Goal: Task Accomplishment & Management: Manage account settings

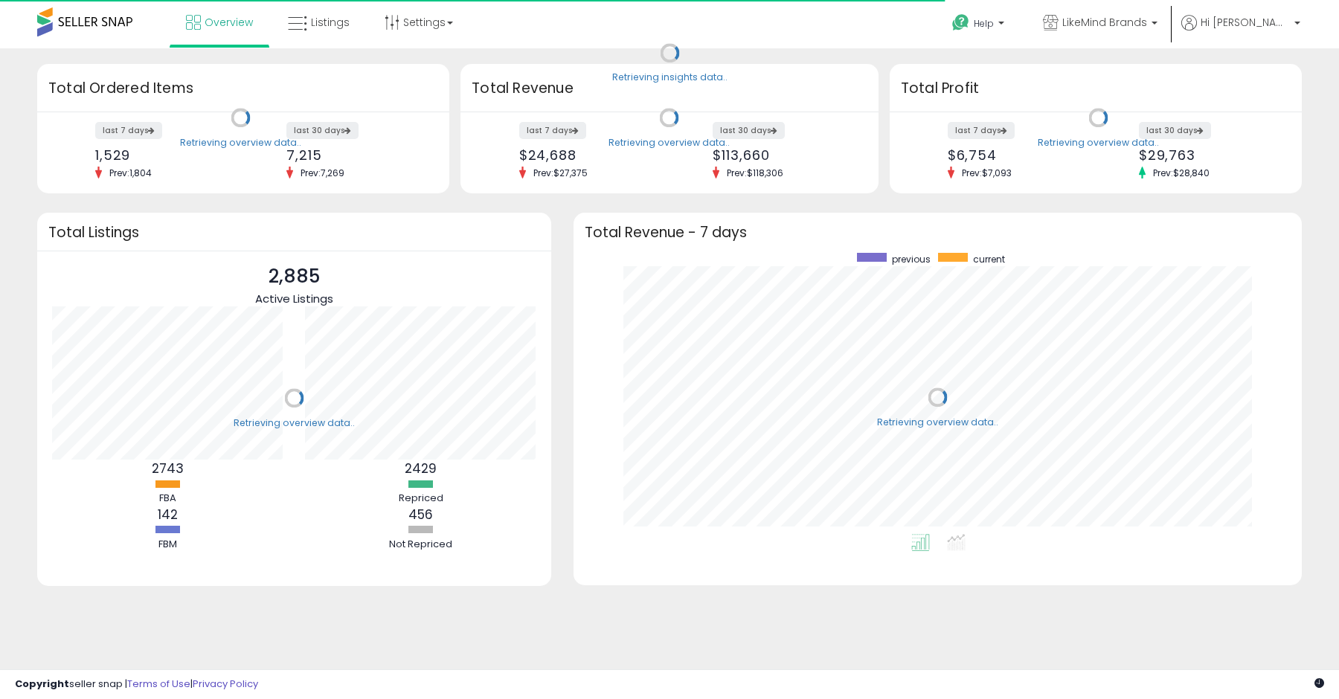
scroll to position [281, 698]
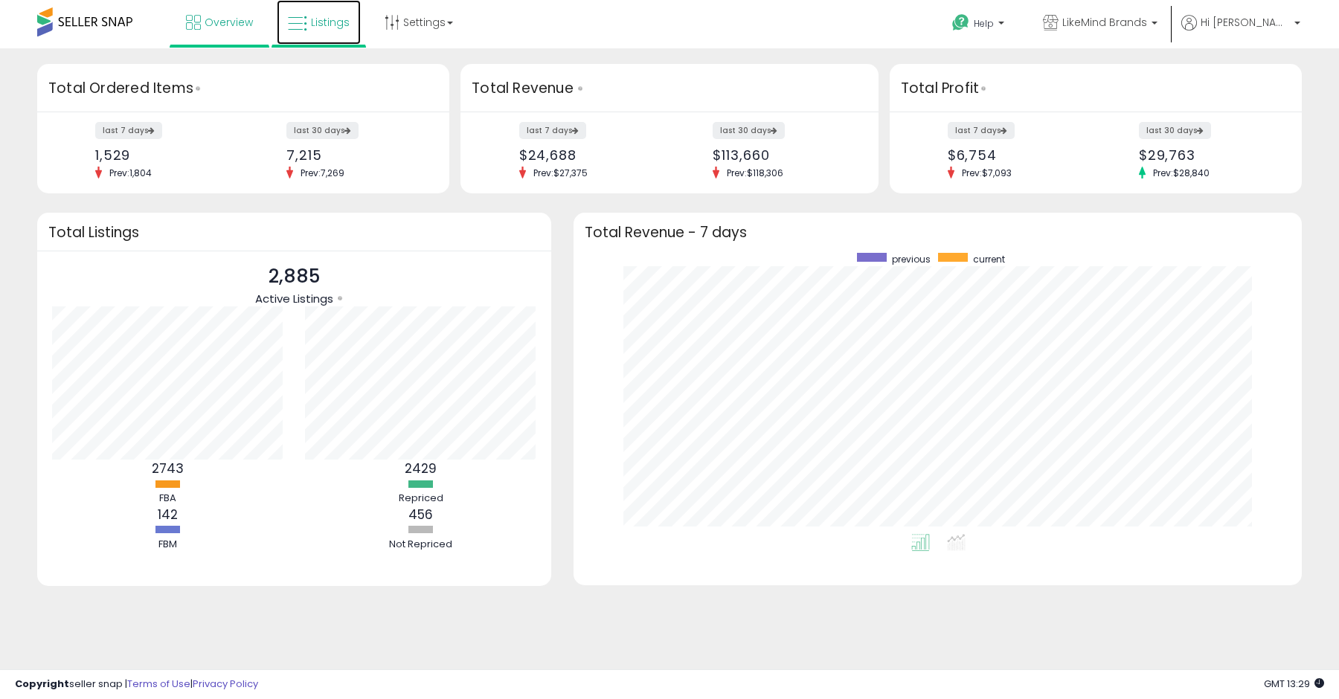
click at [323, 26] on span "Listings" at bounding box center [330, 22] width 39 height 15
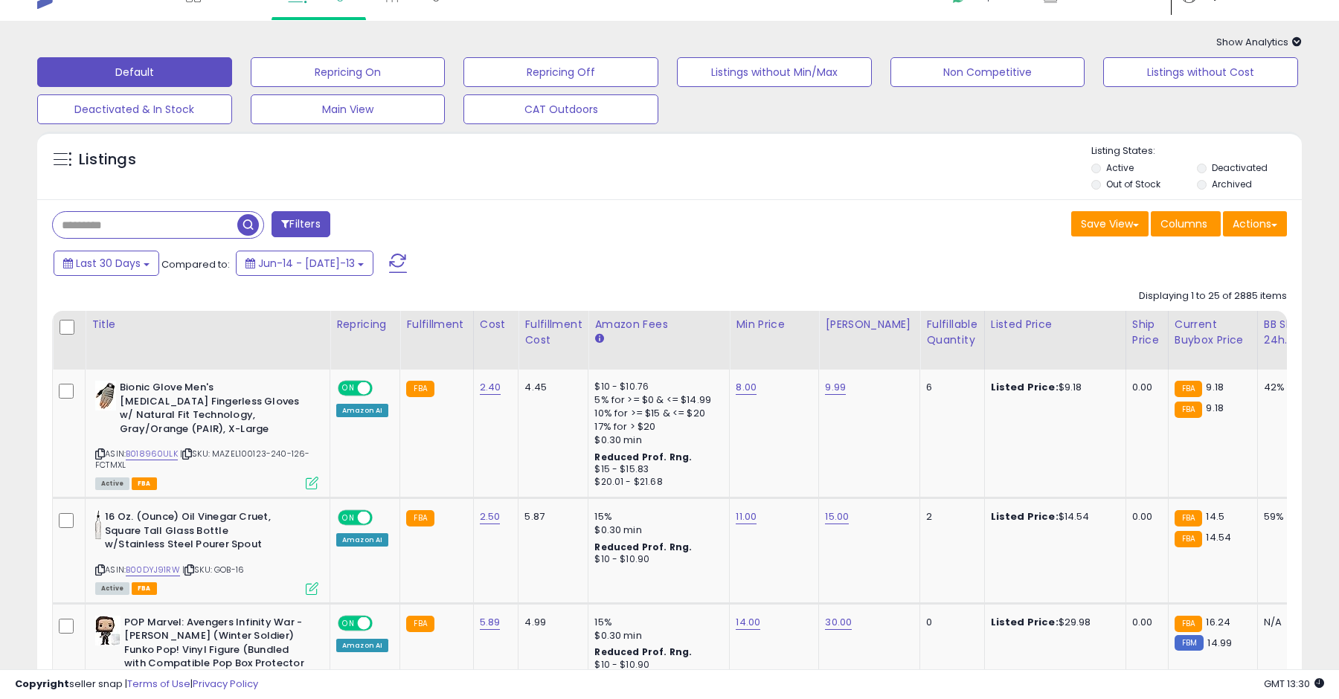
scroll to position [15, 0]
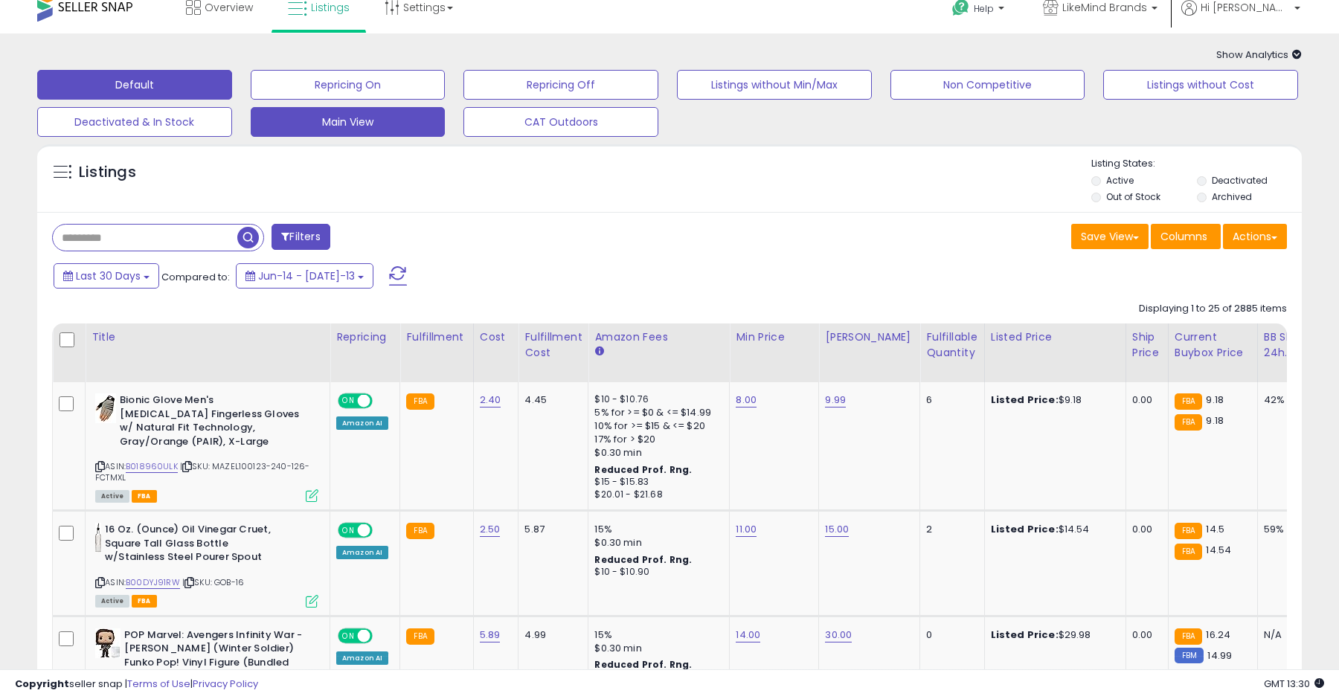
click at [319, 100] on button "Main View" at bounding box center [348, 85] width 195 height 30
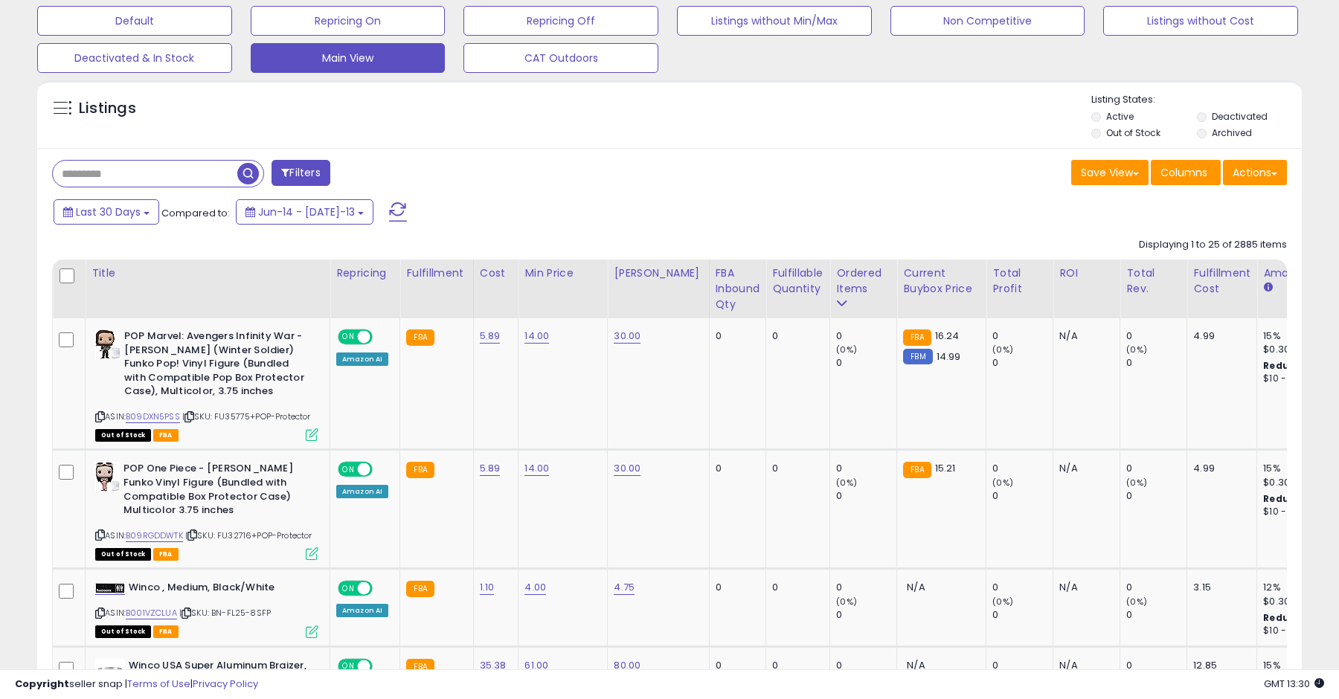
scroll to position [80, 0]
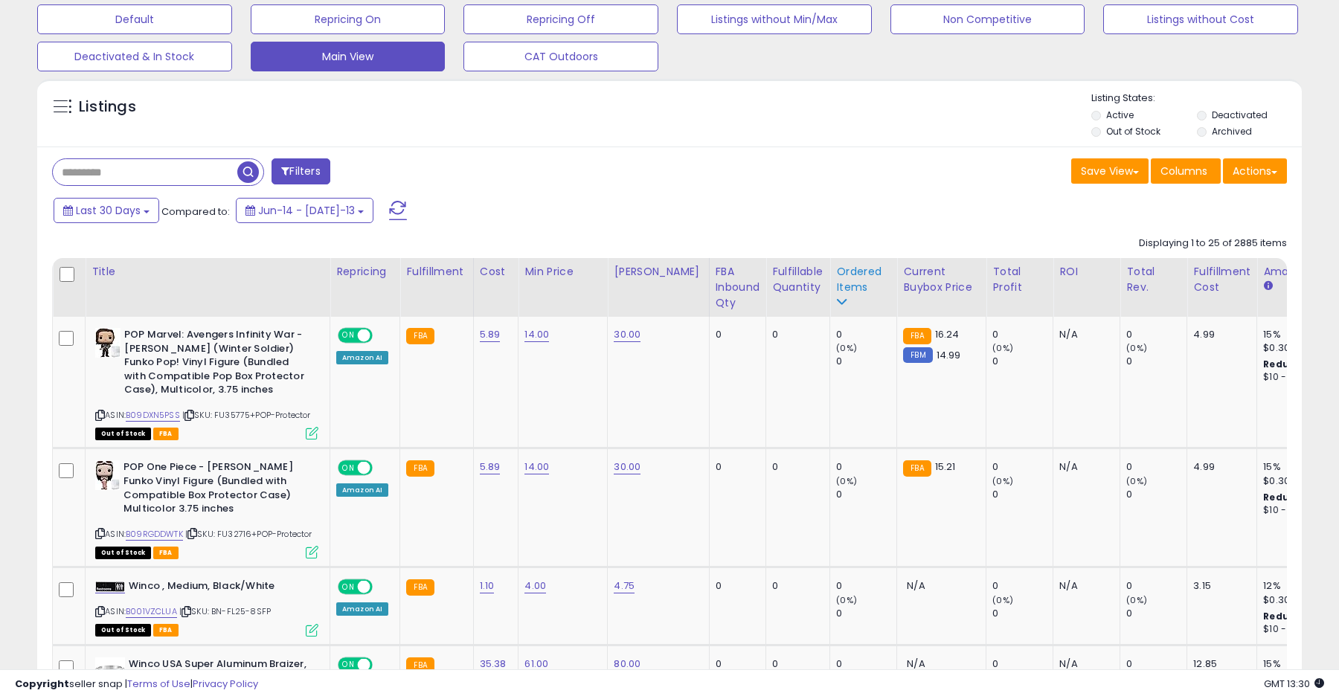
click at [836, 304] on icon at bounding box center [841, 302] width 10 height 10
click at [836, 271] on div "Ordered Items" at bounding box center [863, 279] width 54 height 31
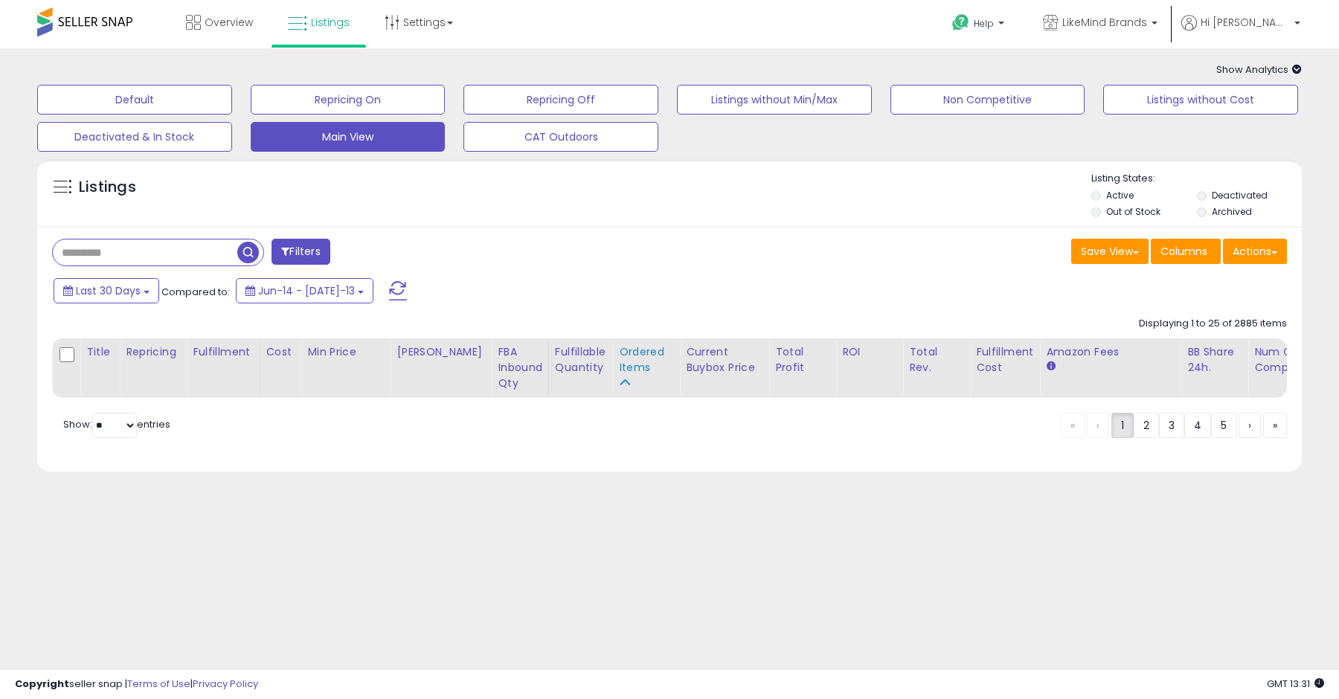
scroll to position [0, 0]
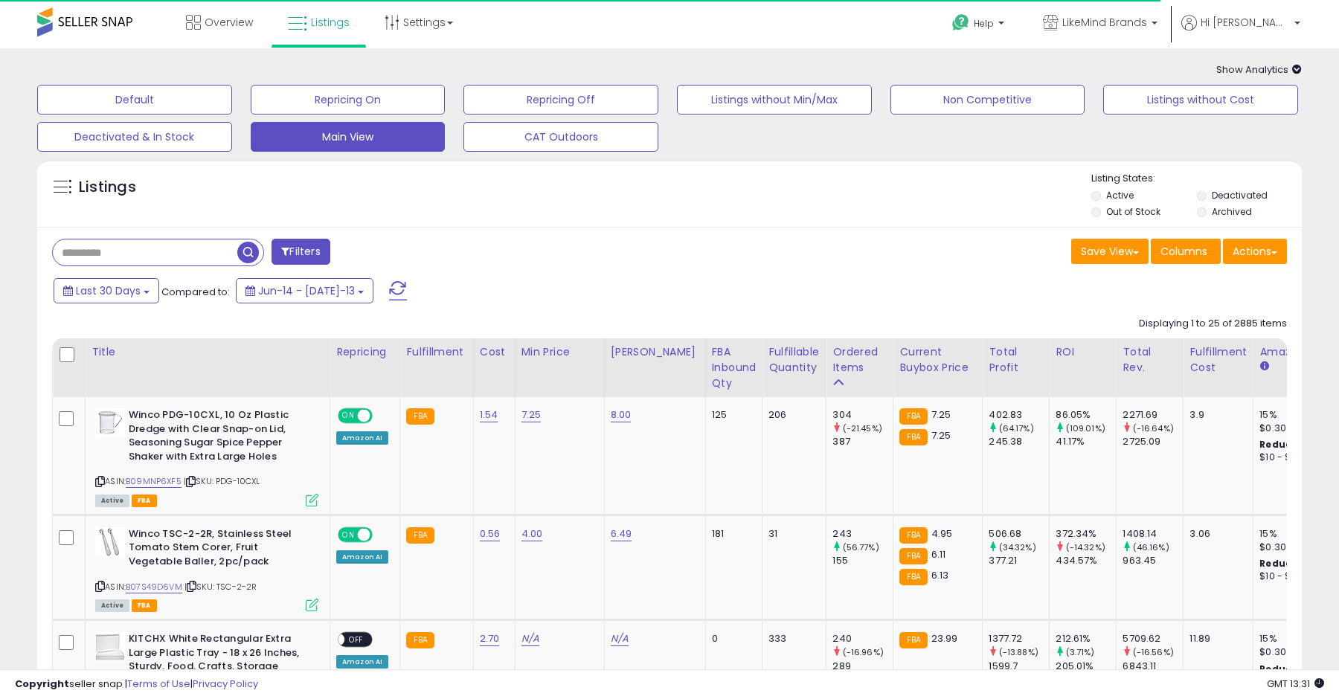
click at [730, 254] on div "Save View Save As New View Update Current View Columns Actions Import Export Vi…" at bounding box center [983, 253] width 629 height 29
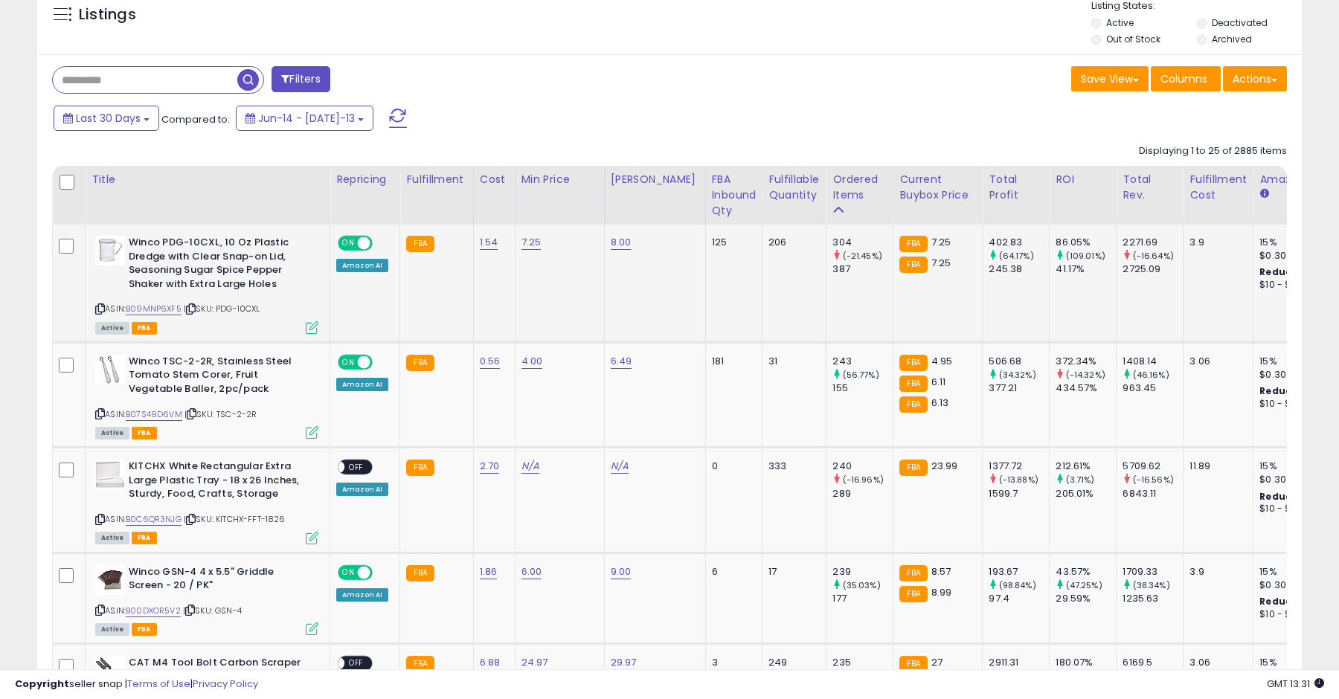
scroll to position [173, 0]
click at [169, 308] on link "B09MNP6XF5" at bounding box center [154, 308] width 56 height 13
click at [100, 309] on icon at bounding box center [100, 308] width 10 height 8
click at [100, 412] on icon at bounding box center [100, 413] width 10 height 8
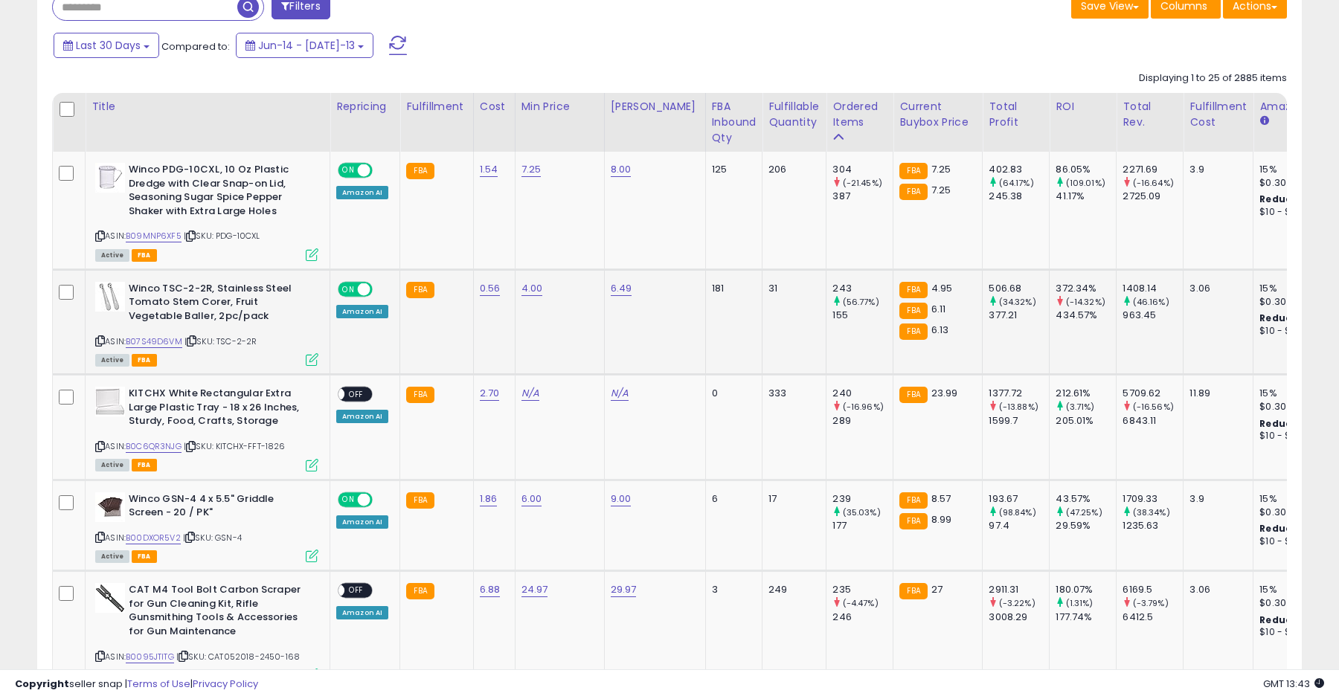
scroll to position [251, 0]
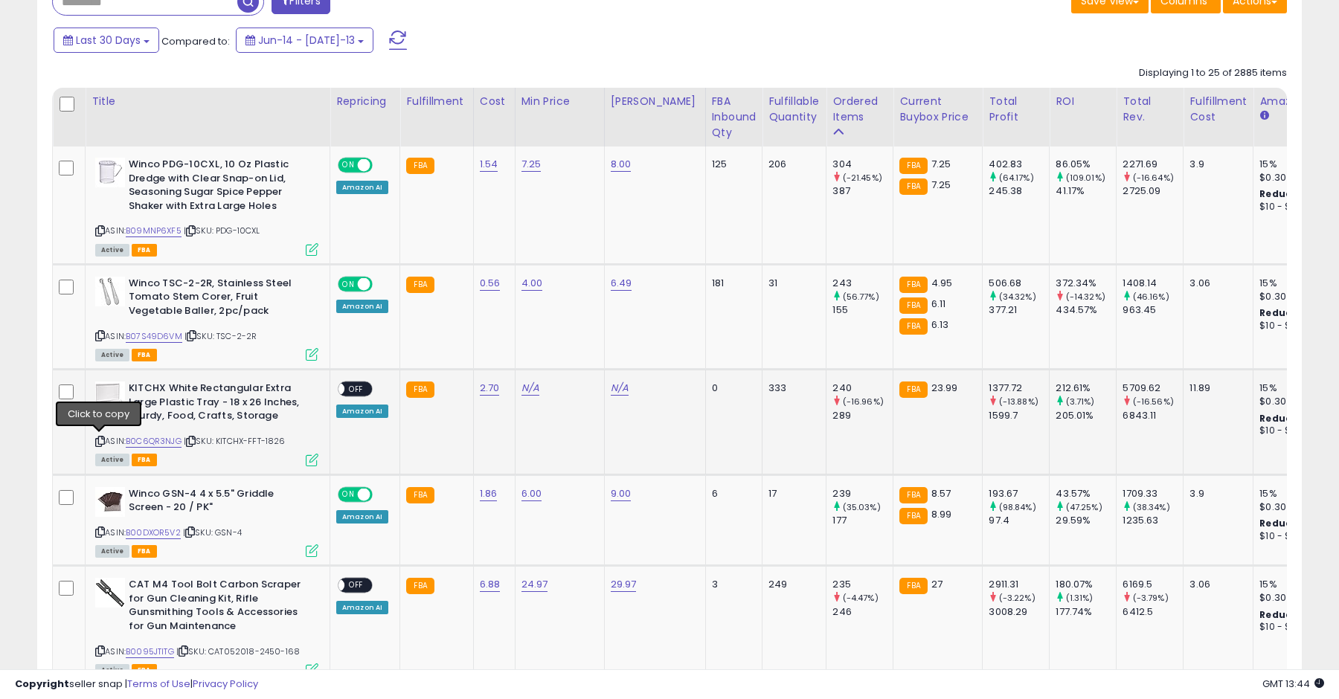
click at [99, 437] on icon at bounding box center [100, 441] width 10 height 8
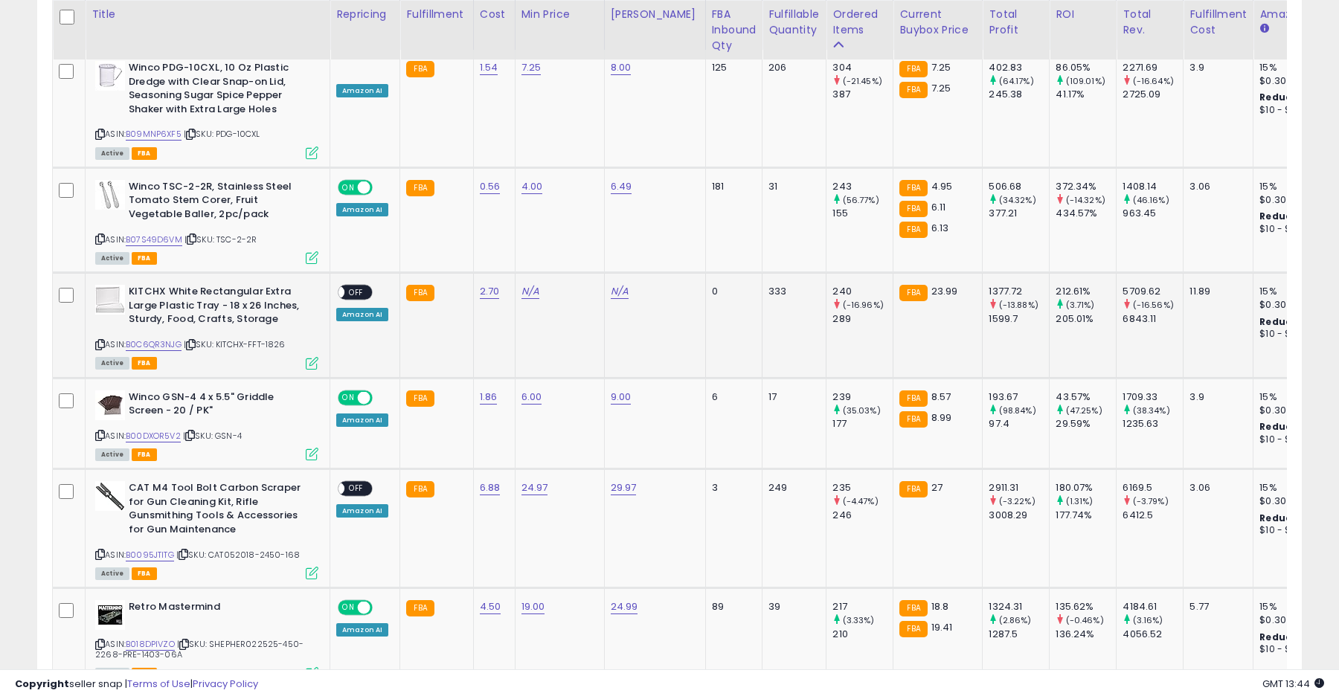
scroll to position [348, 0]
click at [102, 434] on icon at bounding box center [100, 435] width 10 height 8
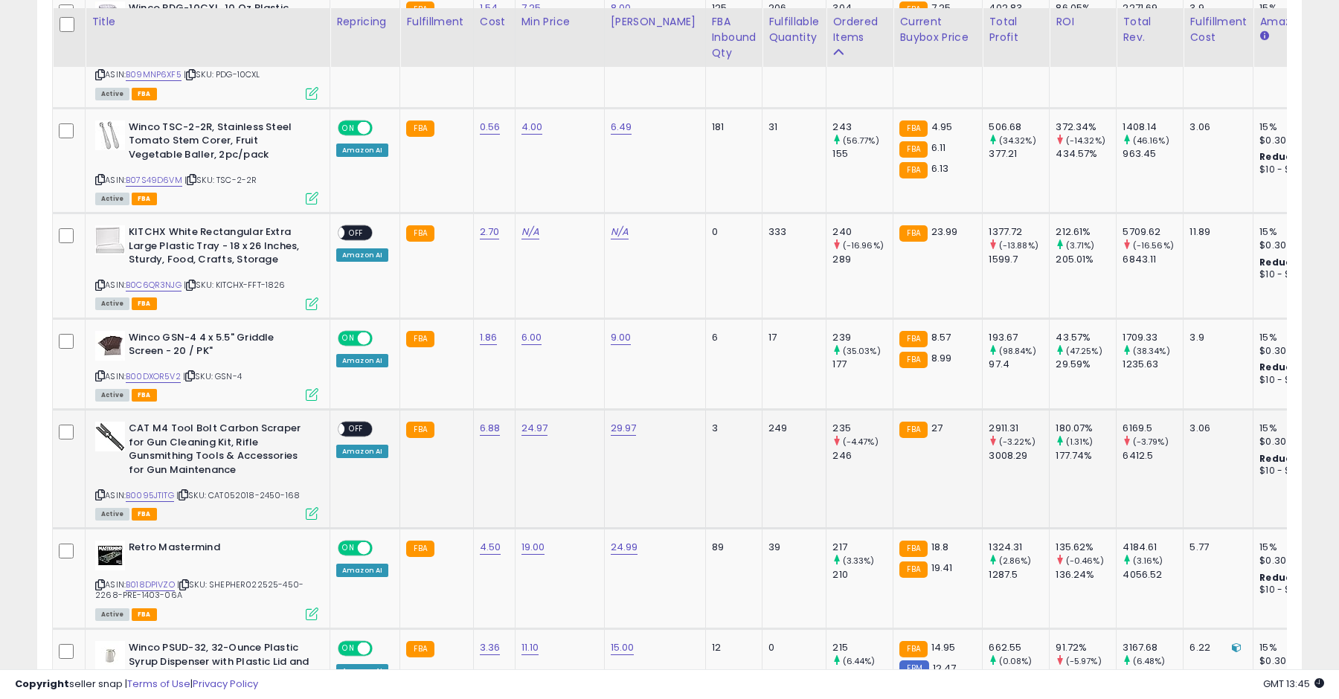
scroll to position [417, 0]
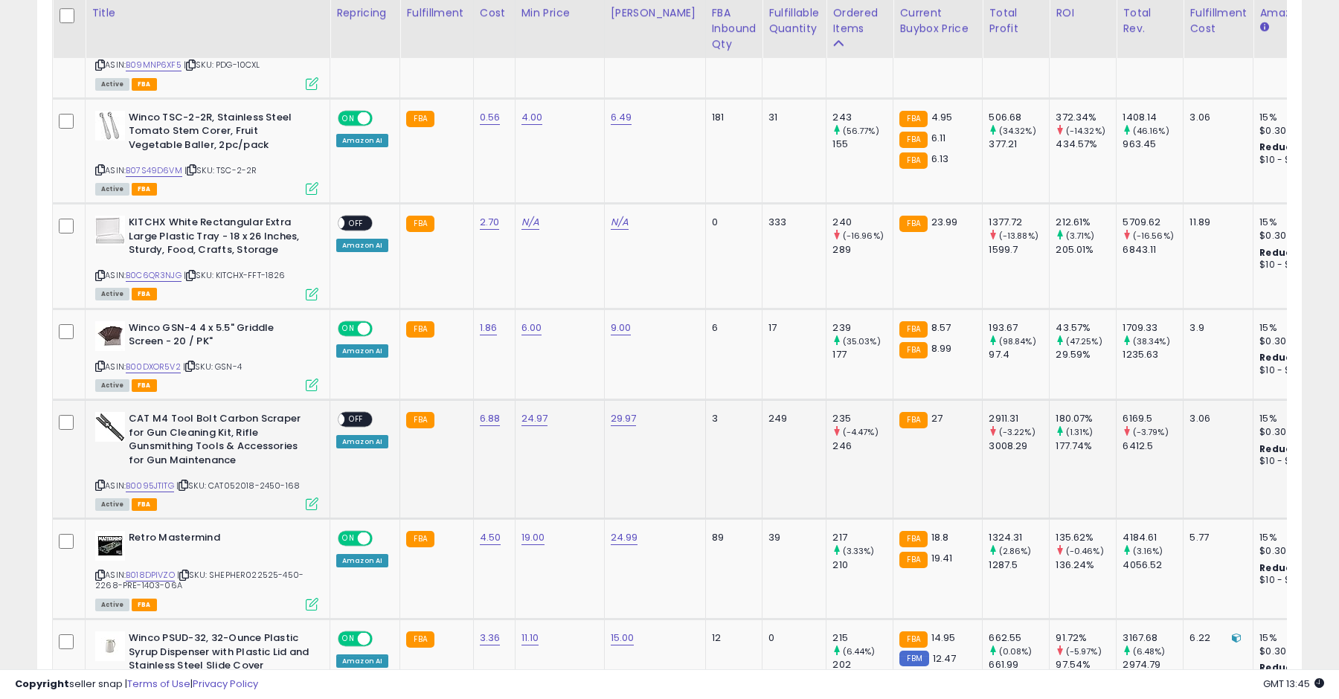
click at [101, 486] on icon at bounding box center [100, 485] width 10 height 8
drag, startPoint x: 216, startPoint y: 486, endPoint x: 261, endPoint y: 486, distance: 44.6
click at [261, 486] on span "| SKU: CAT052018-2450-168" at bounding box center [237, 486] width 123 height 12
click at [188, 482] on icon at bounding box center [184, 485] width 10 height 8
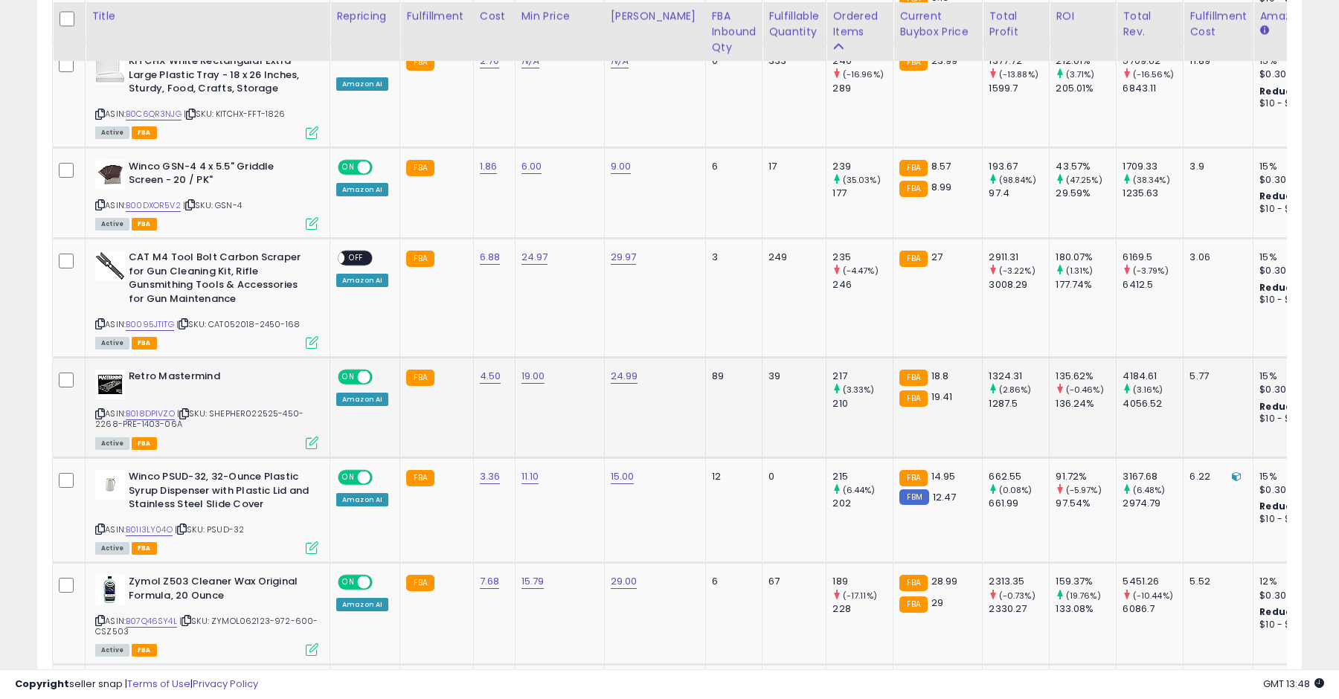
scroll to position [584, 0]
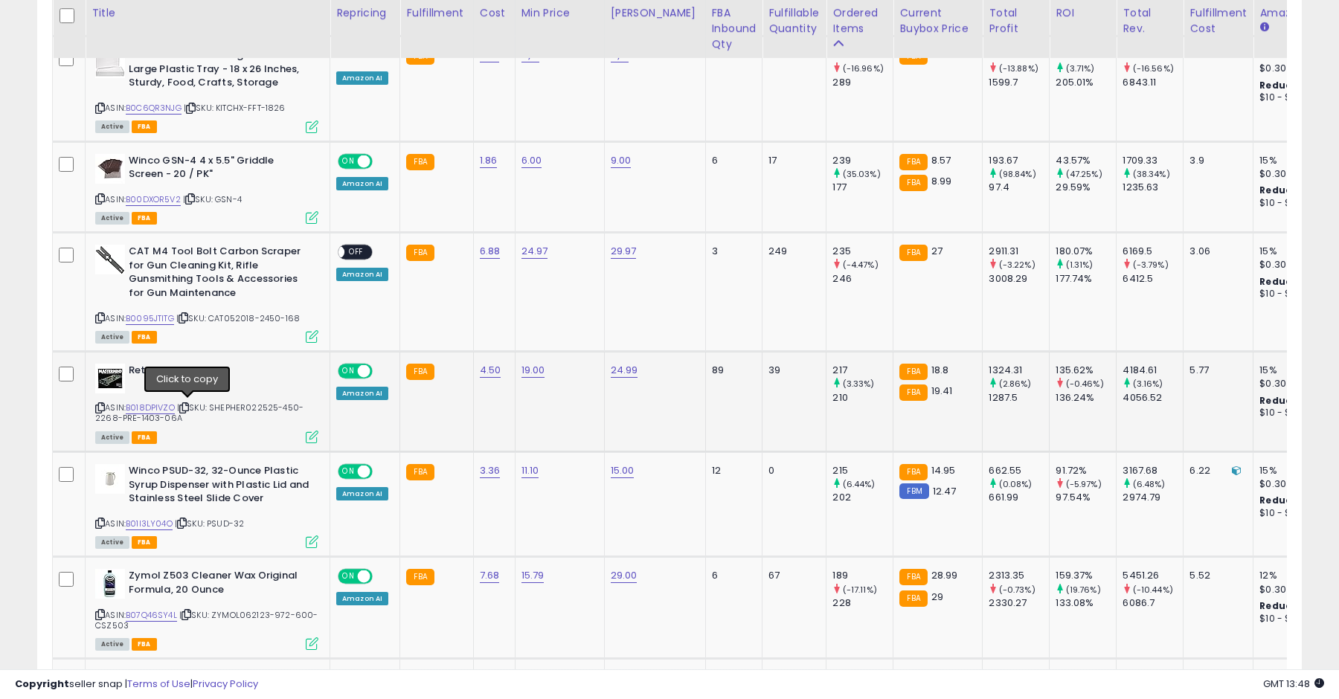
click at [188, 407] on icon at bounding box center [184, 408] width 10 height 8
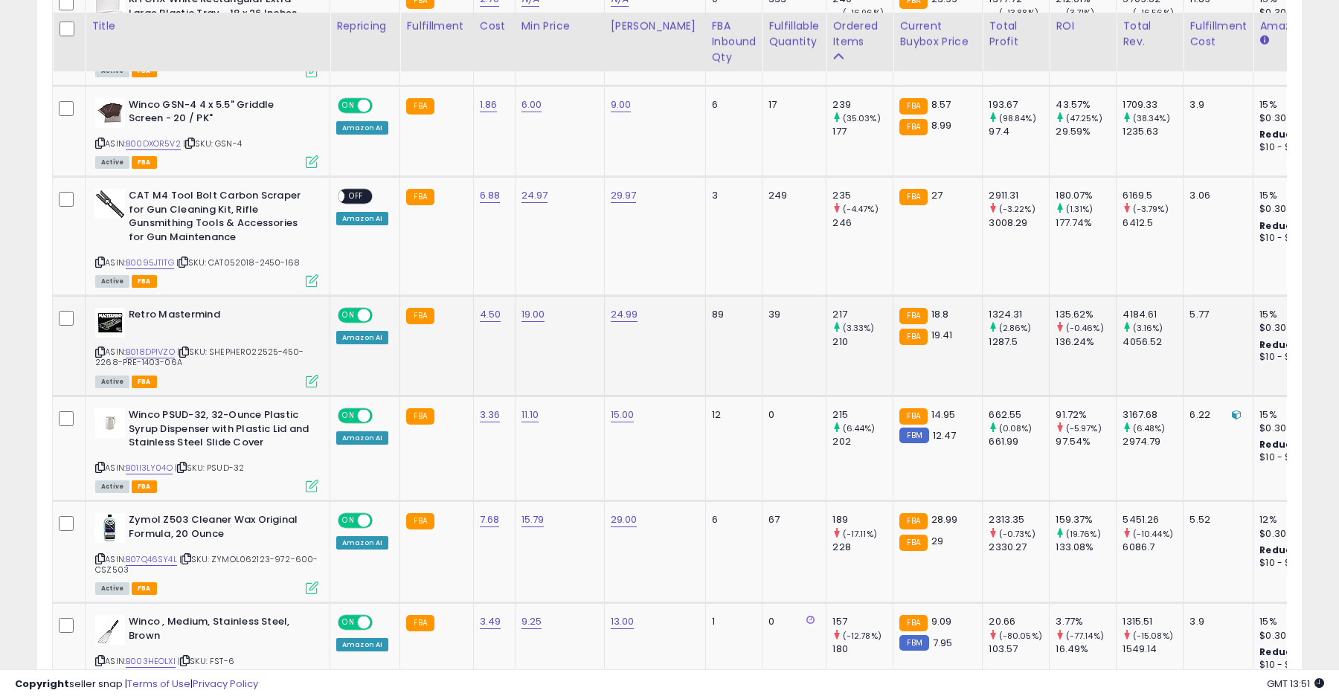
scroll to position [662, 0]
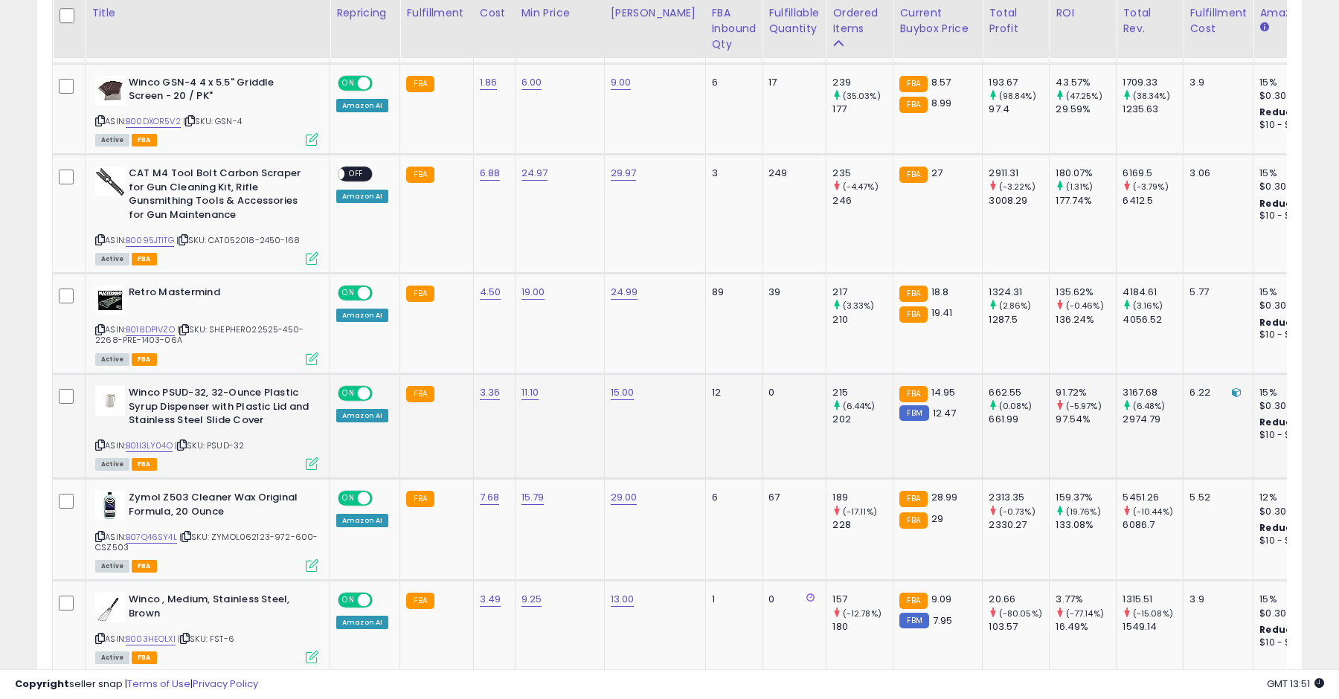
click at [187, 443] on icon at bounding box center [182, 445] width 10 height 8
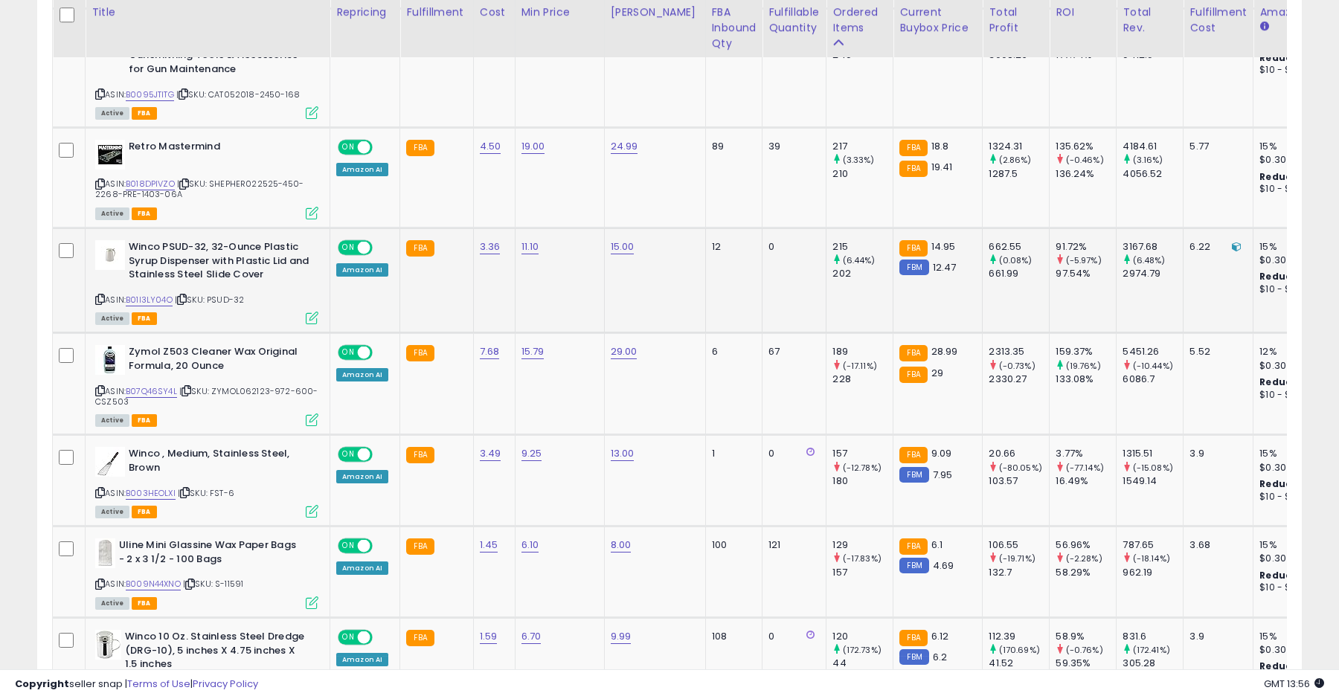
scroll to position [807, 0]
click at [190, 390] on icon at bounding box center [187, 392] width 10 height 8
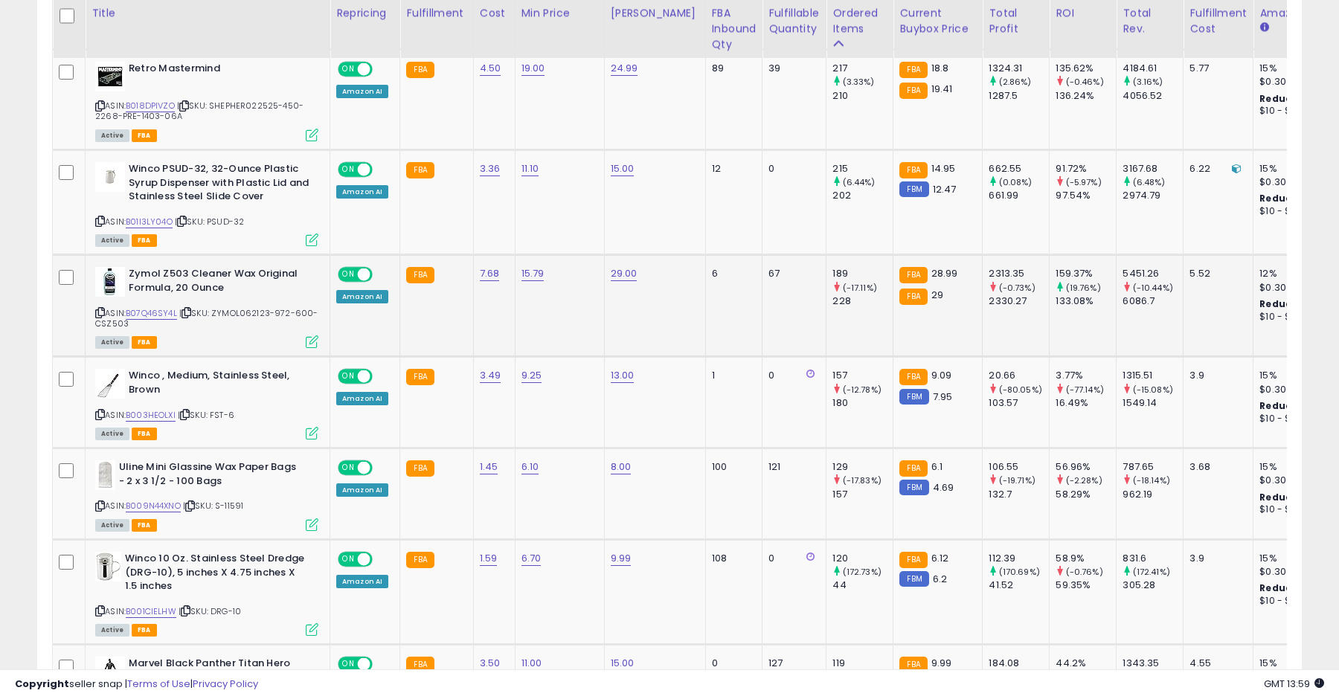
scroll to position [890, 0]
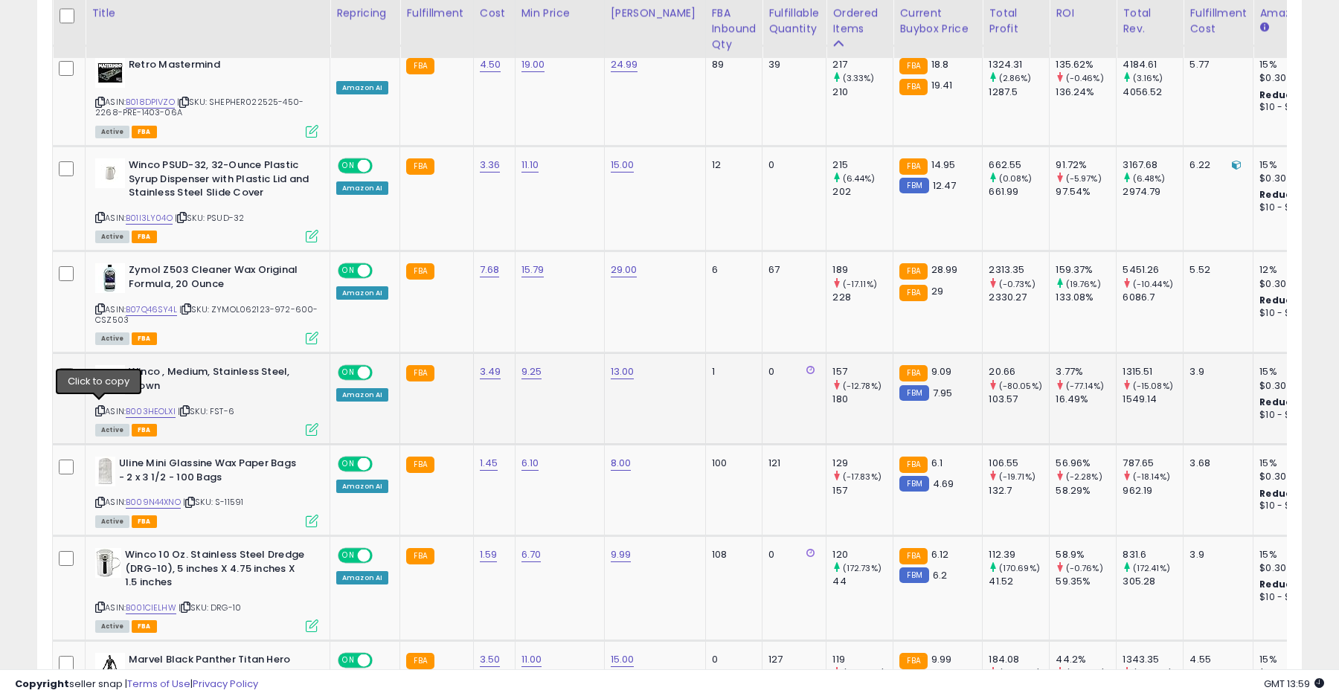
click at [98, 409] on icon at bounding box center [100, 411] width 10 height 8
click at [100, 411] on icon at bounding box center [100, 411] width 10 height 8
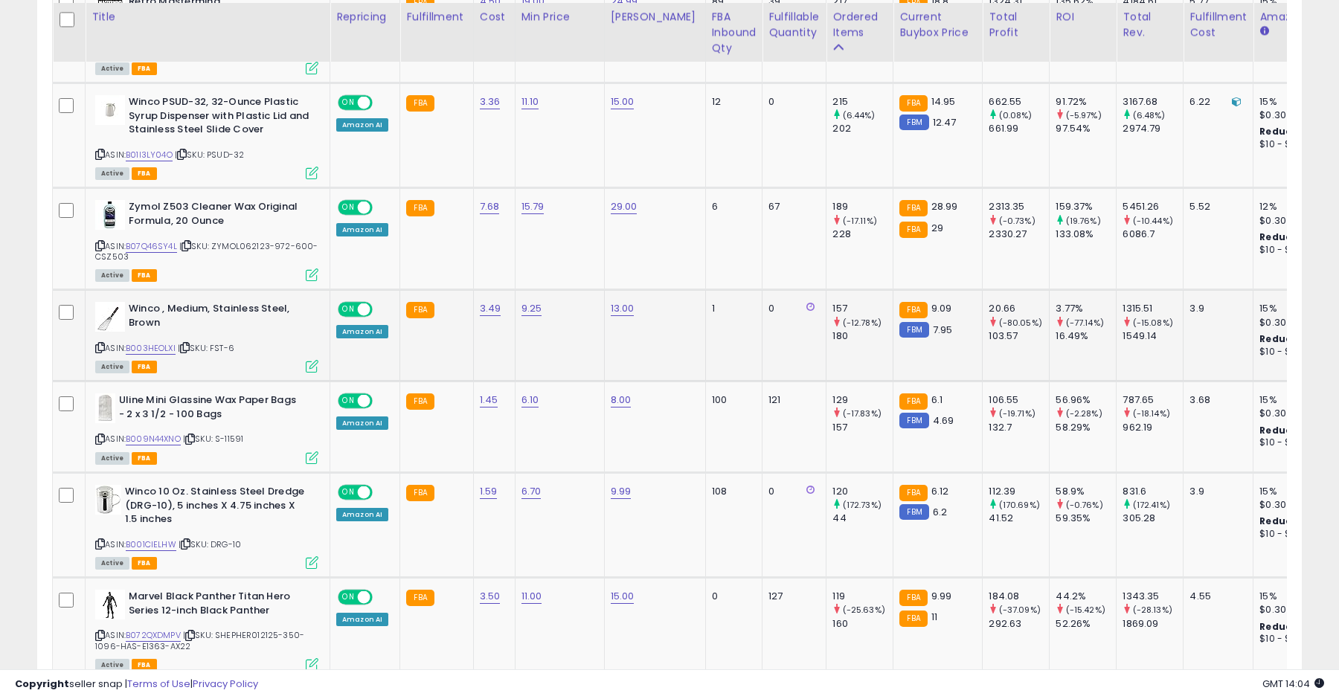
scroll to position [957, 0]
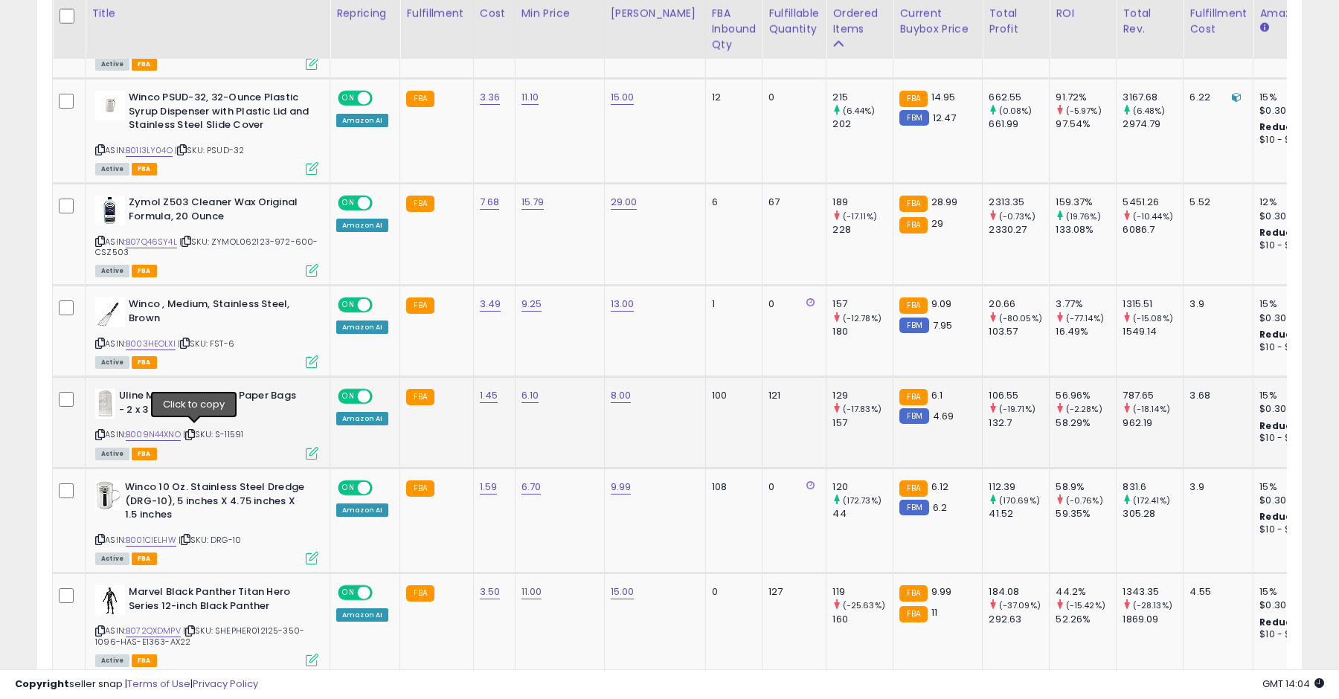
click at [195, 431] on icon at bounding box center [190, 435] width 10 height 8
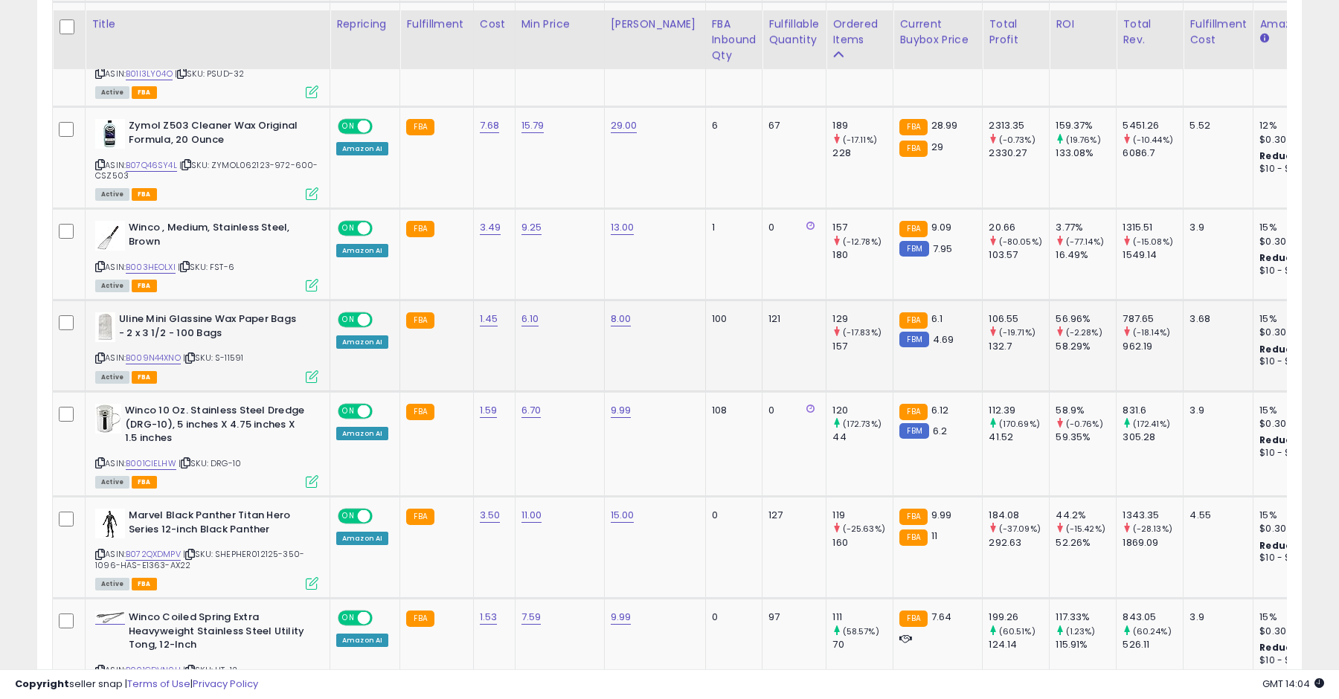
scroll to position [1061, 0]
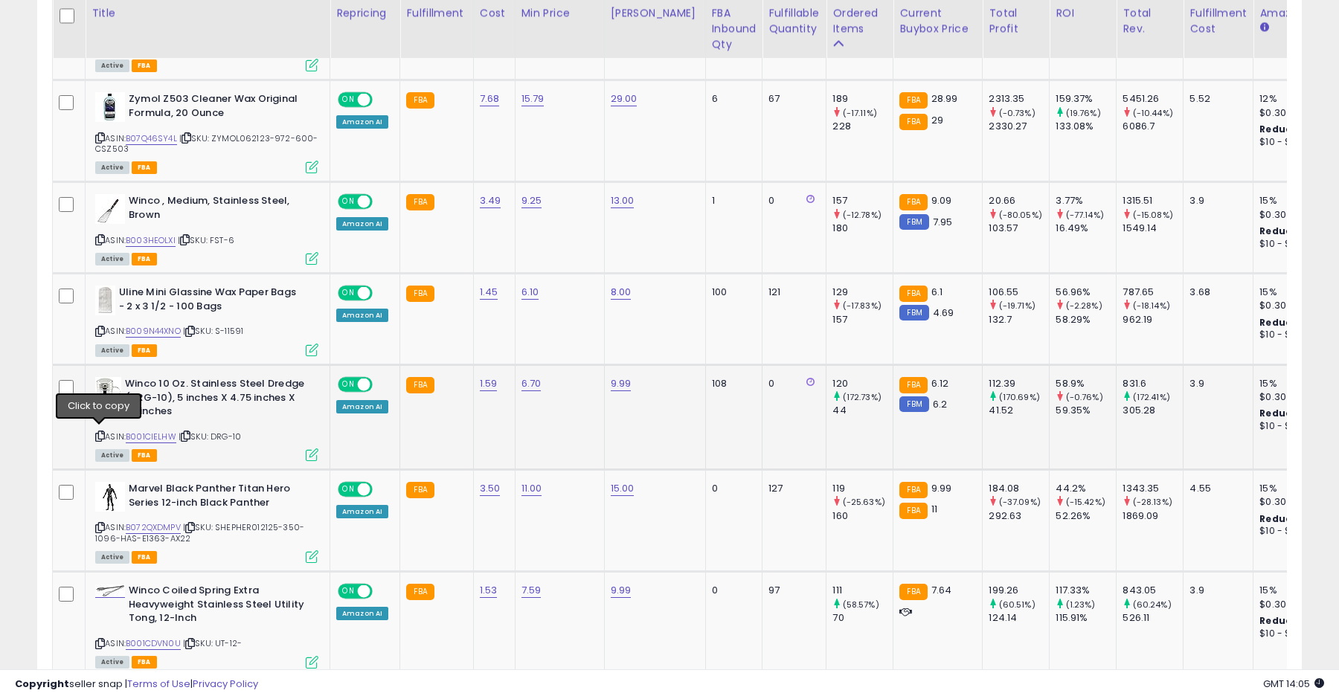
click at [98, 435] on icon at bounding box center [100, 436] width 10 height 8
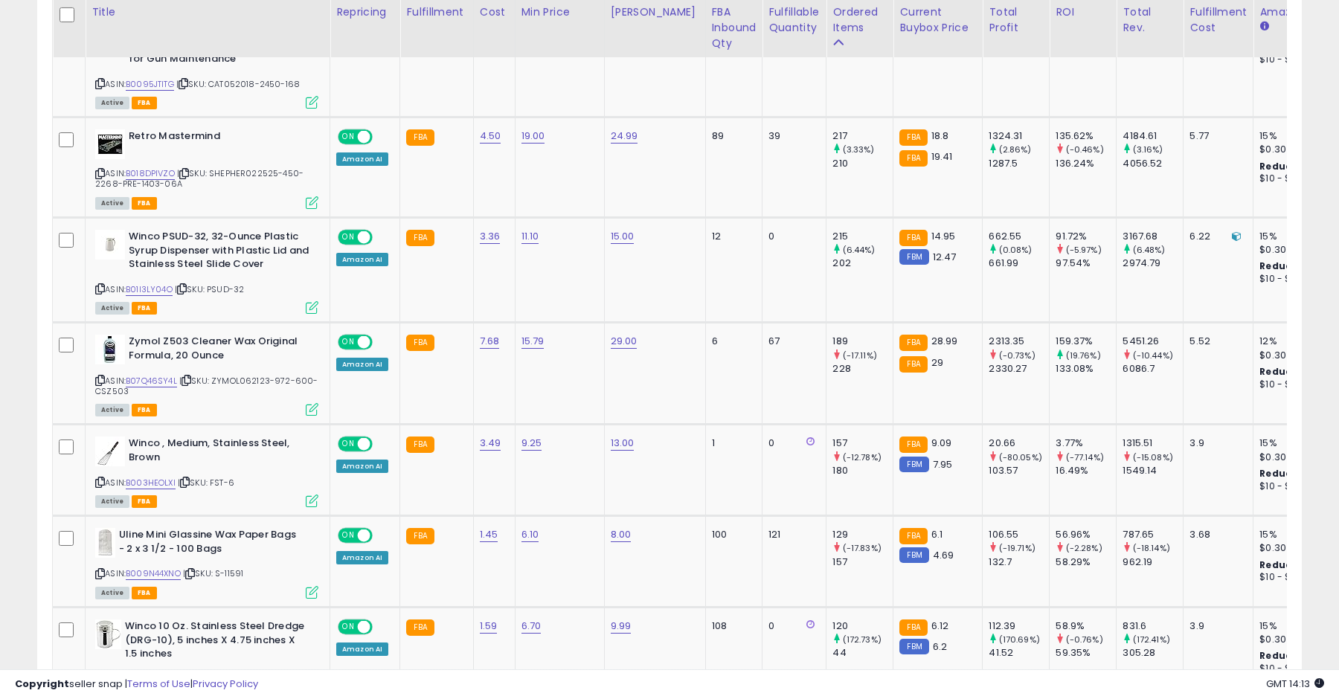
scroll to position [817, 0]
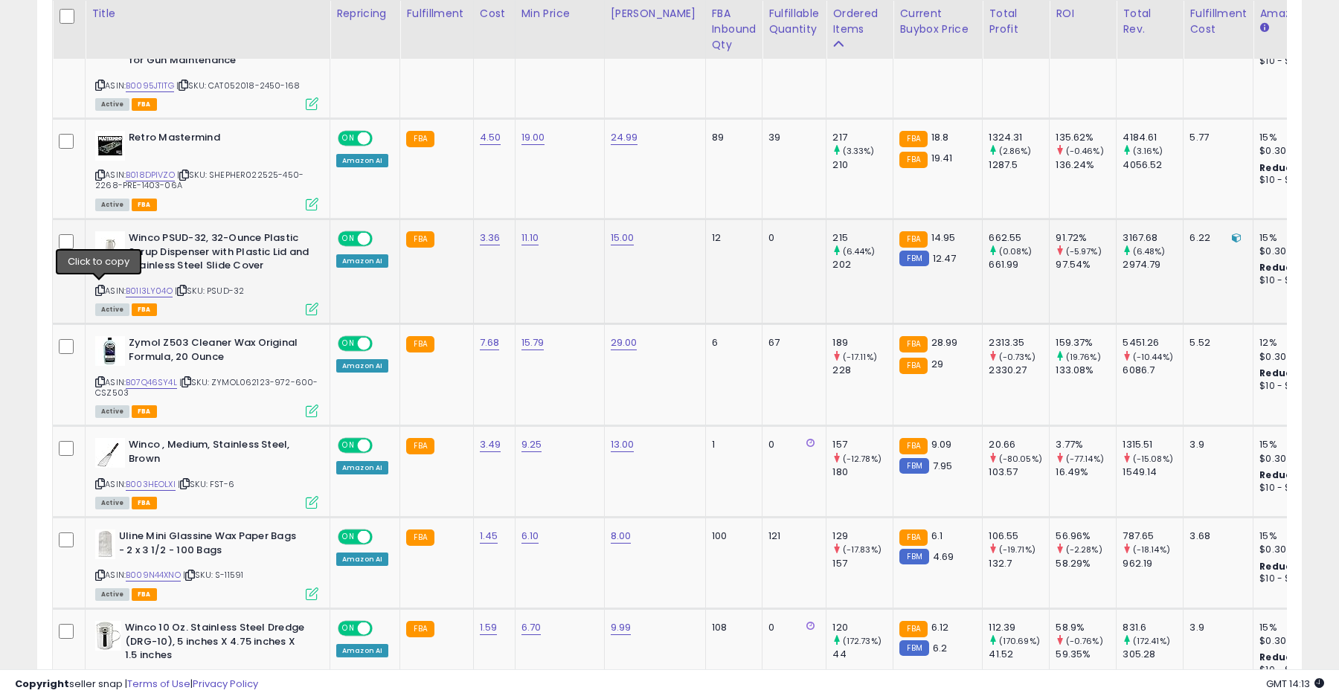
click at [101, 289] on icon at bounding box center [100, 290] width 10 height 8
click at [100, 480] on icon at bounding box center [100, 484] width 10 height 8
click at [99, 480] on icon at bounding box center [100, 484] width 10 height 8
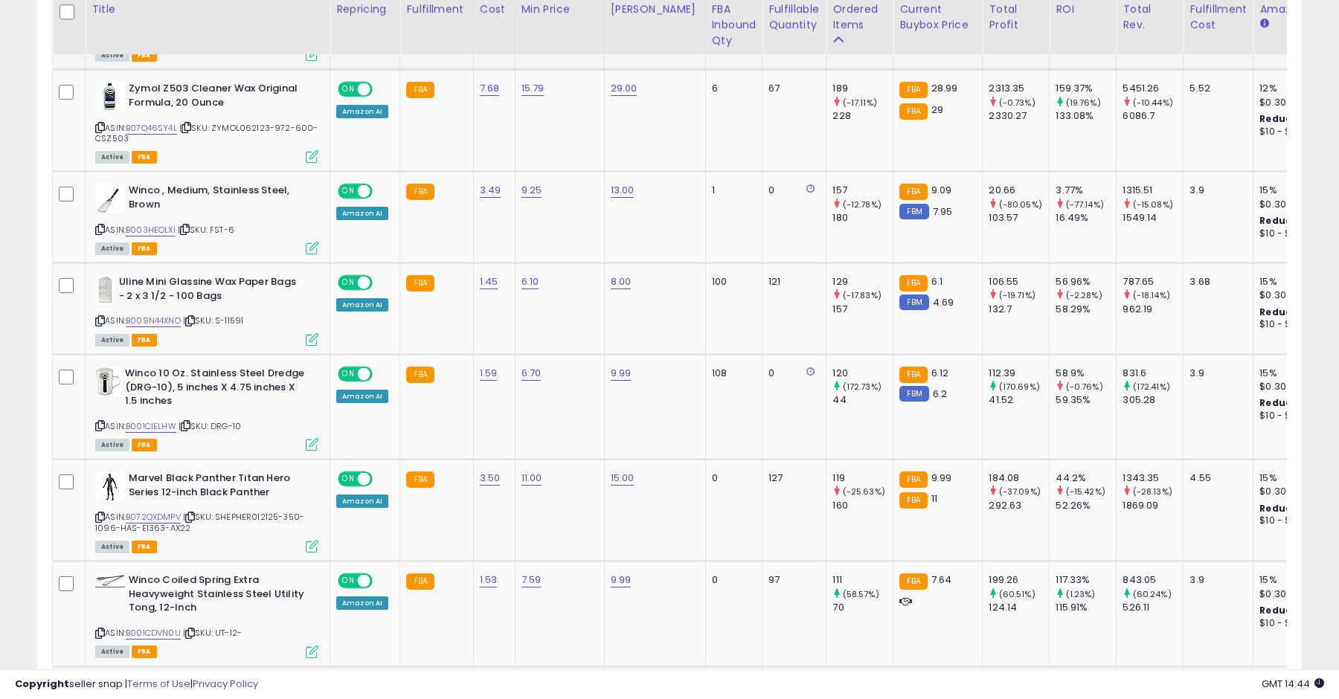
scroll to position [1076, 0]
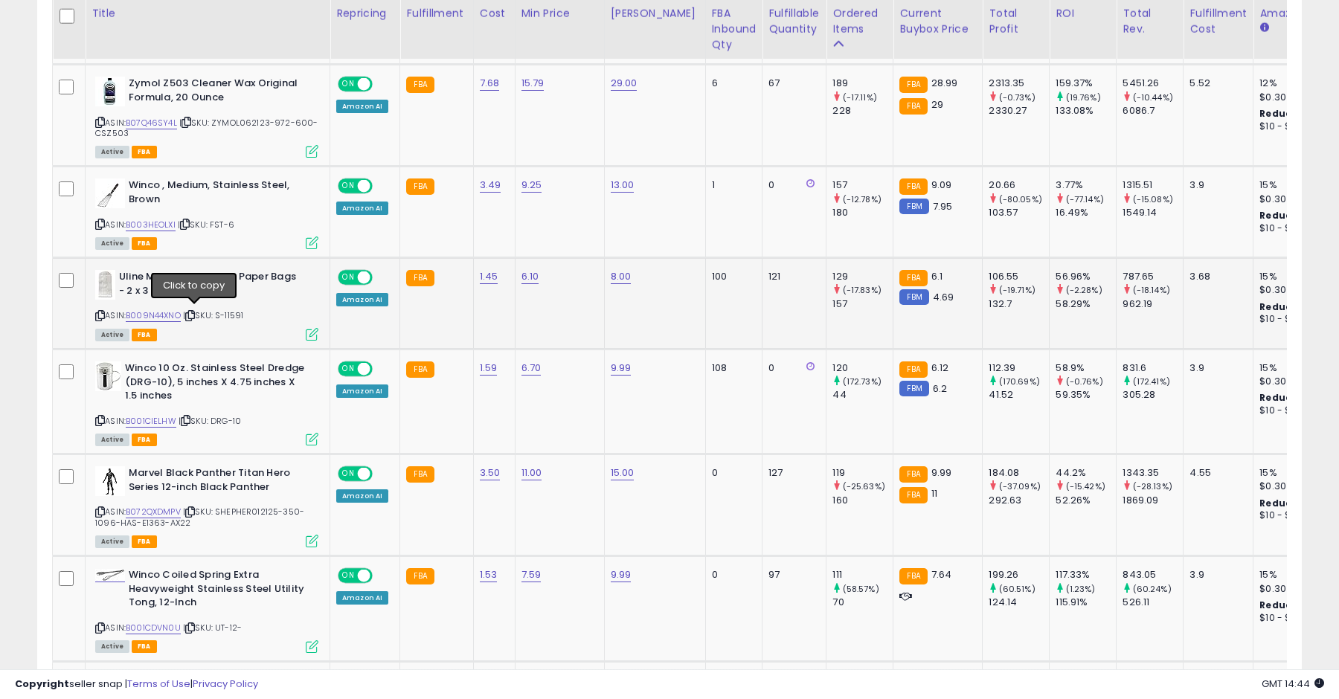
click at [191, 314] on icon at bounding box center [190, 316] width 10 height 8
click at [187, 418] on icon at bounding box center [186, 421] width 10 height 8
click at [101, 420] on icon at bounding box center [100, 421] width 10 height 8
click at [100, 508] on icon at bounding box center [100, 512] width 10 height 8
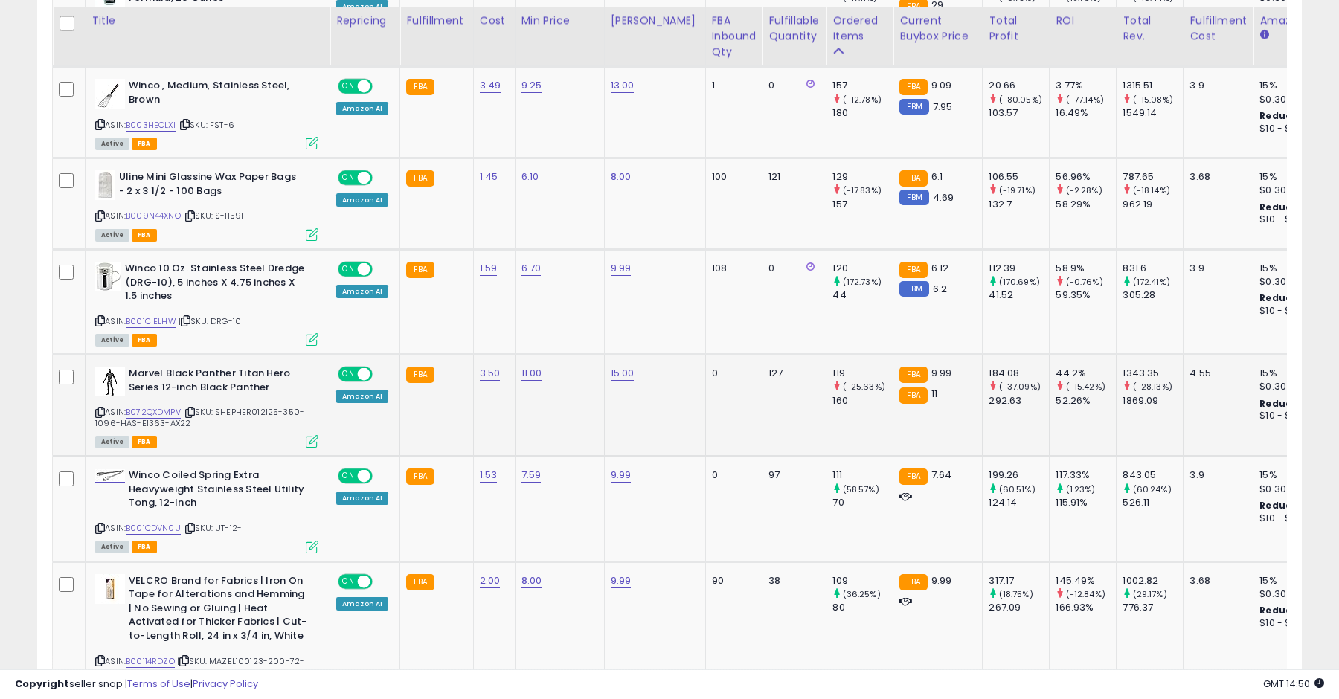
scroll to position [1189, 0]
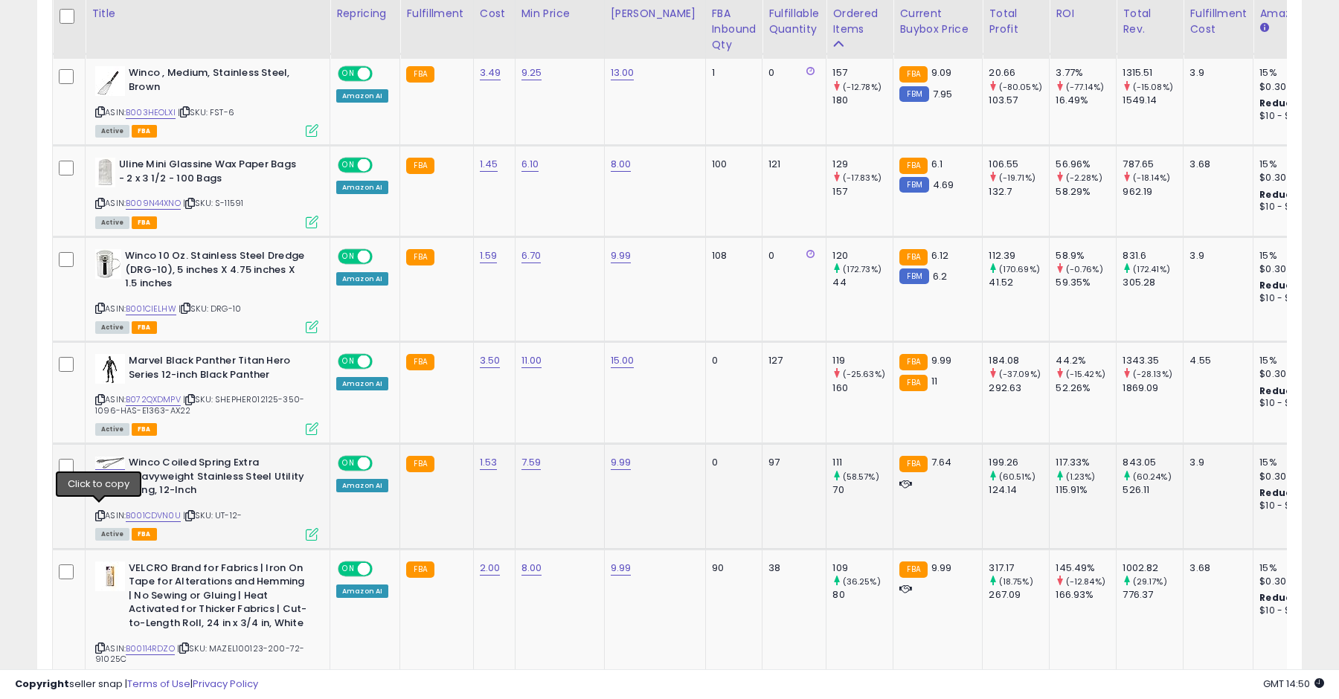
click at [97, 513] on icon at bounding box center [100, 516] width 10 height 8
click at [195, 512] on icon at bounding box center [190, 516] width 10 height 8
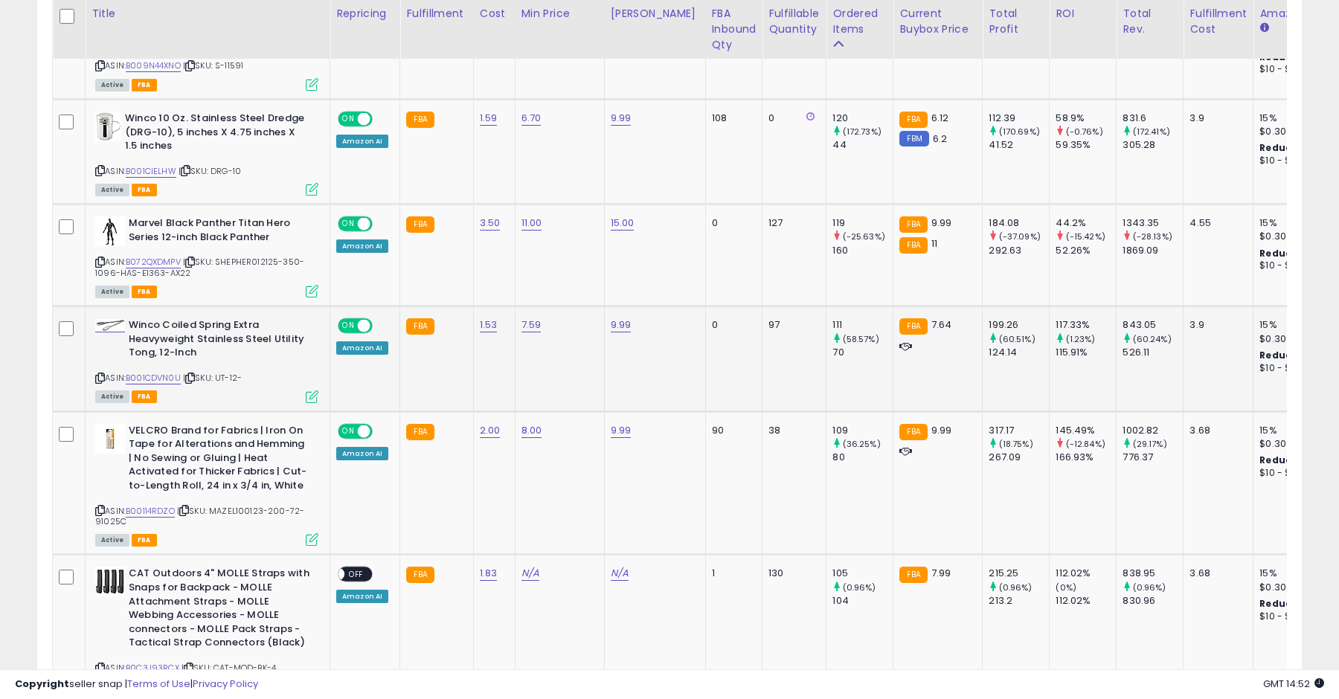
scroll to position [1343, 0]
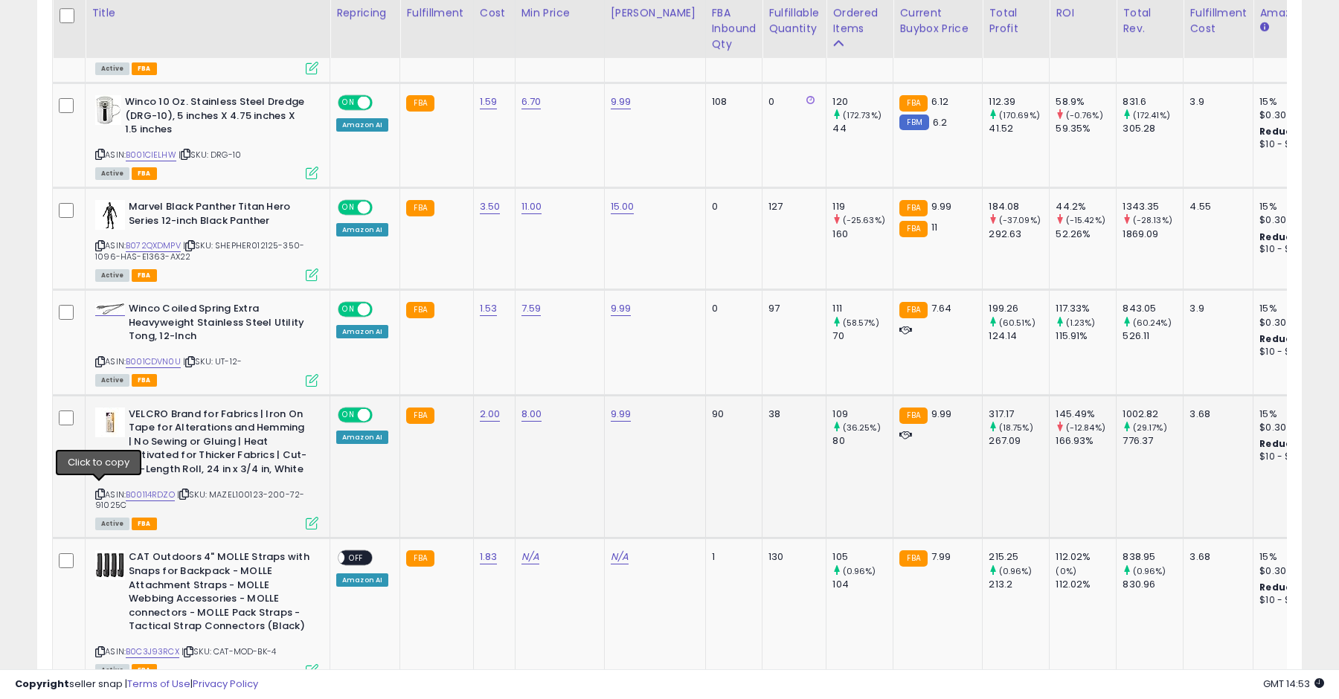
click at [98, 490] on icon at bounding box center [100, 494] width 10 height 8
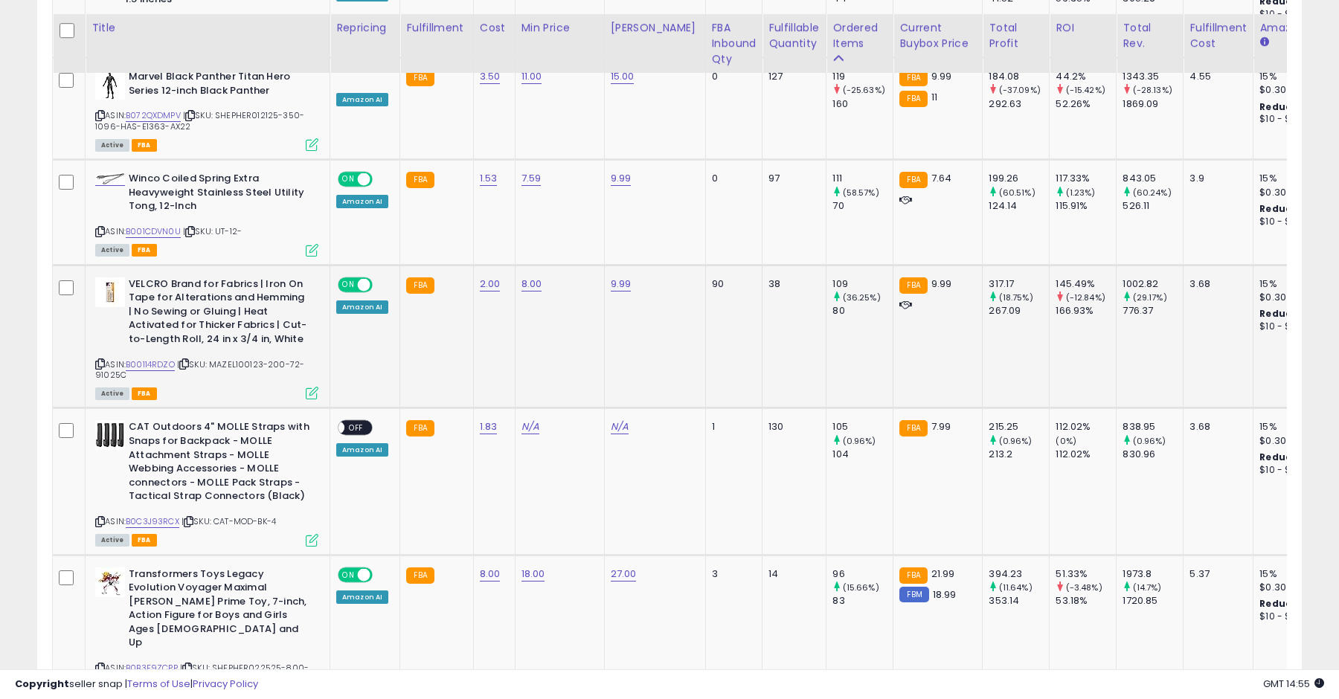
scroll to position [1493, 0]
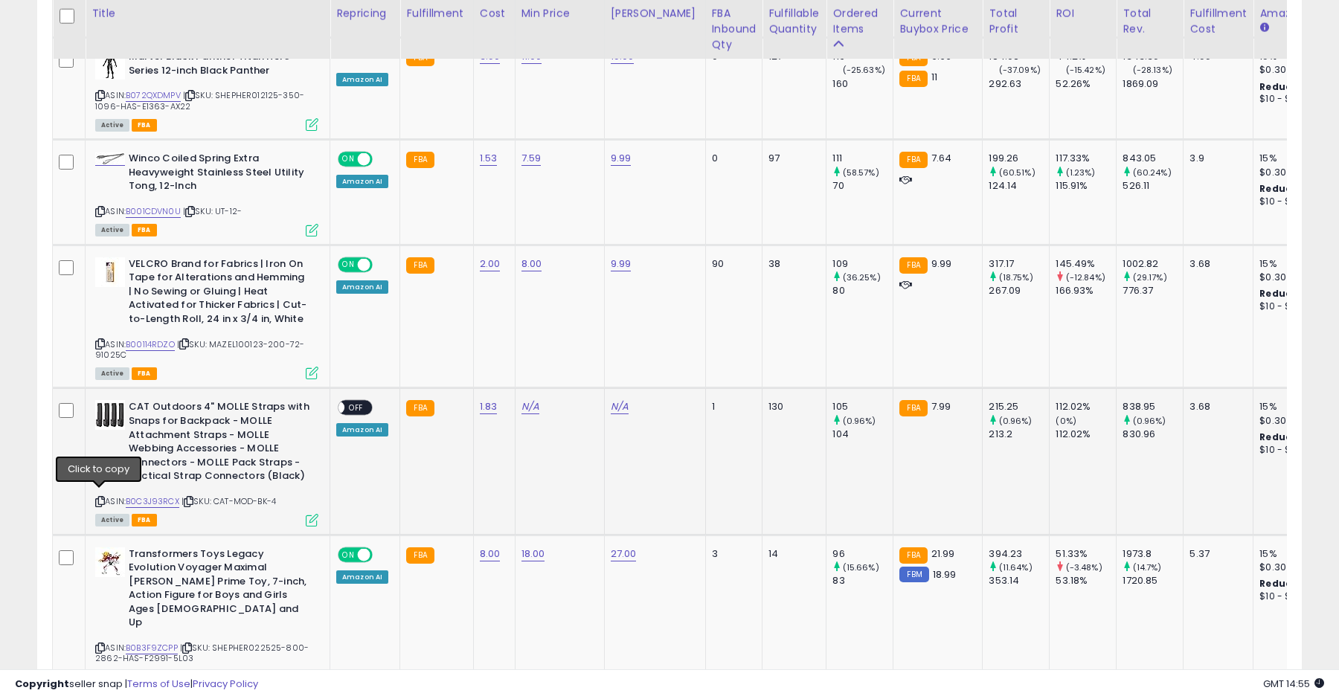
click at [102, 498] on icon at bounding box center [100, 502] width 10 height 8
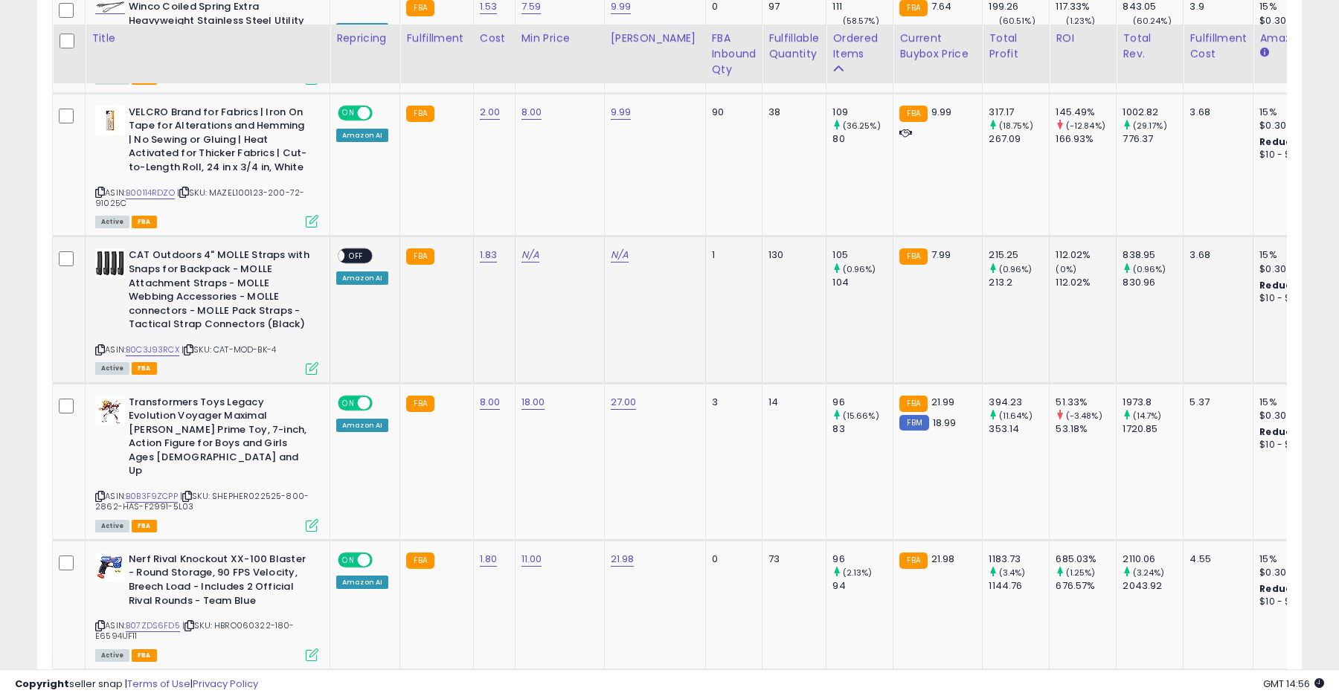
scroll to position [1683, 0]
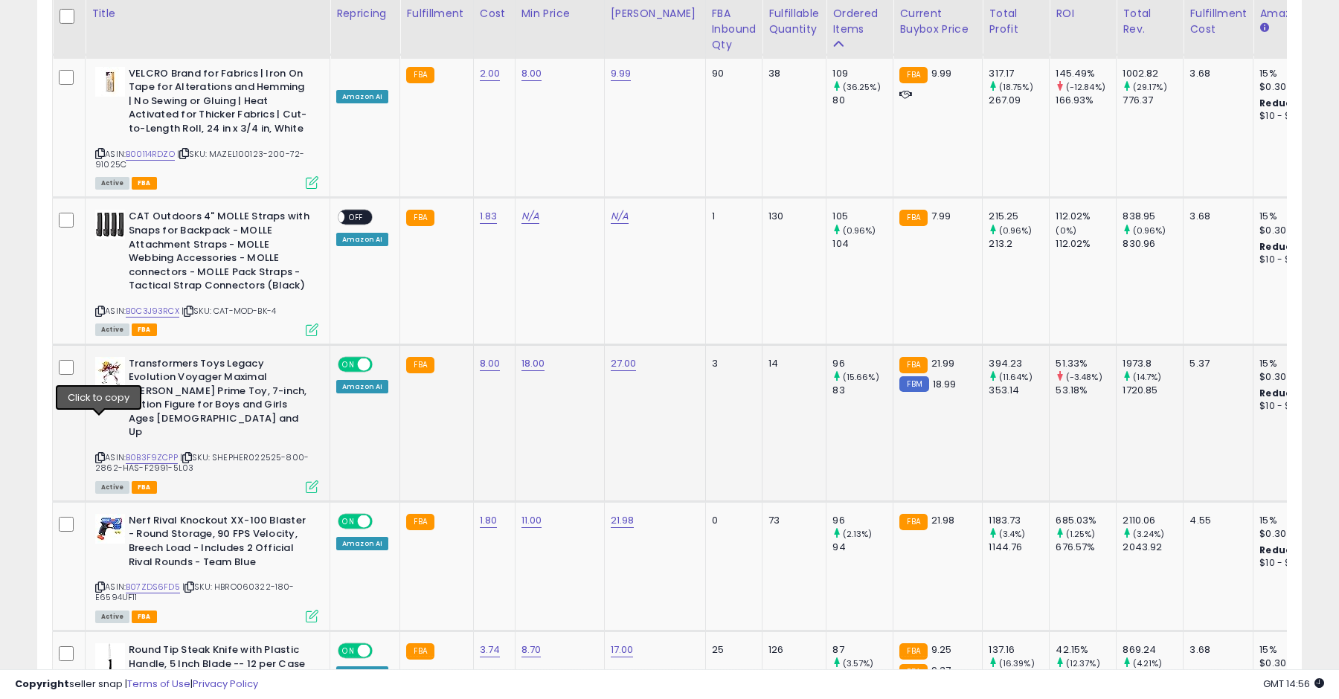
click at [101, 454] on icon at bounding box center [100, 458] width 10 height 8
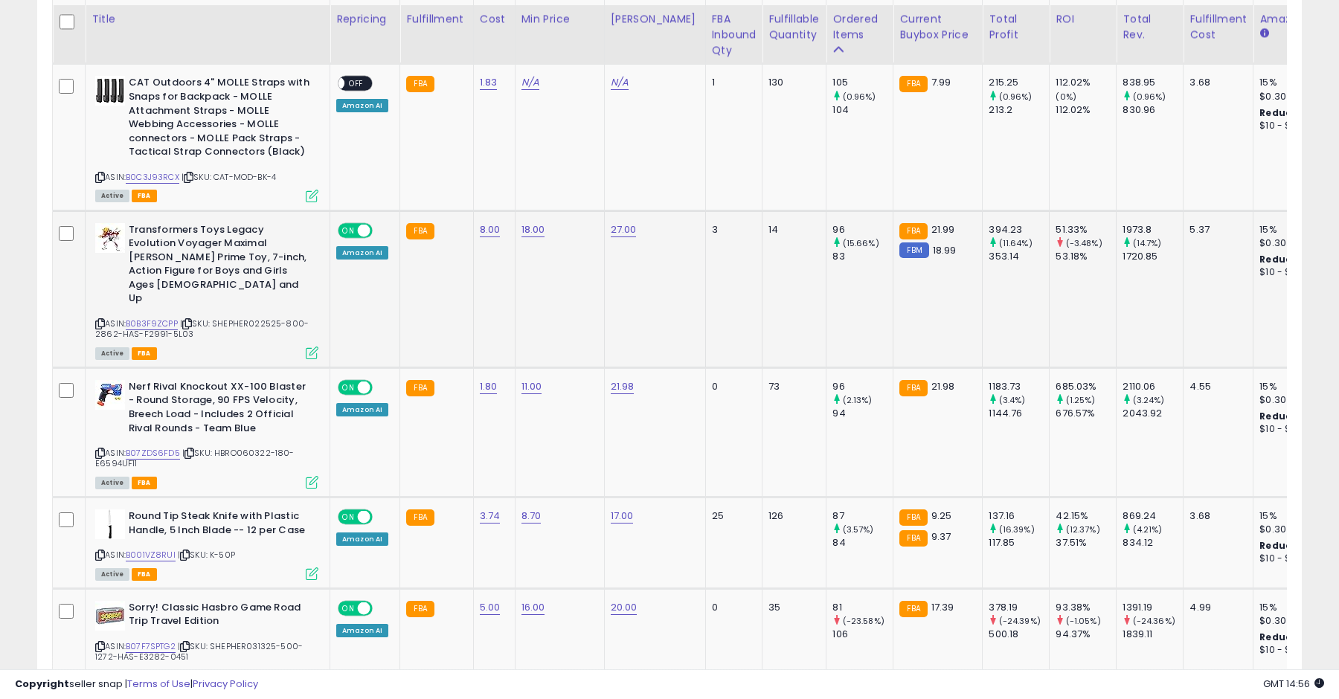
scroll to position [1823, 0]
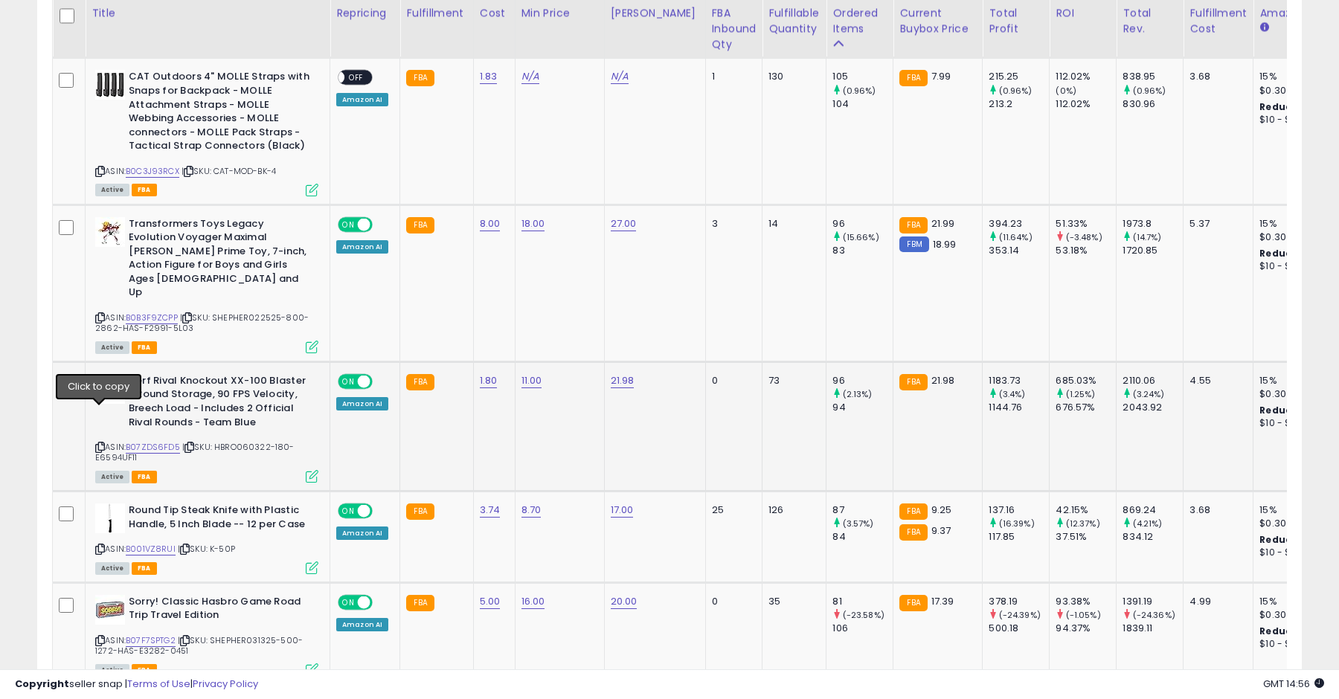
click at [102, 443] on icon at bounding box center [100, 447] width 10 height 8
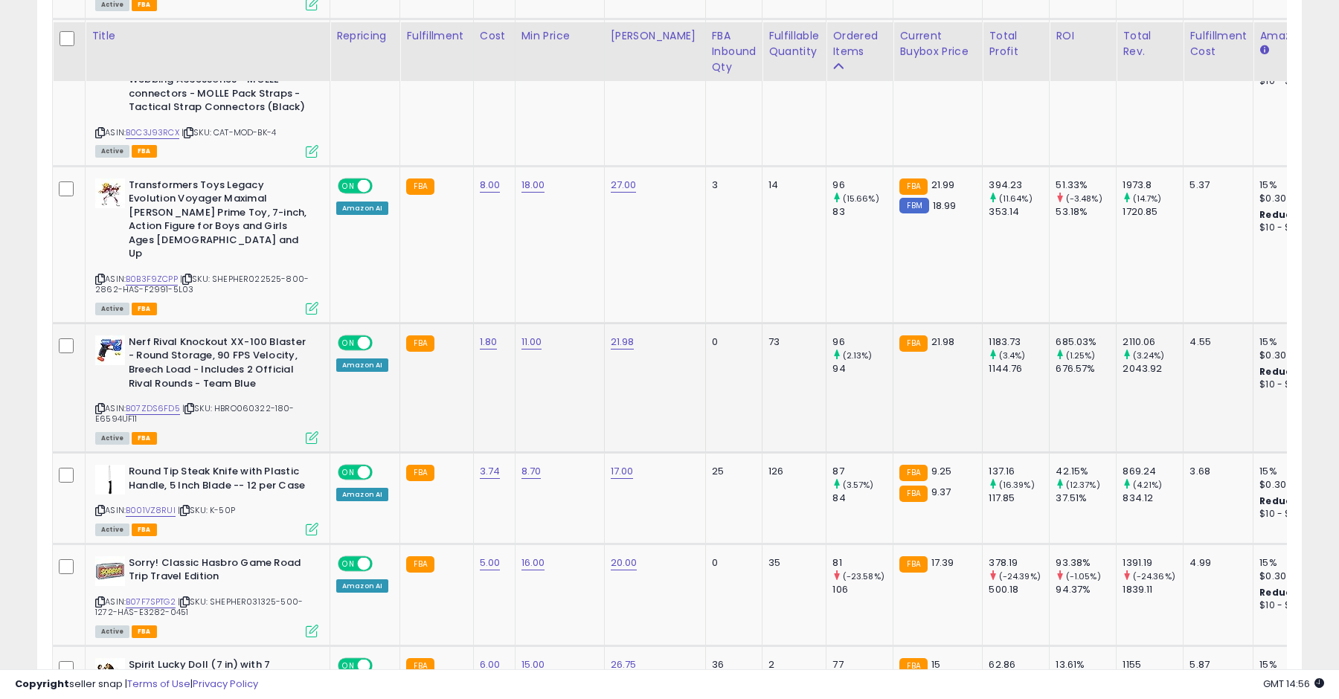
scroll to position [1914, 0]
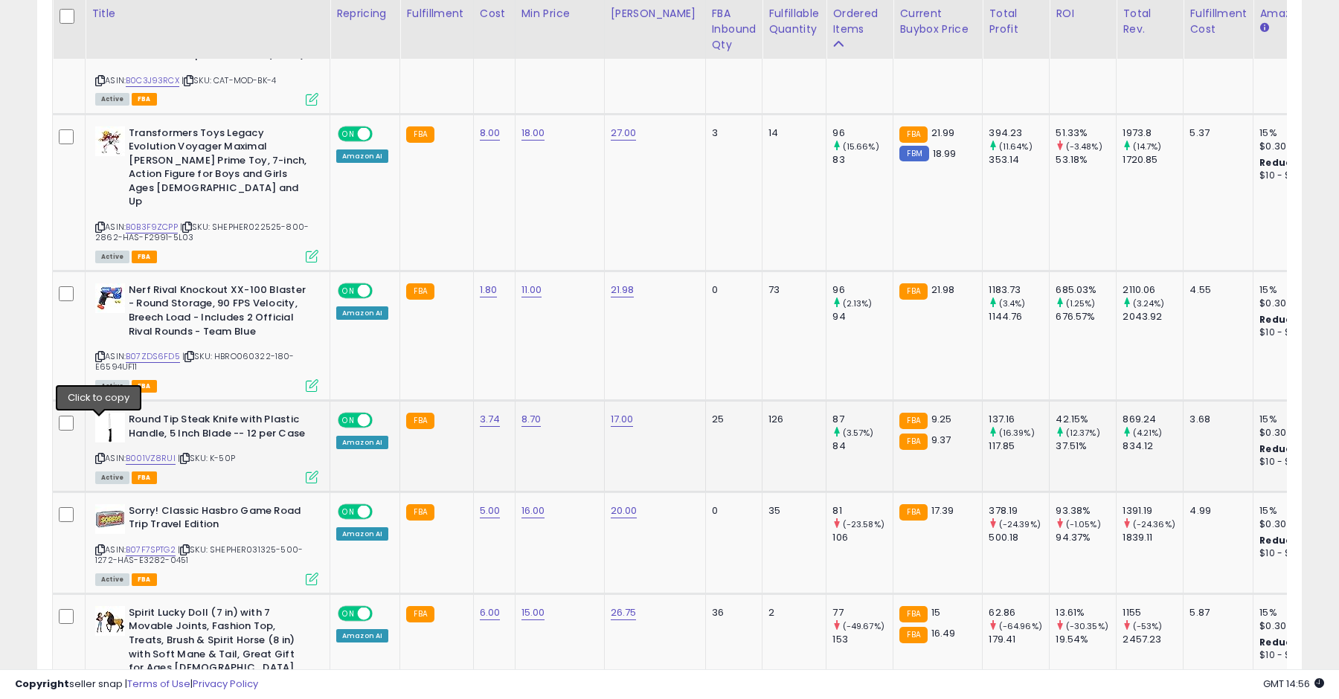
click at [102, 455] on icon at bounding box center [100, 459] width 10 height 8
click at [100, 546] on icon at bounding box center [100, 550] width 10 height 8
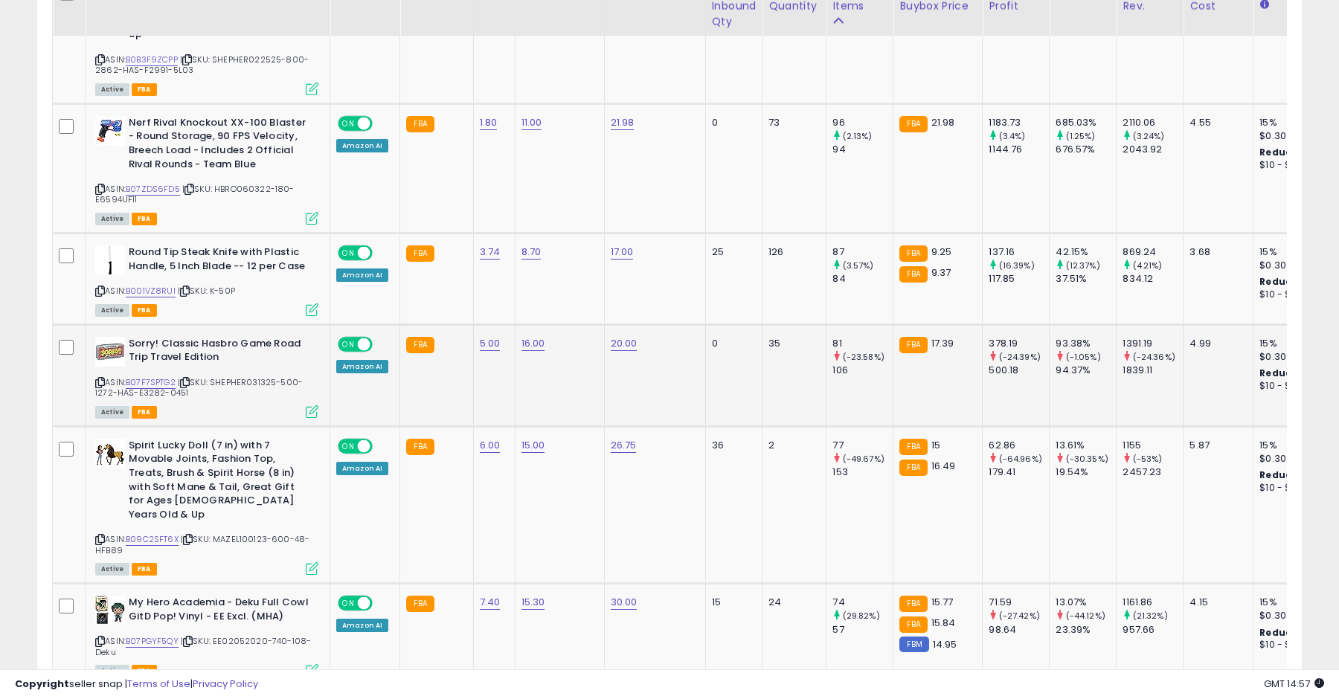
scroll to position [2088, 0]
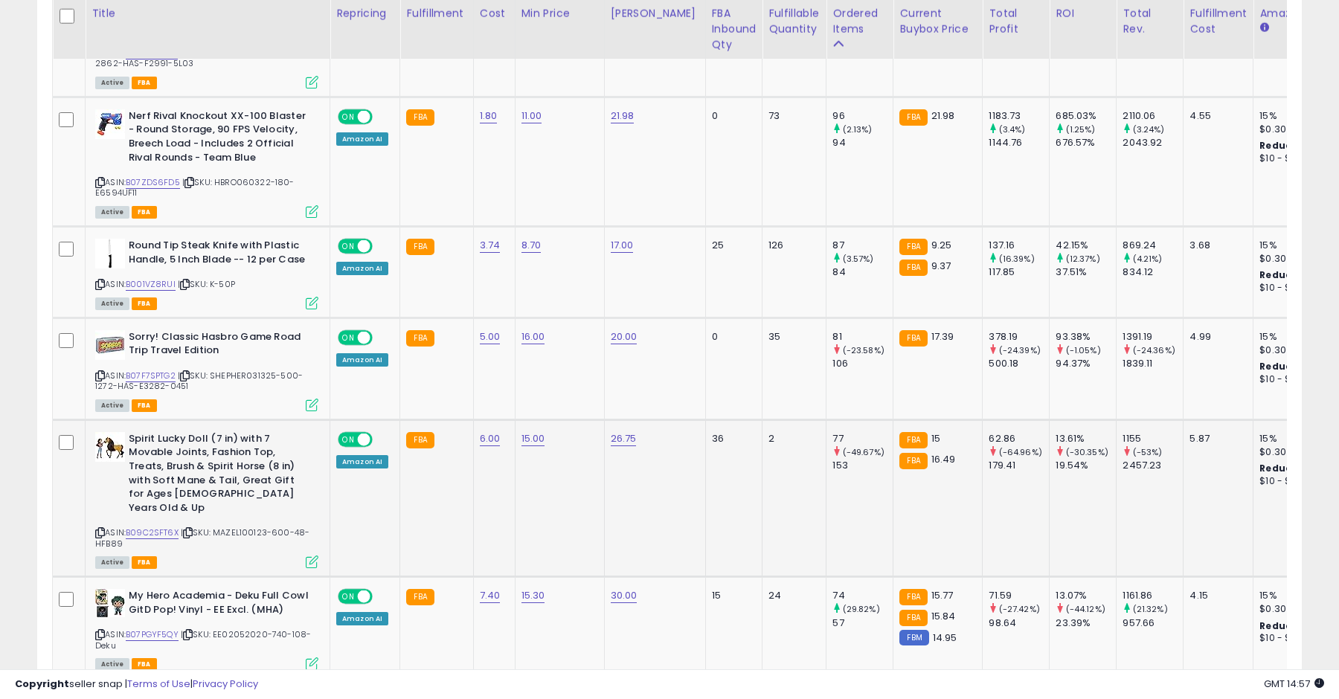
click at [101, 529] on icon at bounding box center [100, 533] width 10 height 8
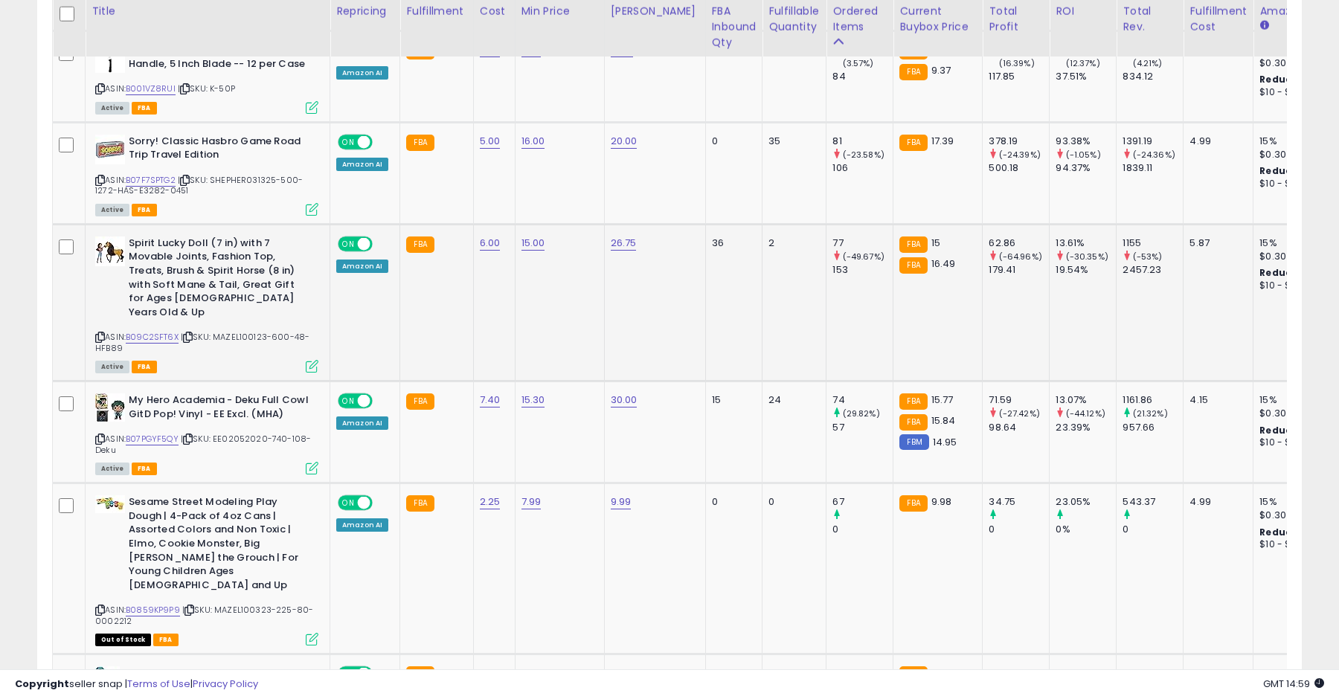
scroll to position [2288, 0]
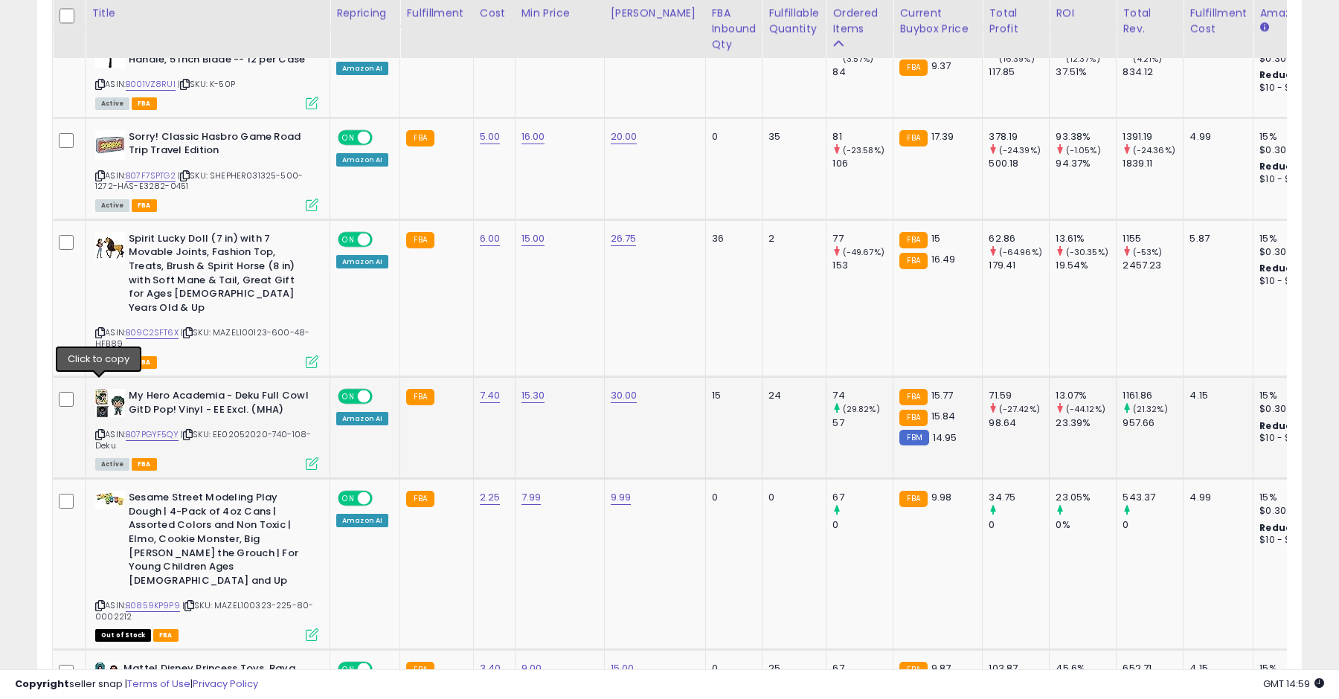
click at [101, 431] on icon at bounding box center [100, 435] width 10 height 8
click at [193, 431] on icon at bounding box center [188, 435] width 10 height 8
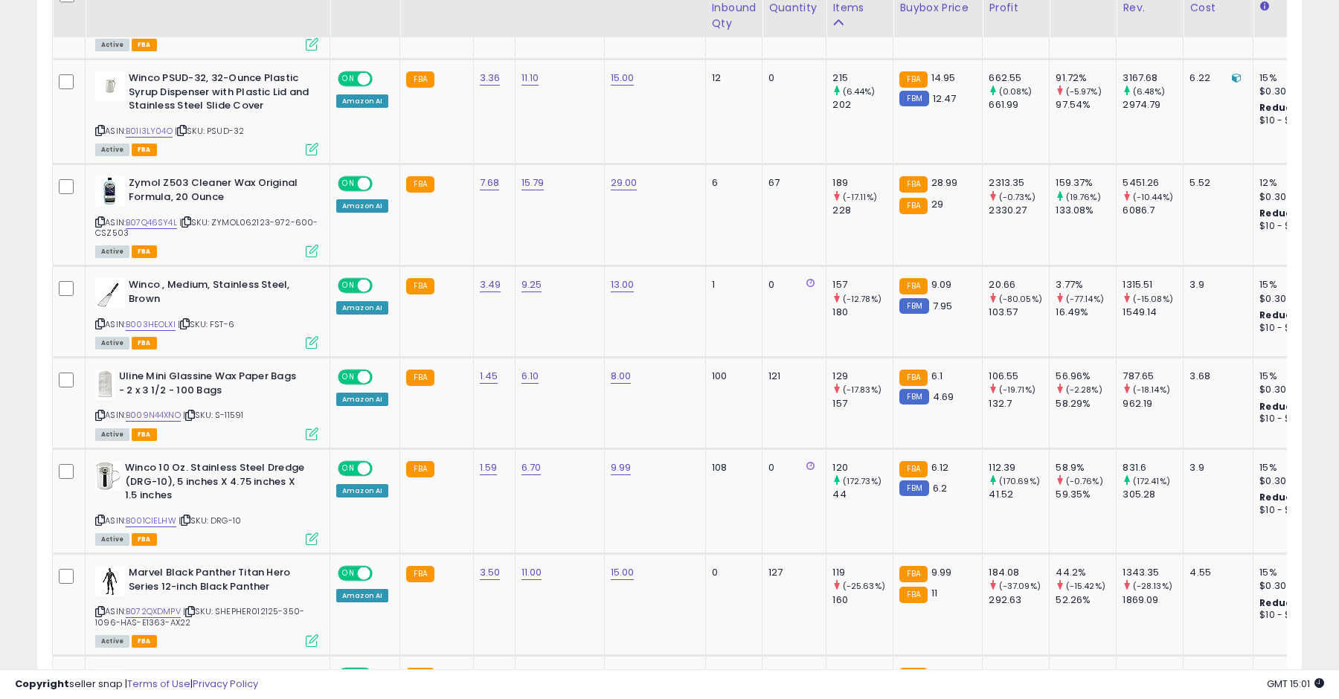
scroll to position [998, 0]
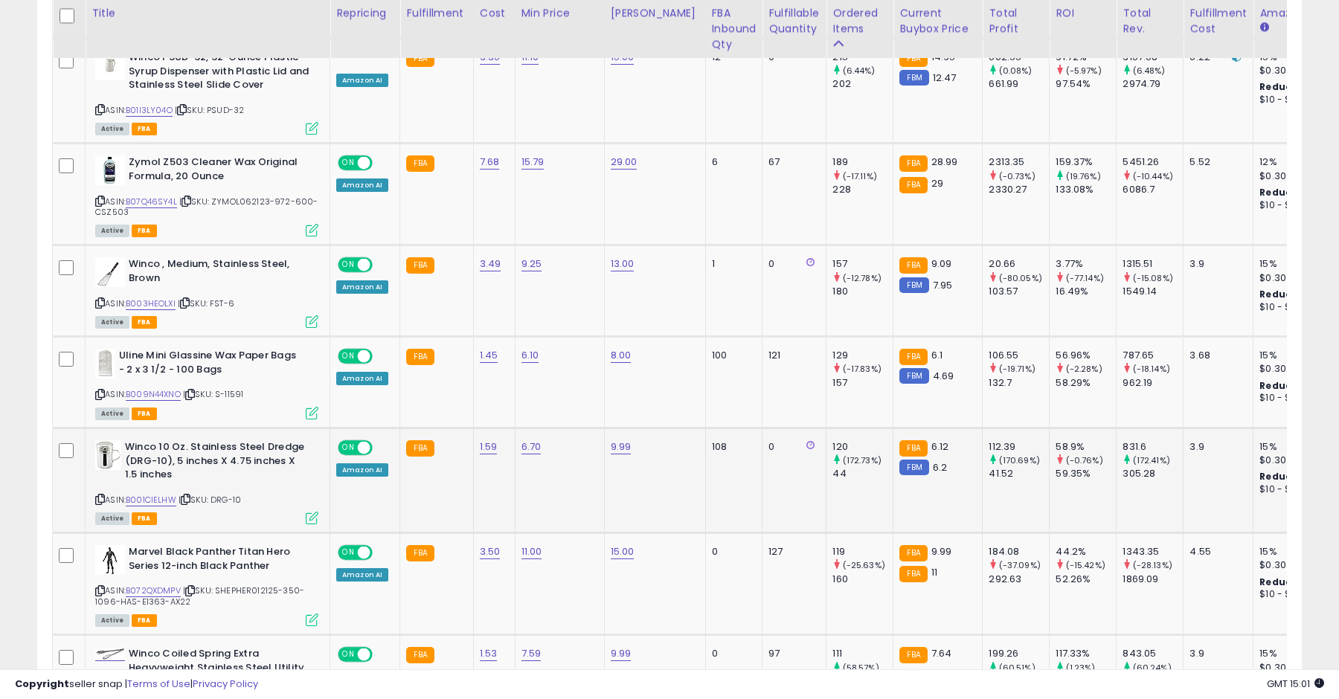
click at [187, 495] on icon at bounding box center [186, 499] width 10 height 8
click at [100, 495] on icon at bounding box center [100, 499] width 10 height 8
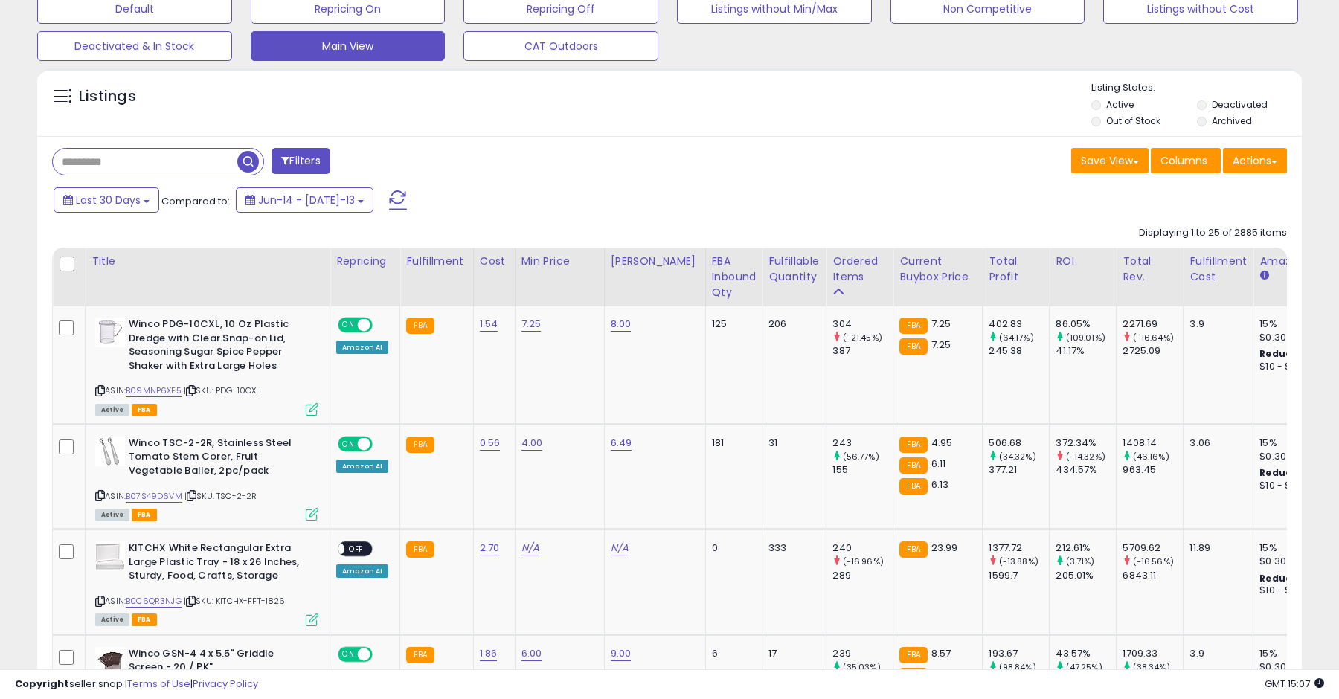
scroll to position [126, 0]
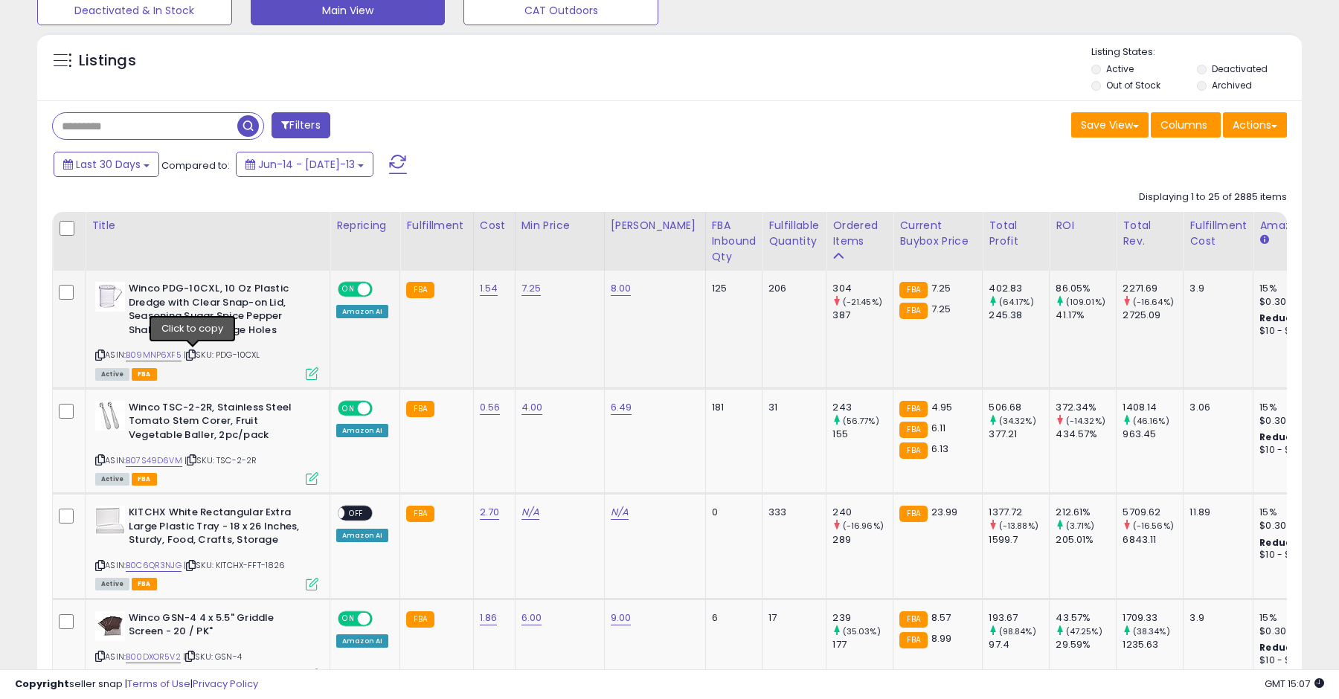
click at [196, 356] on icon at bounding box center [191, 355] width 10 height 8
click at [101, 458] on icon at bounding box center [100, 460] width 10 height 8
click at [194, 461] on icon at bounding box center [192, 460] width 10 height 8
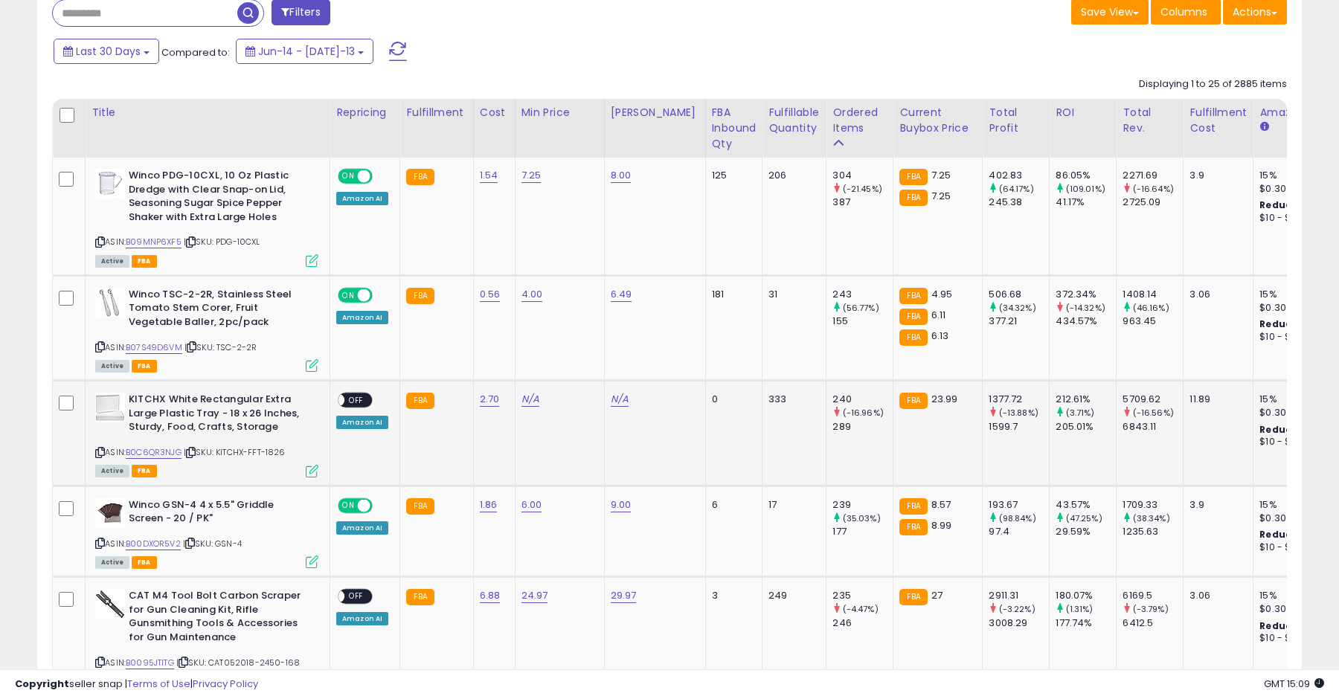
scroll to position [250, 0]
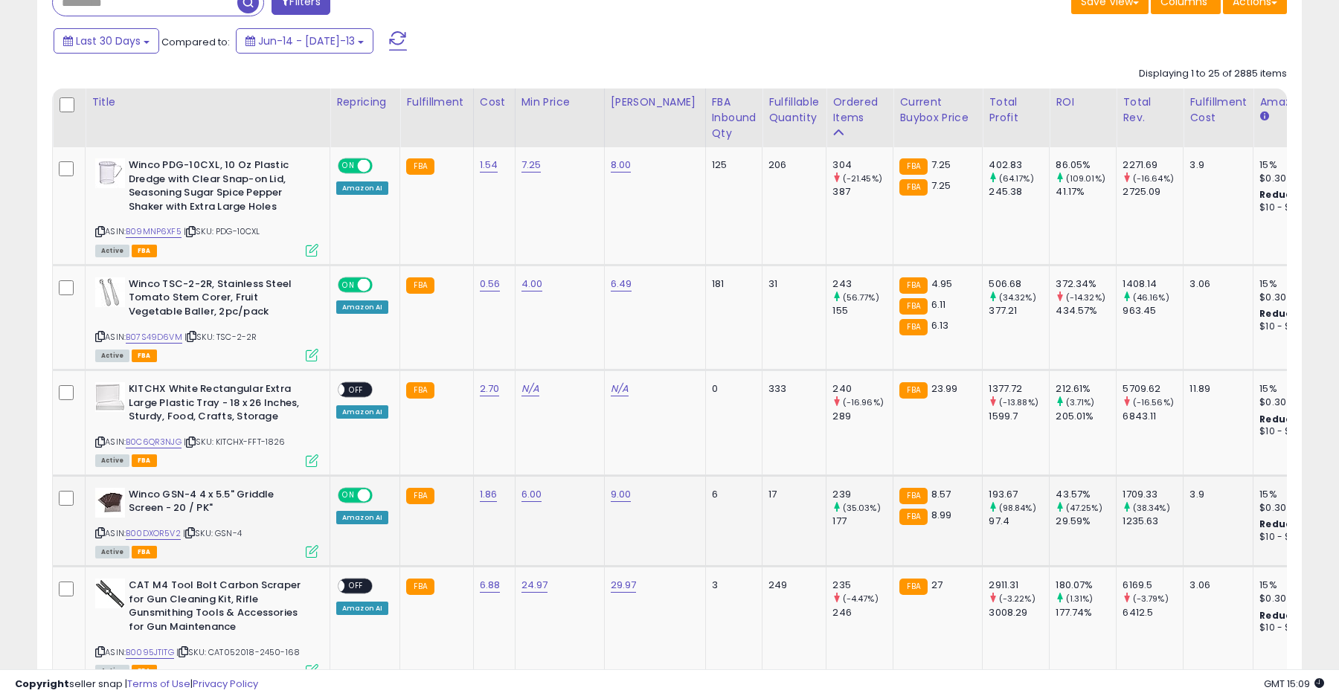
click at [101, 533] on icon at bounding box center [100, 533] width 10 height 8
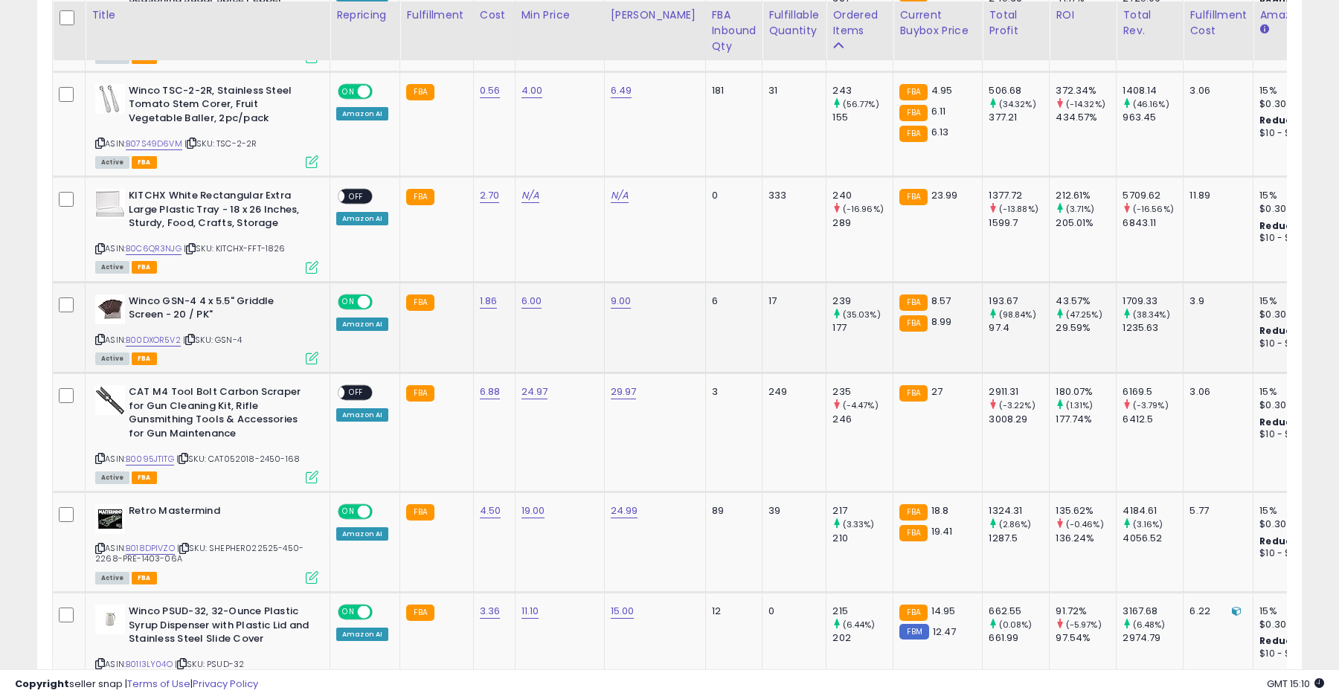
scroll to position [445, 0]
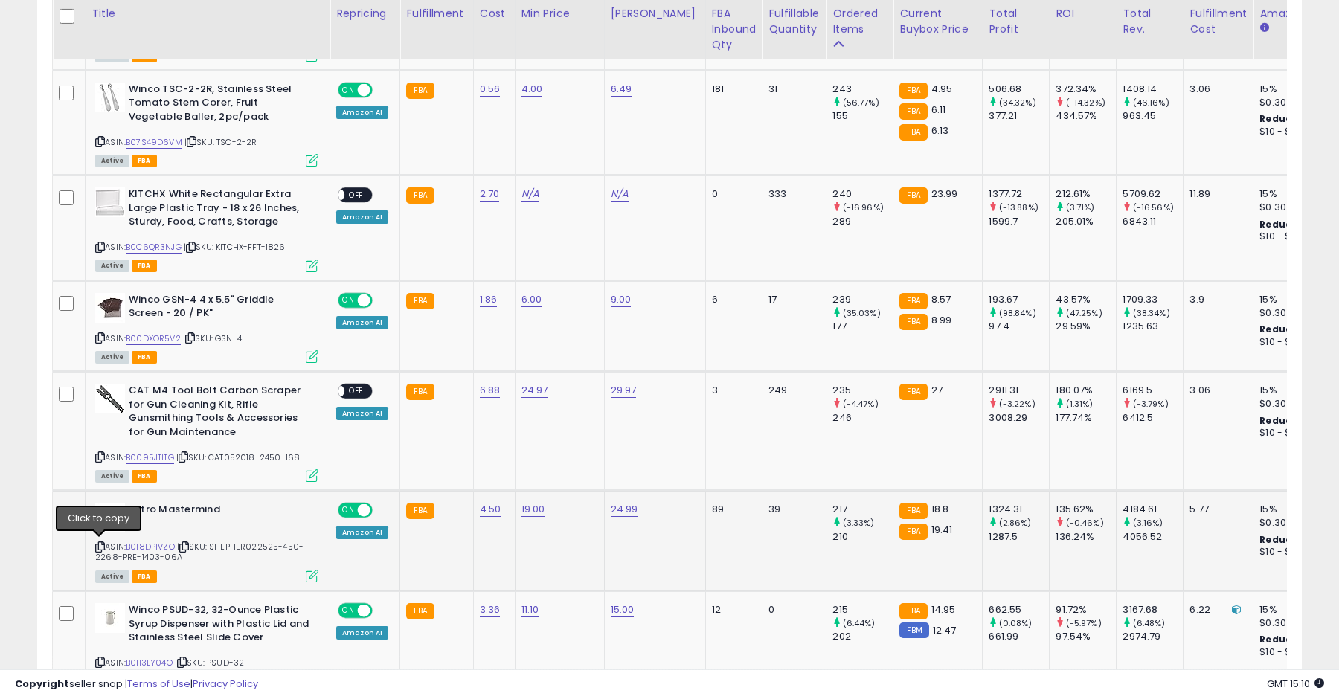
click at [99, 543] on icon at bounding box center [100, 547] width 10 height 8
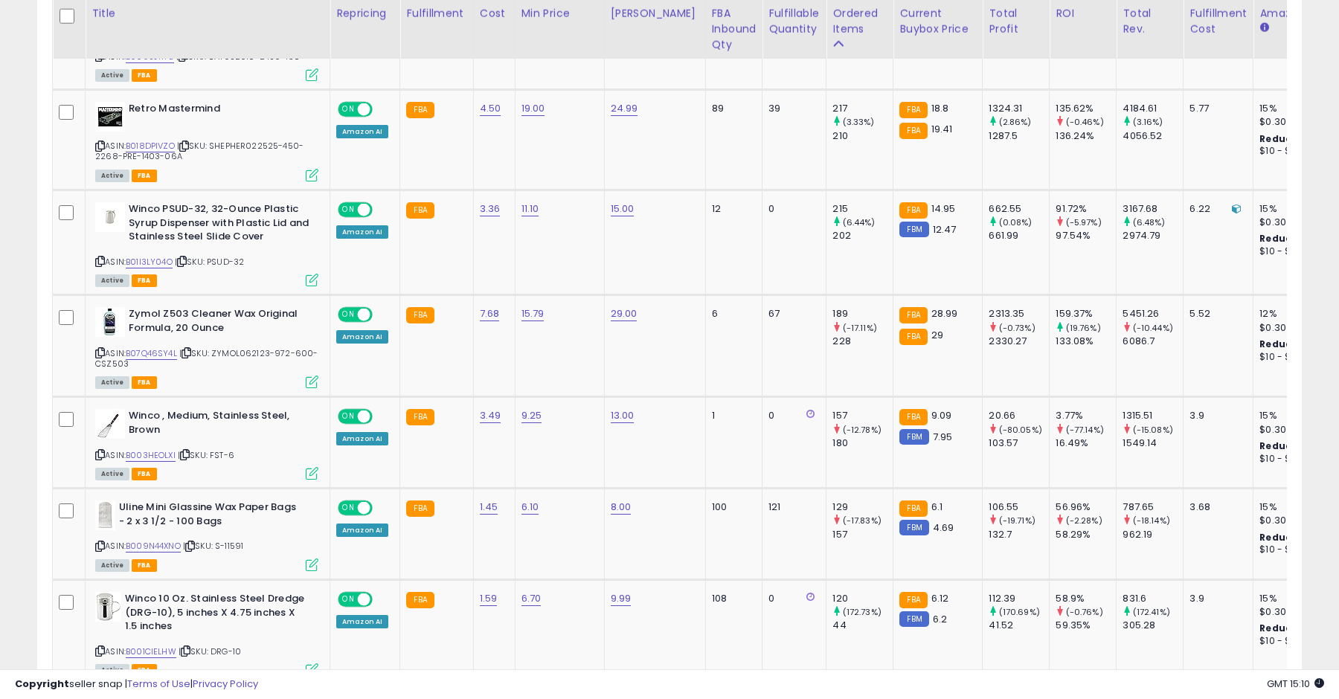
scroll to position [847, 0]
click at [102, 260] on icon at bounding box center [100, 261] width 10 height 8
click at [187, 258] on icon at bounding box center [182, 261] width 10 height 8
click at [103, 259] on icon at bounding box center [100, 261] width 10 height 8
click at [102, 258] on icon at bounding box center [100, 261] width 10 height 8
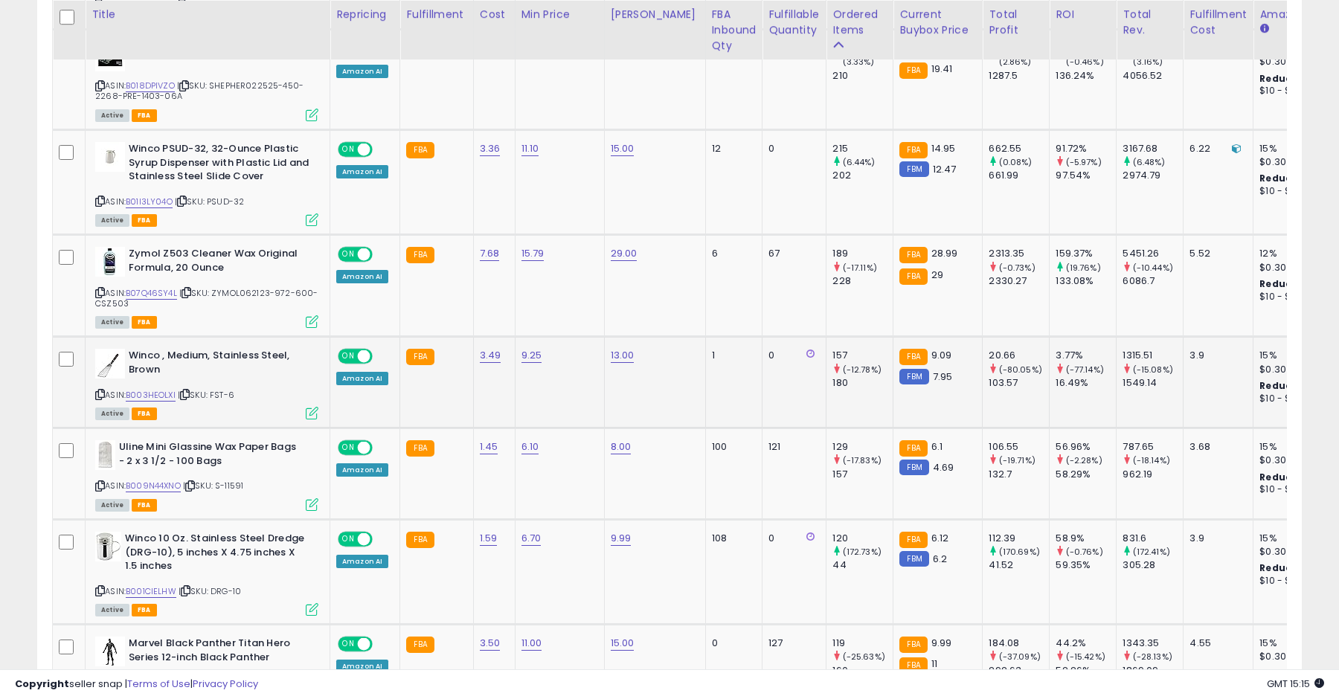
scroll to position [908, 0]
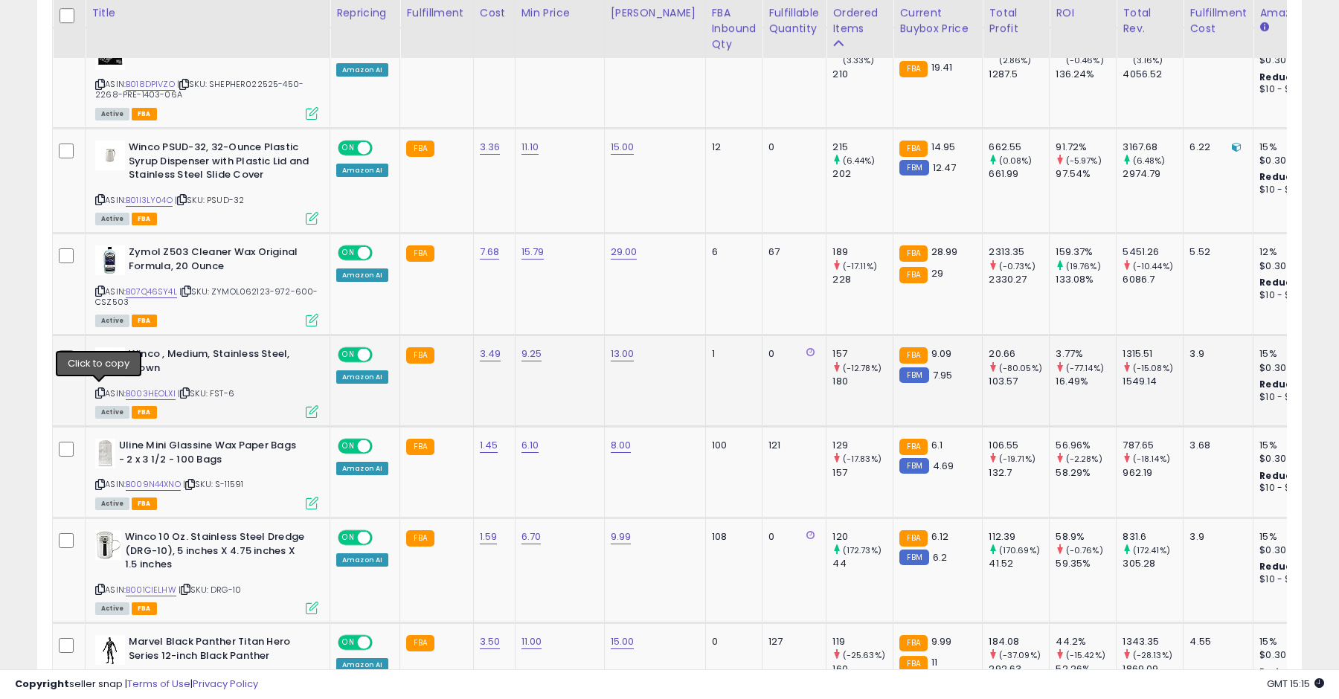
click at [99, 389] on icon at bounding box center [100, 393] width 10 height 8
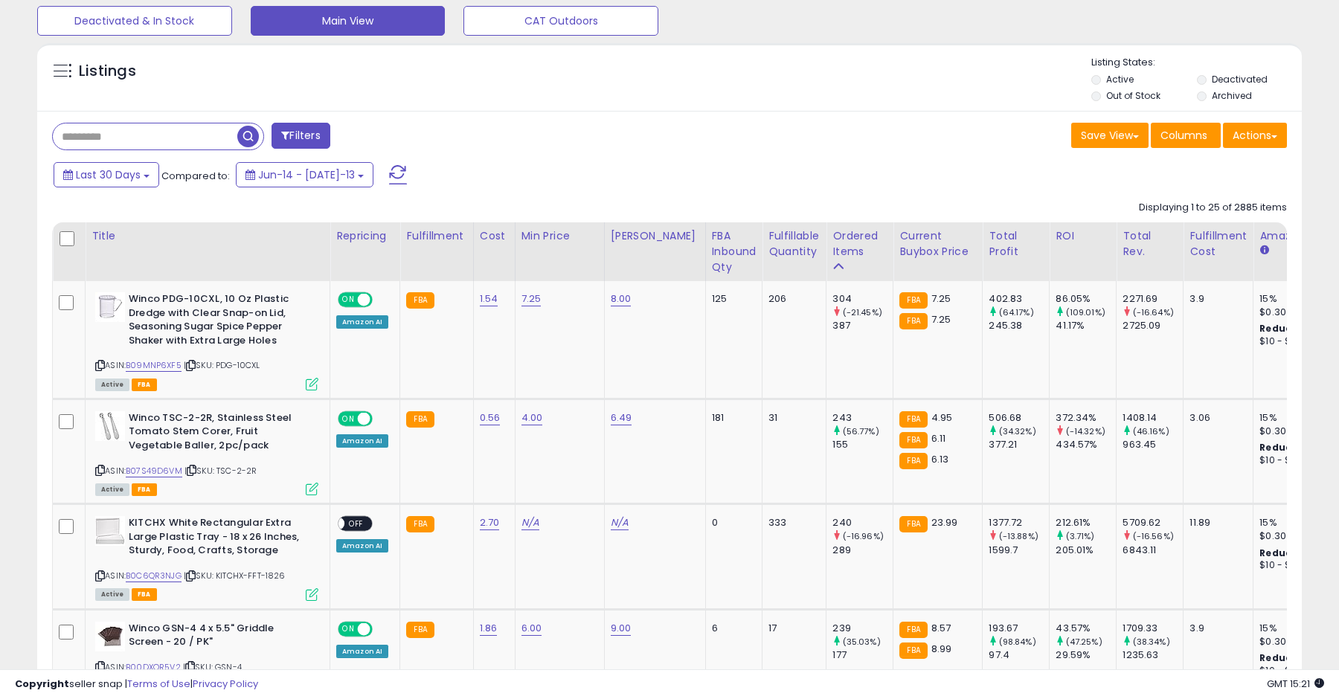
scroll to position [141, 0]
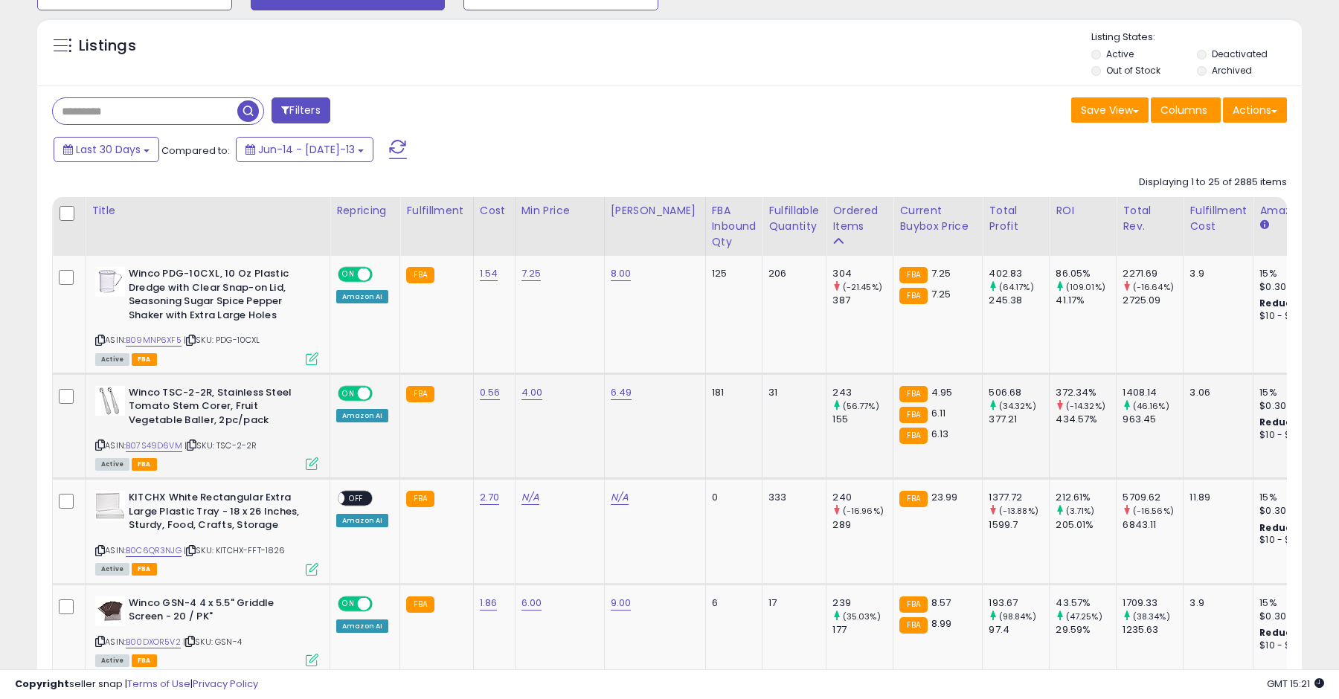
click at [100, 448] on icon at bounding box center [100, 445] width 10 height 8
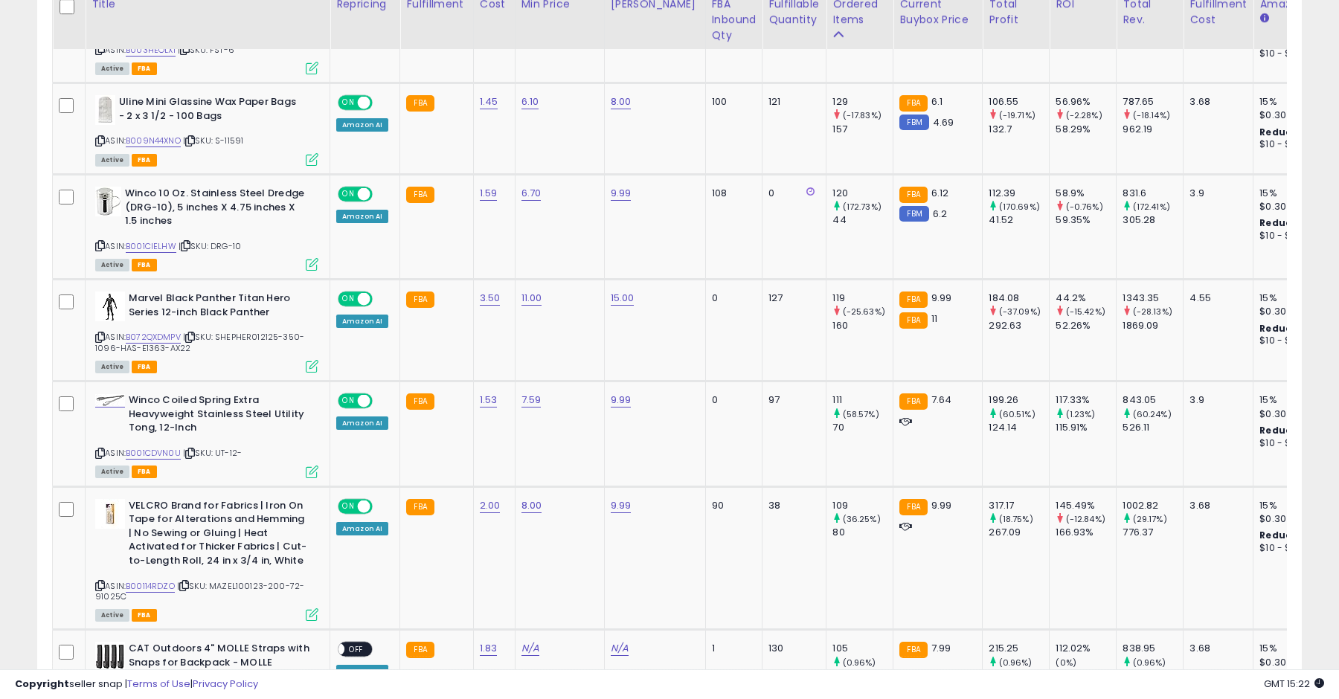
scroll to position [1213, 0]
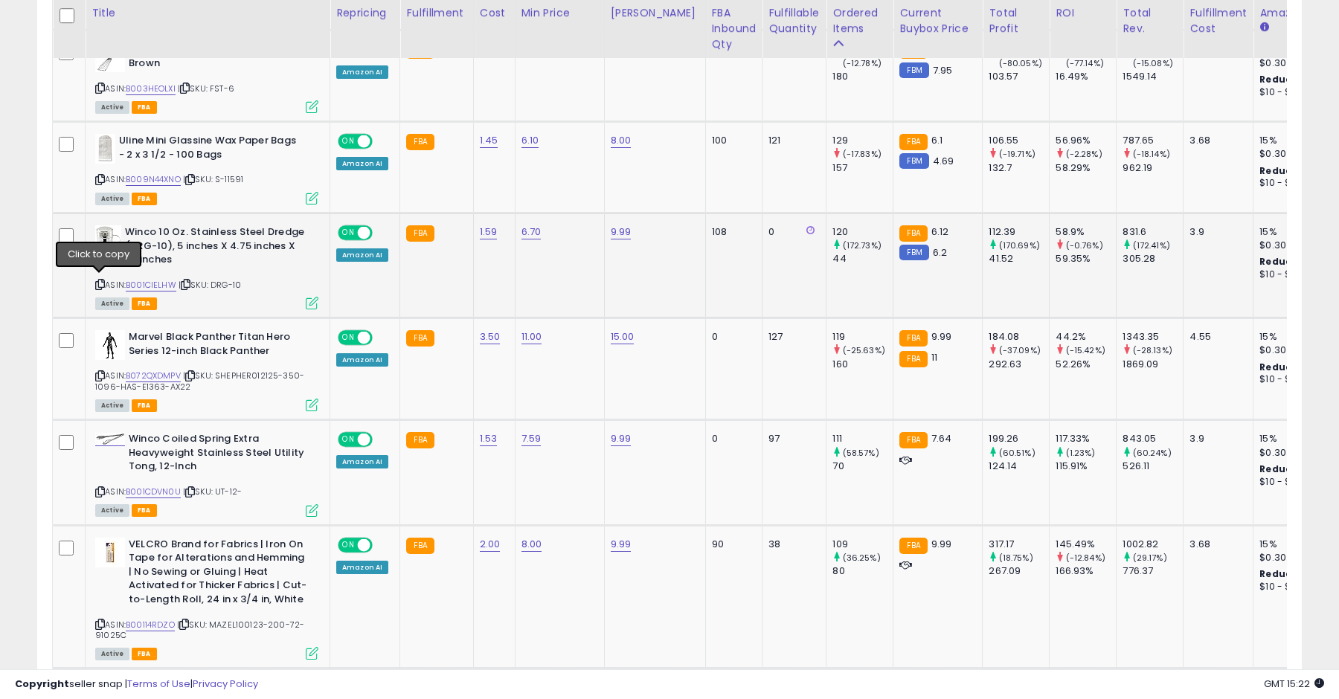
click at [100, 280] on icon at bounding box center [100, 284] width 10 height 8
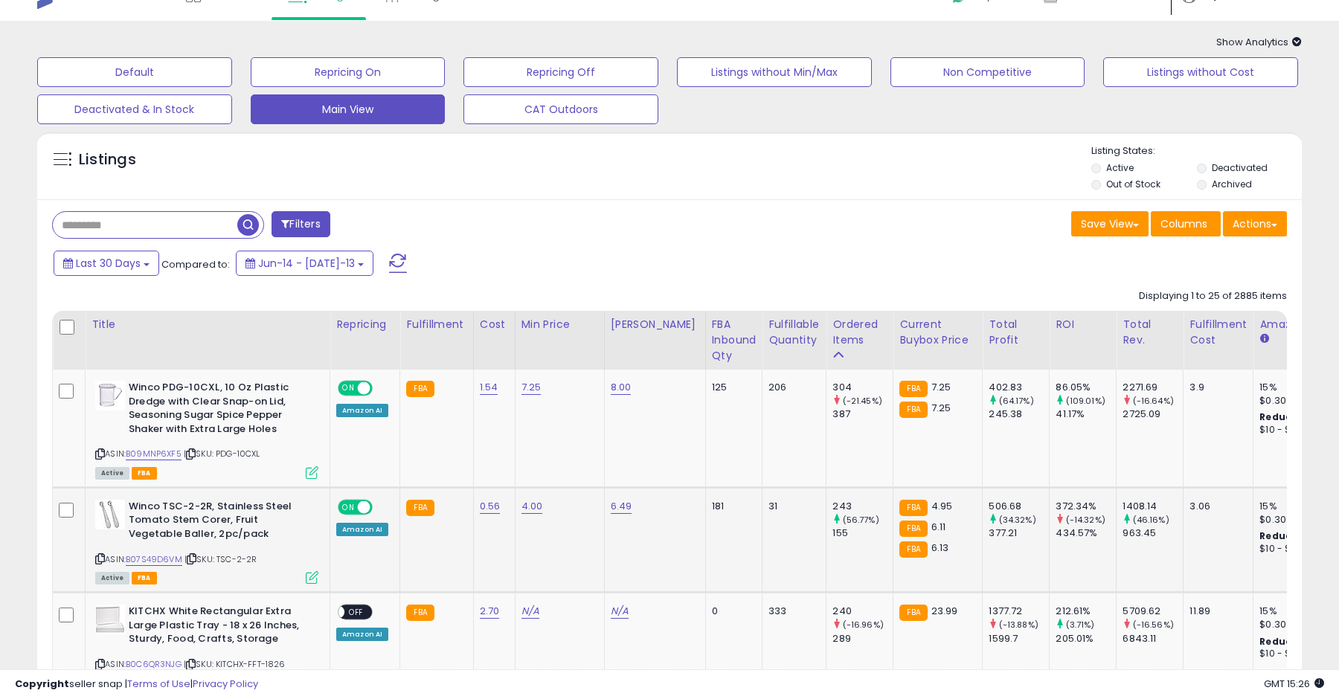
scroll to position [36, 0]
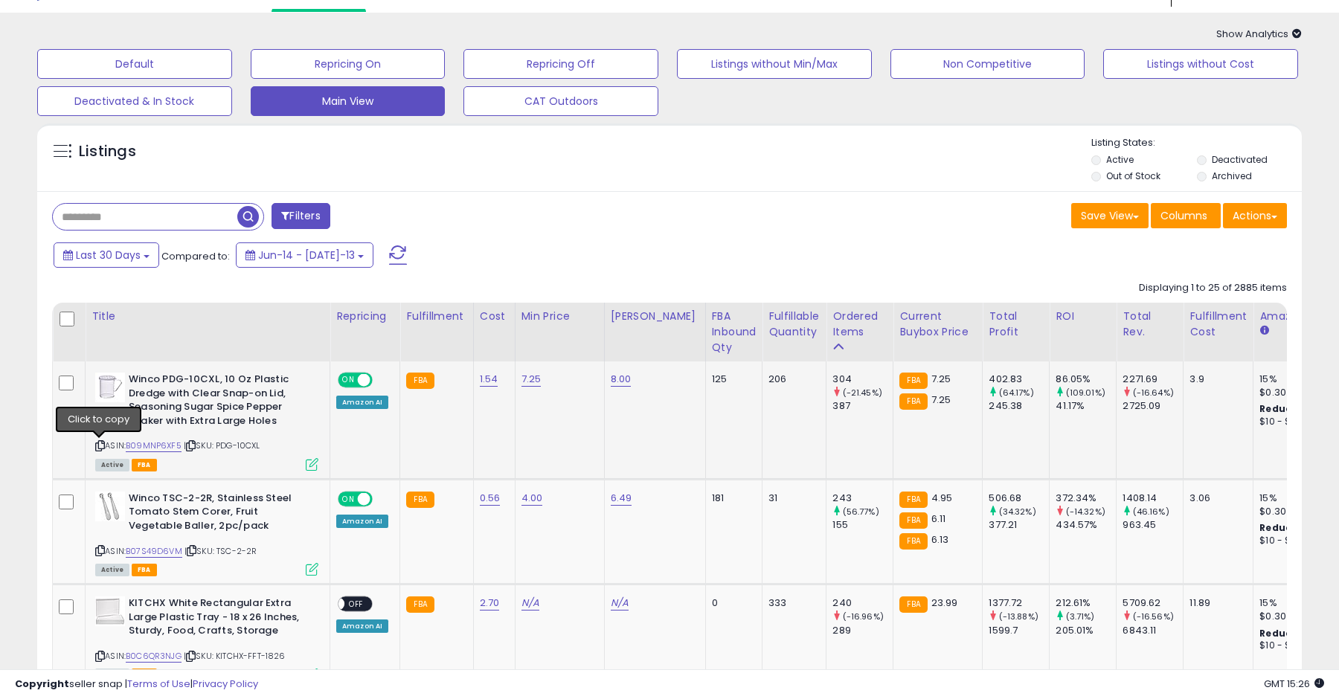
click at [100, 446] on icon at bounding box center [100, 446] width 10 height 8
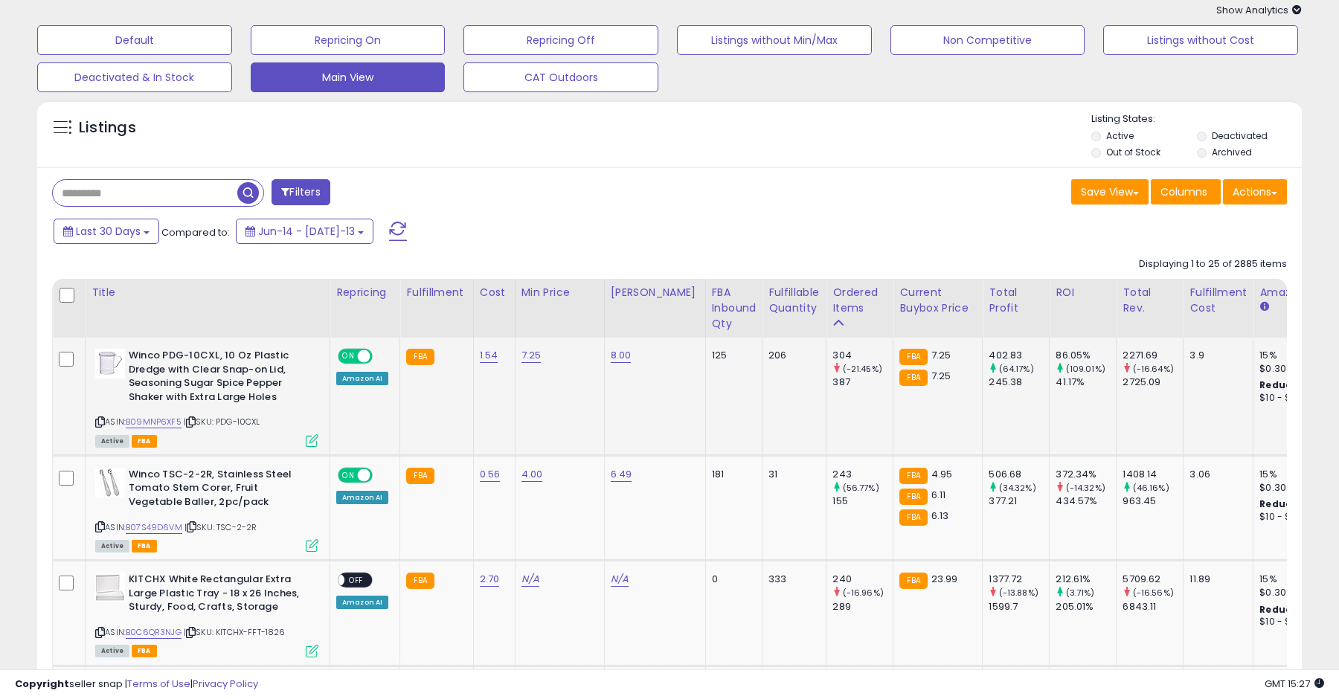
scroll to position [65, 0]
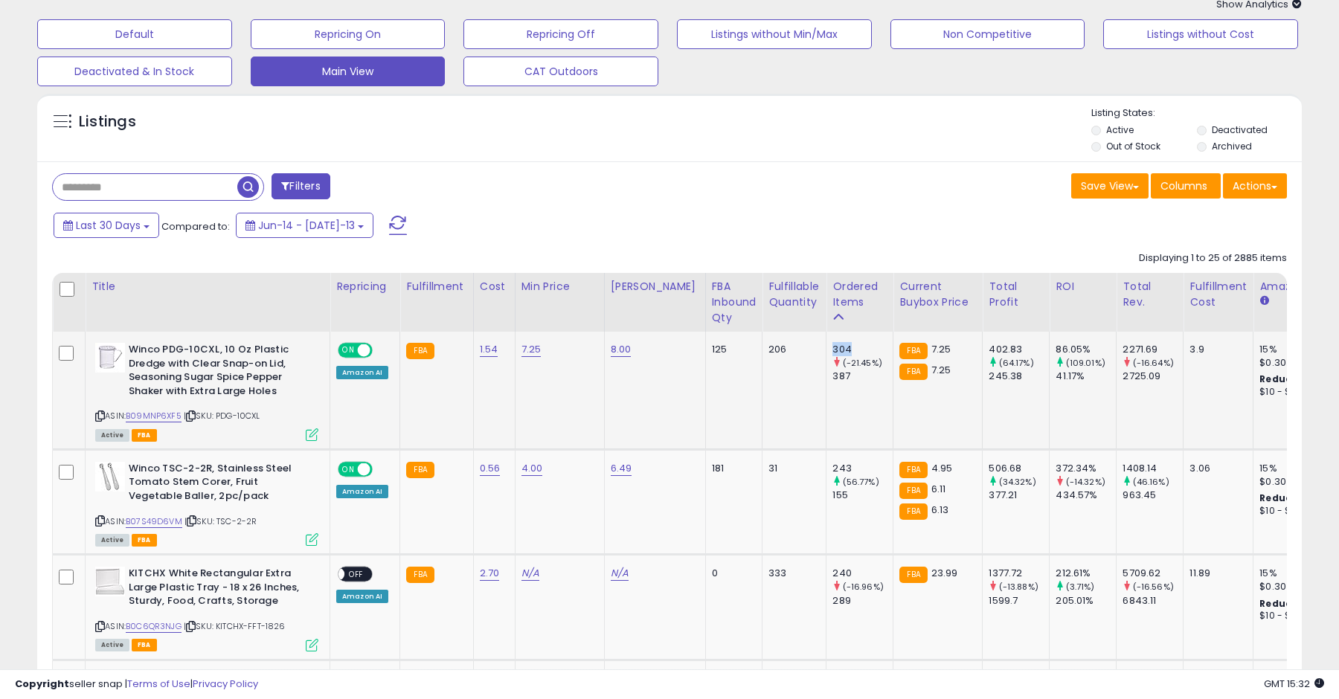
drag, startPoint x: 836, startPoint y: 344, endPoint x: 814, endPoint y: 347, distance: 22.5
click at [826, 347] on td "304 (-21.45%) 387" at bounding box center [859, 391] width 67 height 118
drag, startPoint x: 768, startPoint y: 353, endPoint x: 746, endPoint y: 353, distance: 22.3
click at [762, 353] on td "206" at bounding box center [794, 391] width 64 height 118
click at [832, 348] on div "304" at bounding box center [862, 349] width 60 height 13
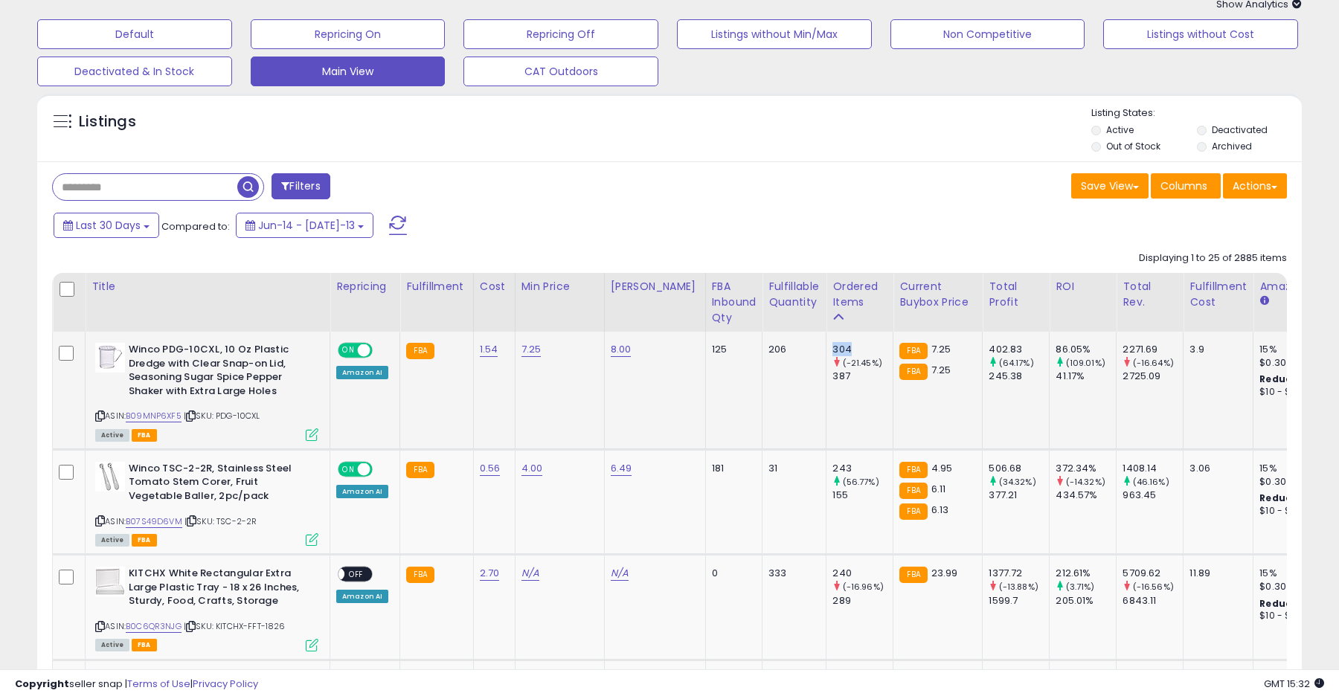
click at [832, 348] on div "304" at bounding box center [862, 349] width 60 height 13
click at [712, 346] on div "125" at bounding box center [731, 349] width 39 height 13
click at [768, 369] on td "206" at bounding box center [794, 391] width 64 height 118
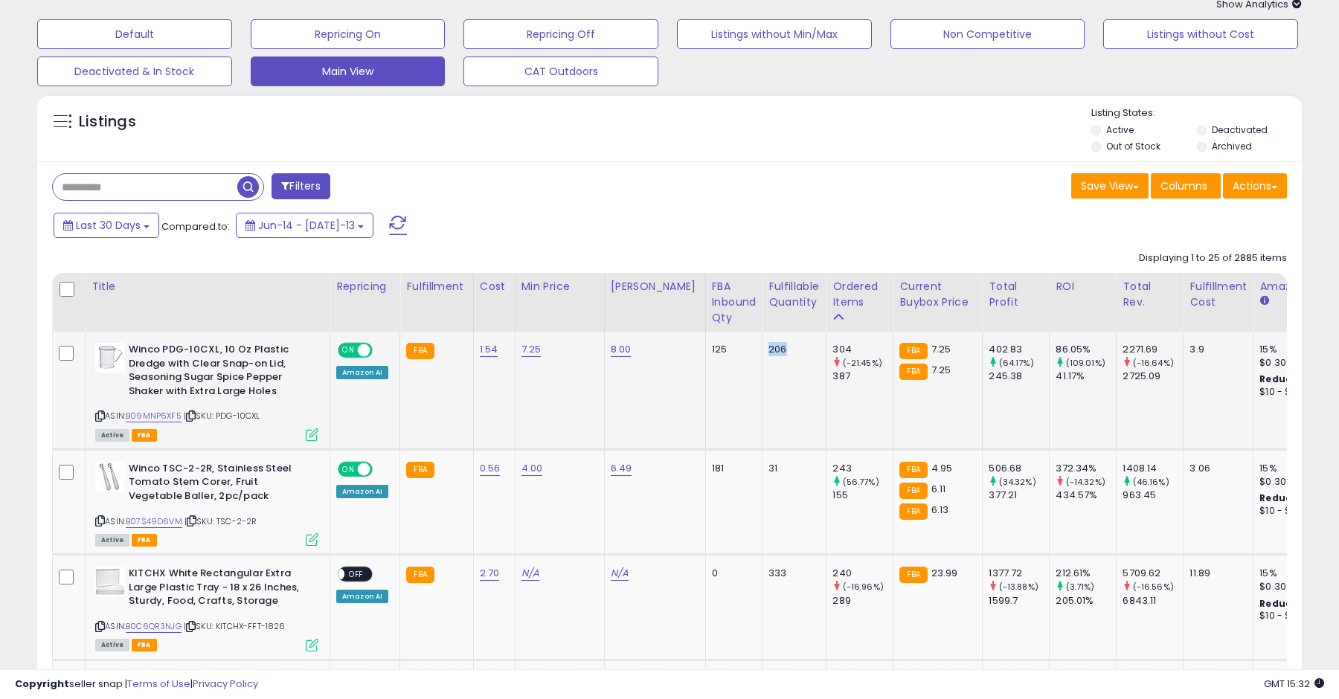
drag, startPoint x: 774, startPoint y: 346, endPoint x: 747, endPoint y: 346, distance: 27.5
click at [762, 346] on td "206" at bounding box center [794, 391] width 64 height 118
click at [151, 190] on input "text" at bounding box center [188, 187] width 271 height 26
click at [372, 183] on span "button" at bounding box center [370, 187] width 22 height 22
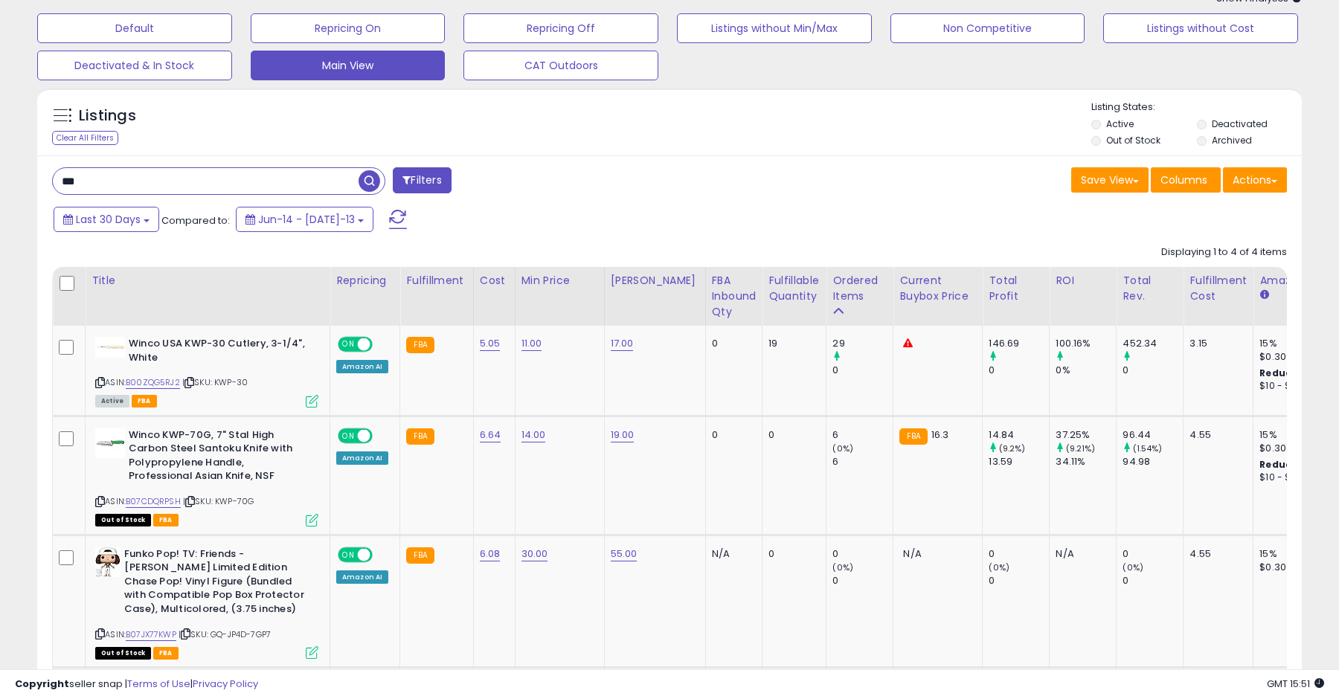
scroll to position [80, 0]
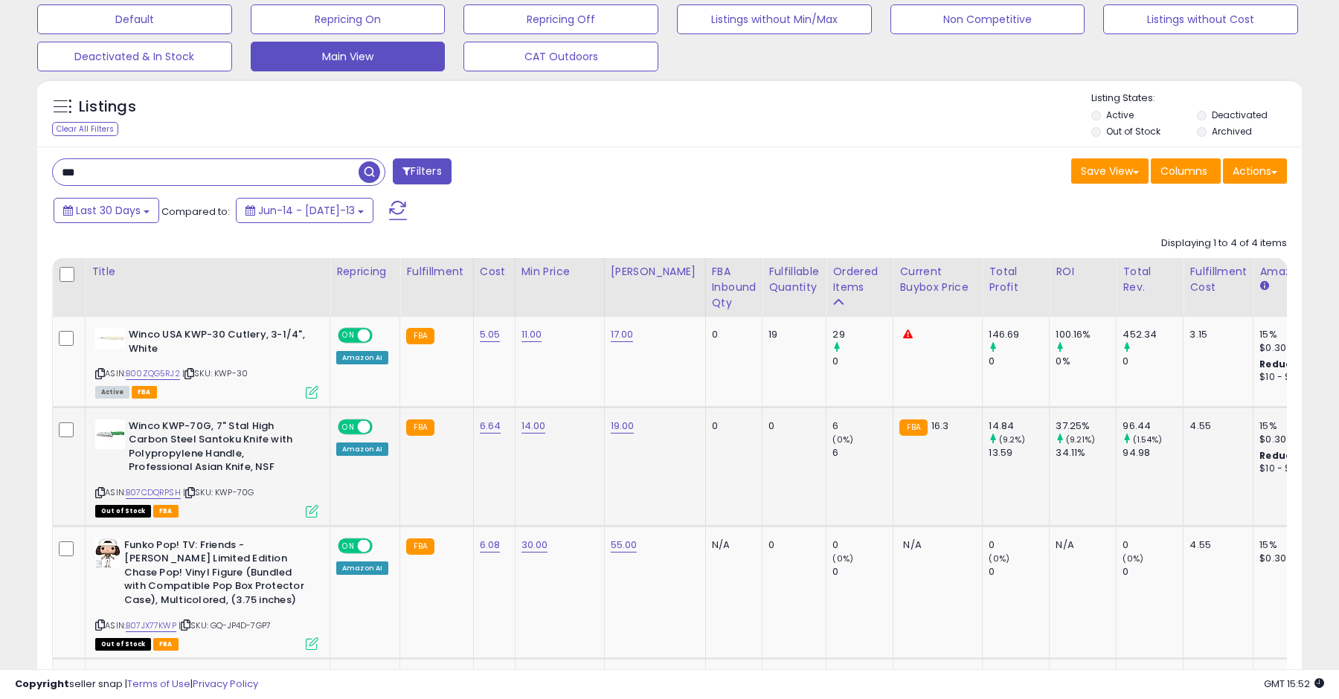
click at [100, 493] on icon at bounding box center [100, 493] width 10 height 8
click at [98, 491] on icon at bounding box center [100, 493] width 10 height 8
click at [311, 184] on input "***" at bounding box center [206, 172] width 306 height 26
click at [317, 179] on input "***" at bounding box center [206, 172] width 306 height 26
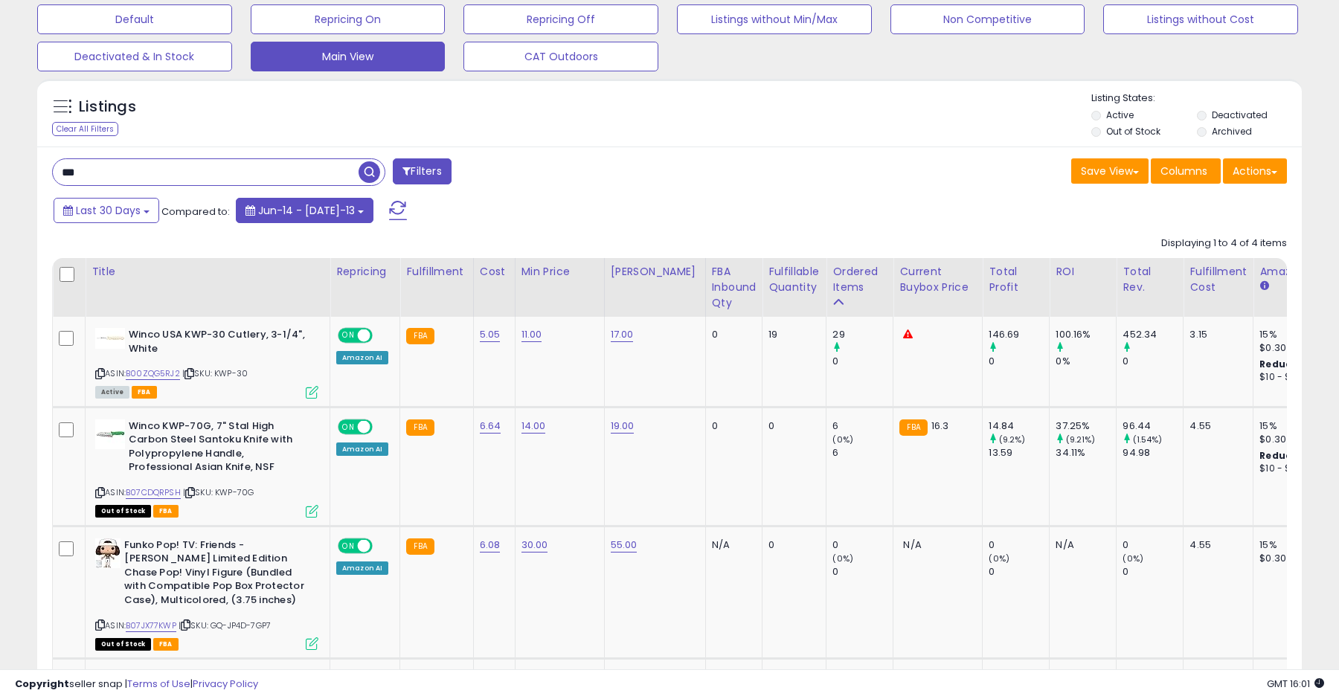
type input "******"
click at [366, 173] on span "button" at bounding box center [370, 172] width 22 height 22
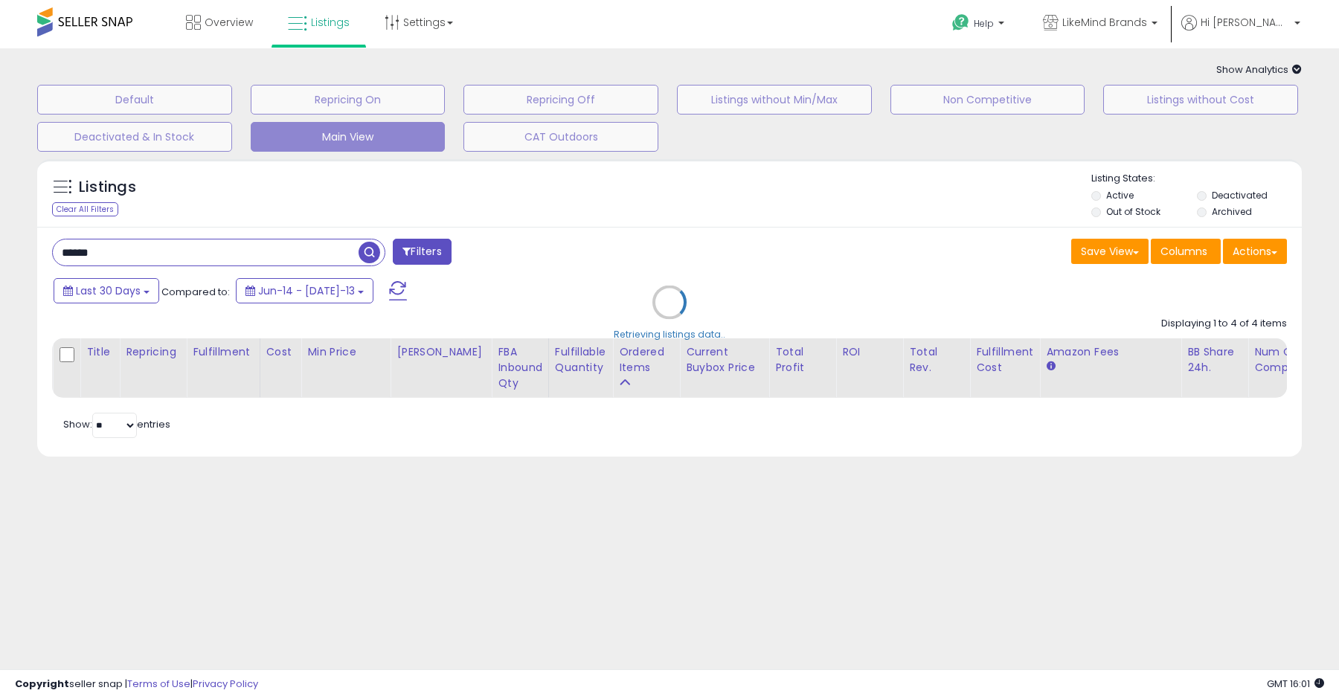
scroll to position [0, 0]
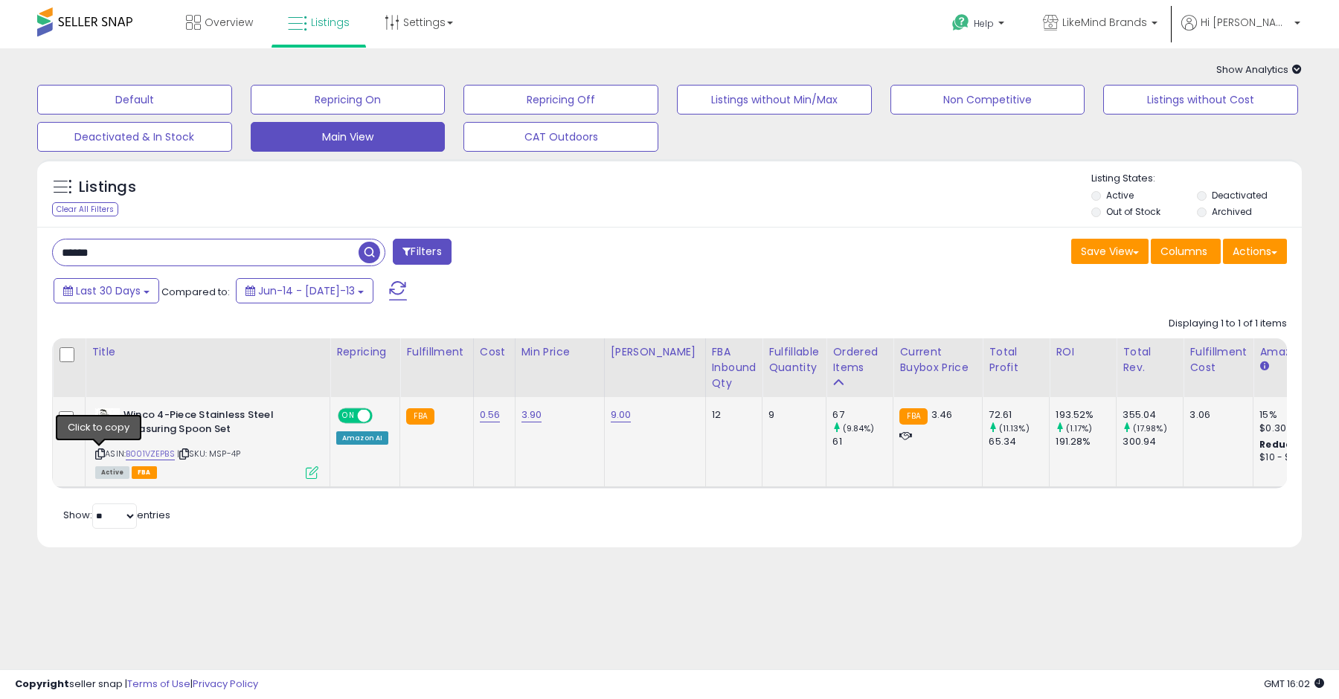
click at [100, 453] on icon at bounding box center [100, 454] width 10 height 8
click at [285, 259] on input "******" at bounding box center [206, 253] width 306 height 26
click at [588, 252] on div "Filters" at bounding box center [355, 254] width 629 height 30
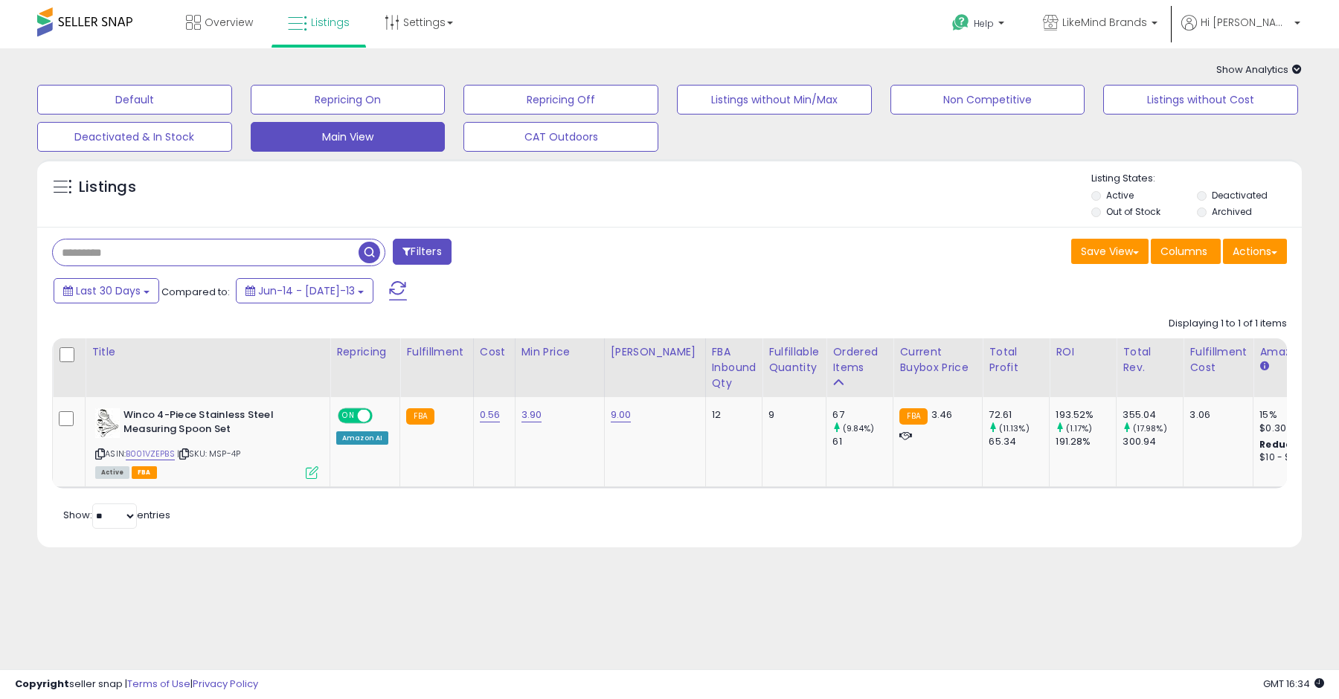
click at [389, 289] on span at bounding box center [398, 290] width 18 height 19
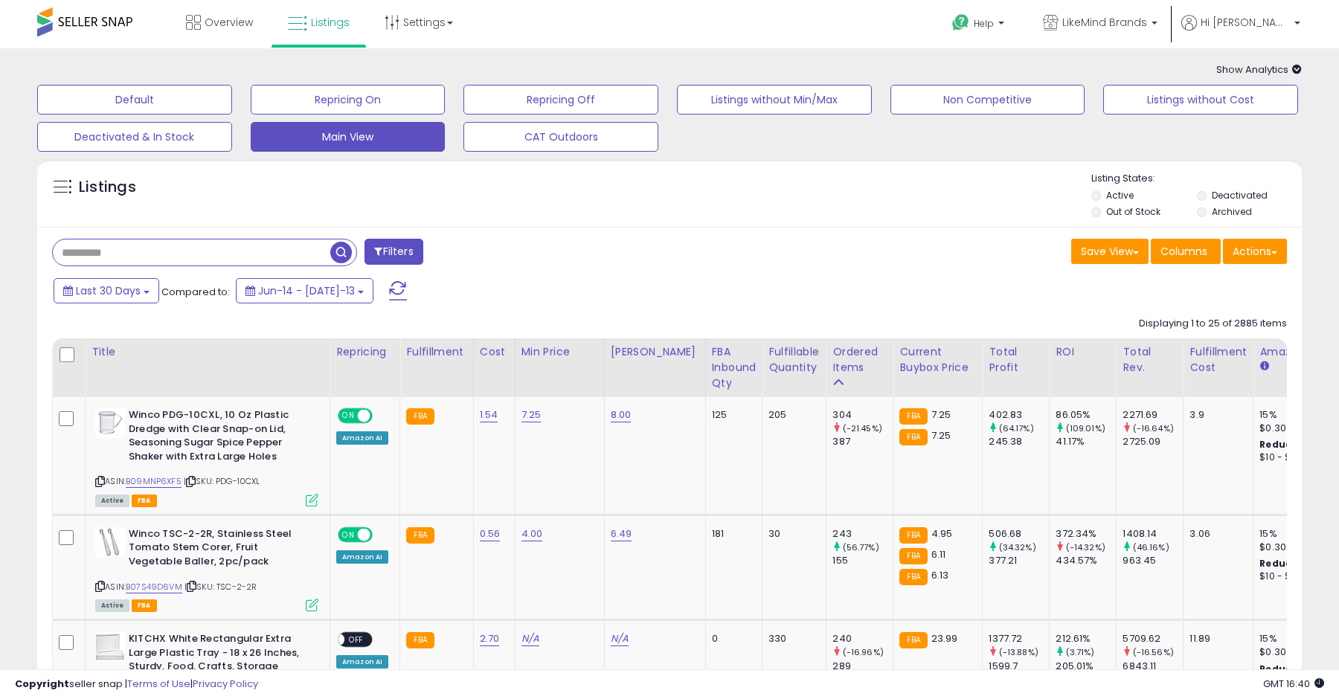
click at [209, 251] on input "text" at bounding box center [191, 253] width 277 height 26
click at [374, 254] on span "button" at bounding box center [370, 253] width 22 height 22
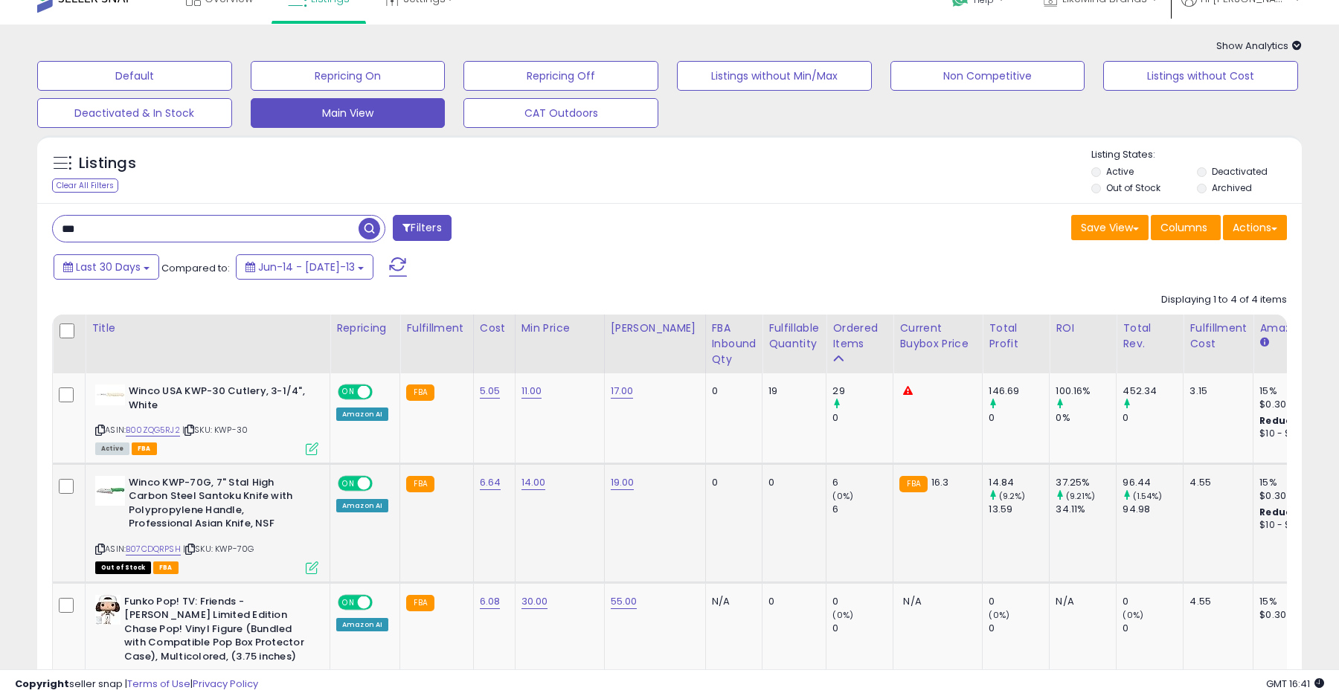
scroll to position [28, 0]
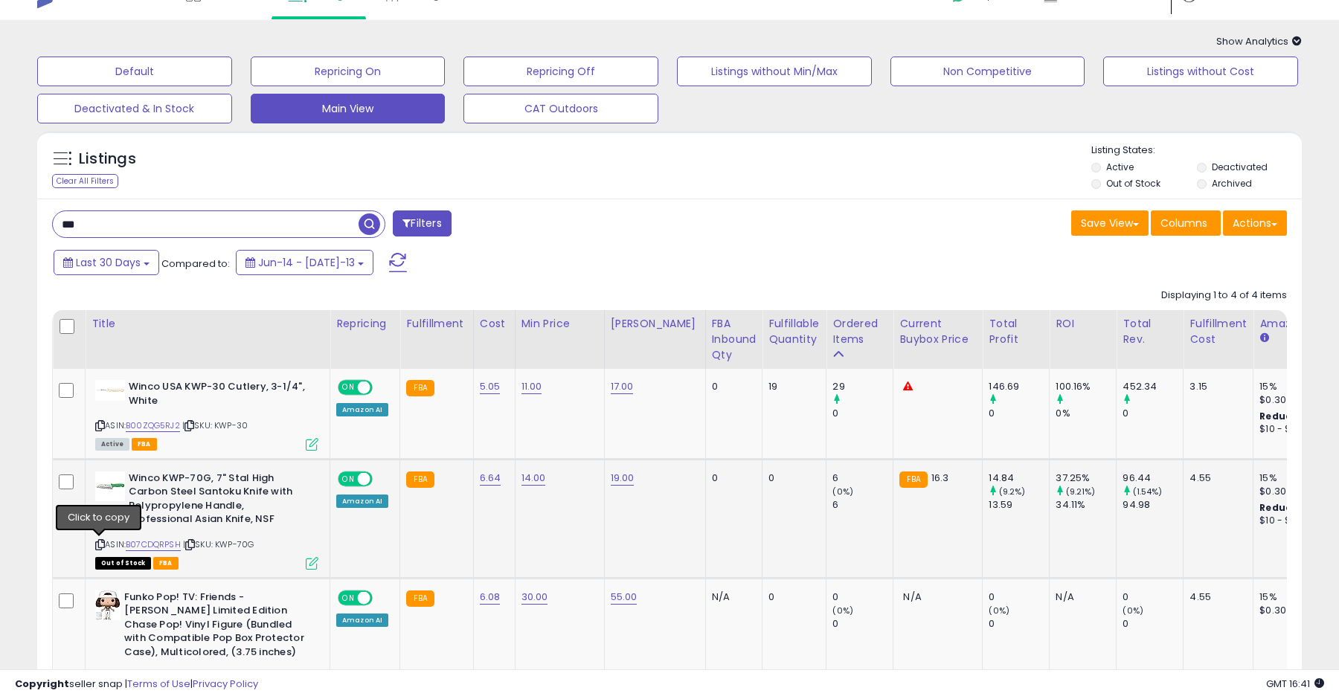
click at [100, 545] on icon at bounding box center [100, 545] width 10 height 8
click at [224, 219] on input "***" at bounding box center [206, 224] width 306 height 26
type input "***"
click at [365, 225] on span "button" at bounding box center [370, 224] width 22 height 22
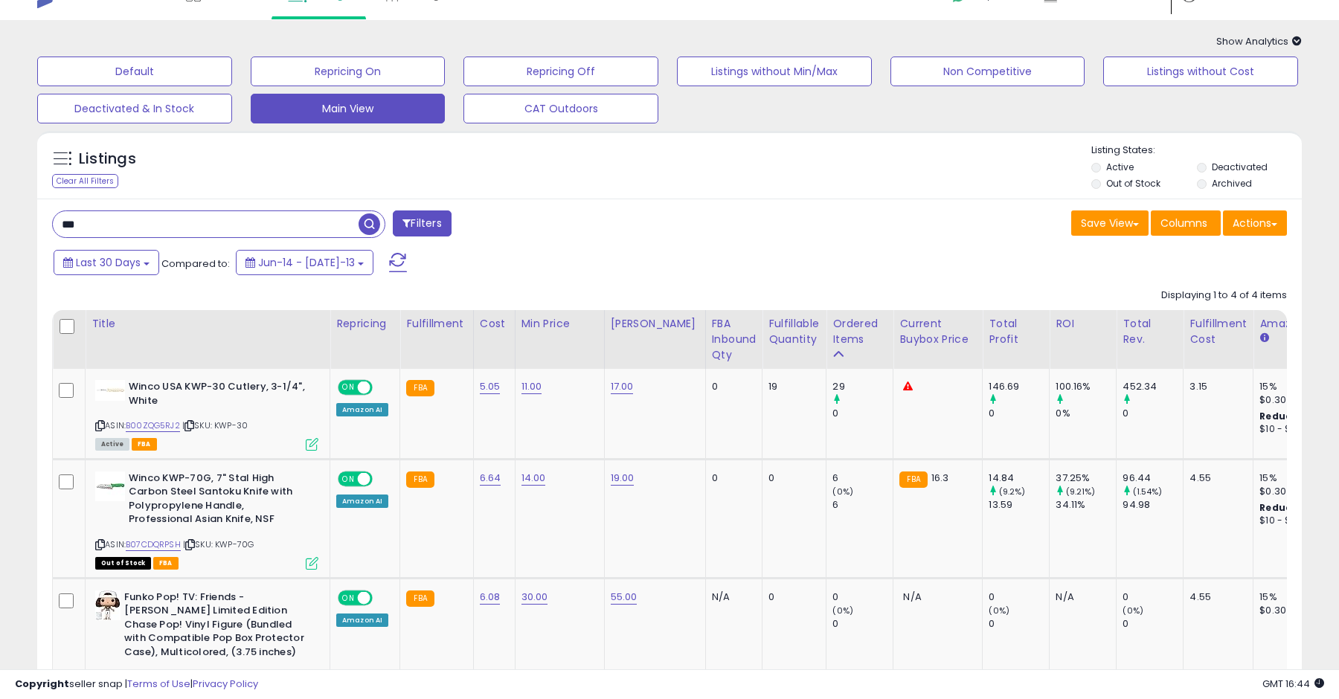
scroll to position [0, 0]
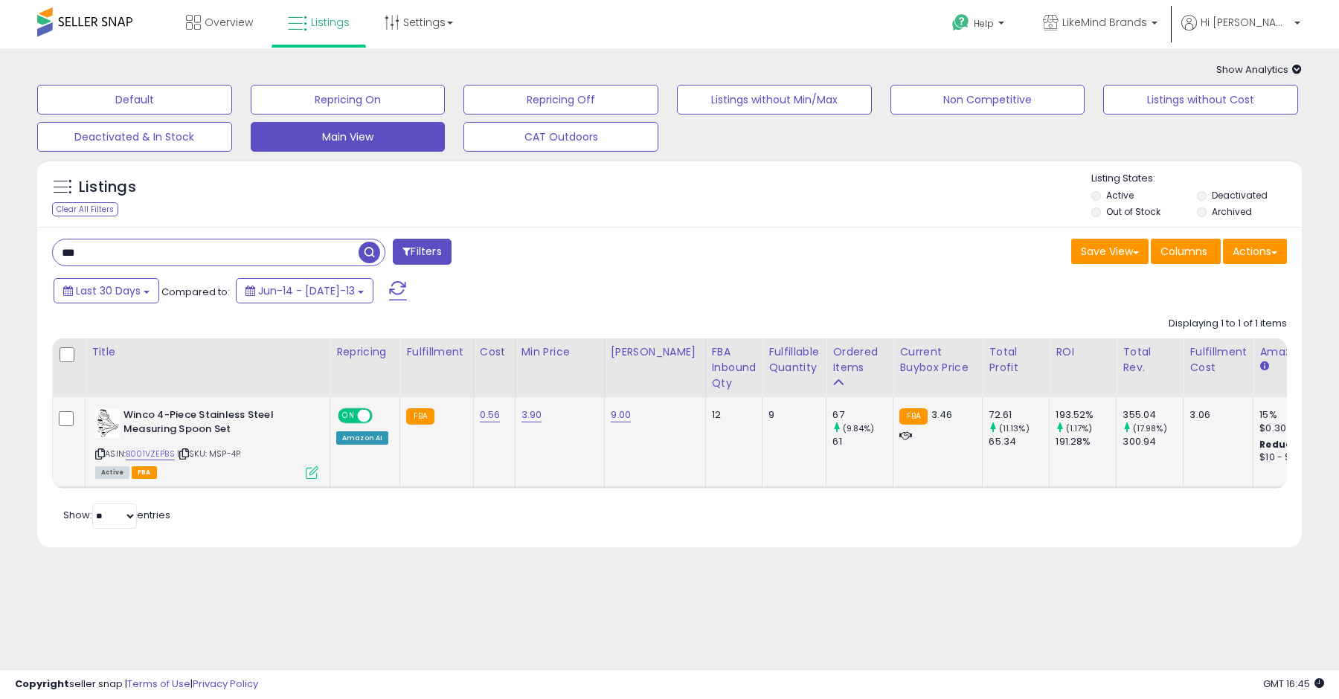
click at [98, 452] on icon at bounding box center [100, 454] width 10 height 8
click at [102, 452] on icon at bounding box center [100, 454] width 10 height 8
